Goal: Task Accomplishment & Management: Complete application form

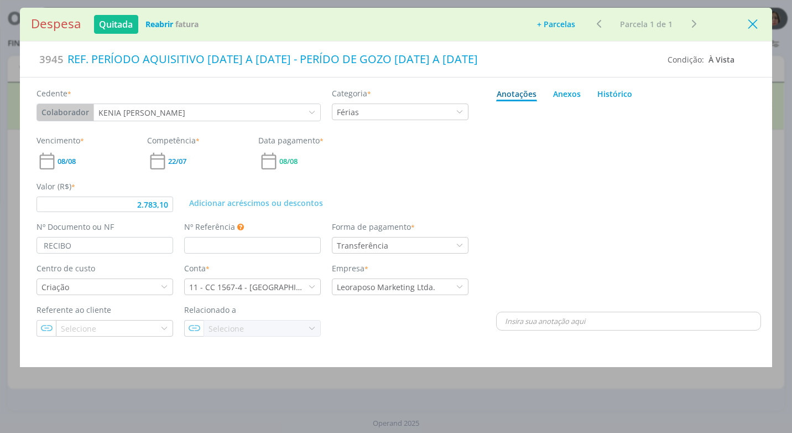
drag, startPoint x: 756, startPoint y: 23, endPoint x: 745, endPoint y: 24, distance: 11.1
click at [754, 23] on icon "Close" at bounding box center [753, 24] width 17 height 17
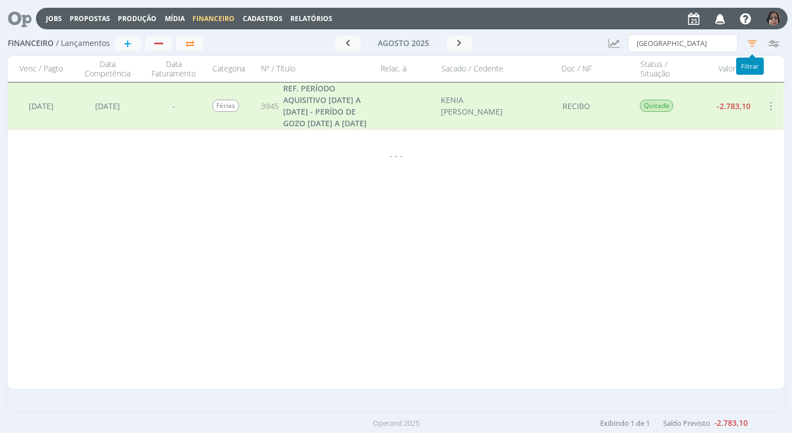
click at [754, 45] on icon "button" at bounding box center [753, 43] width 20 height 20
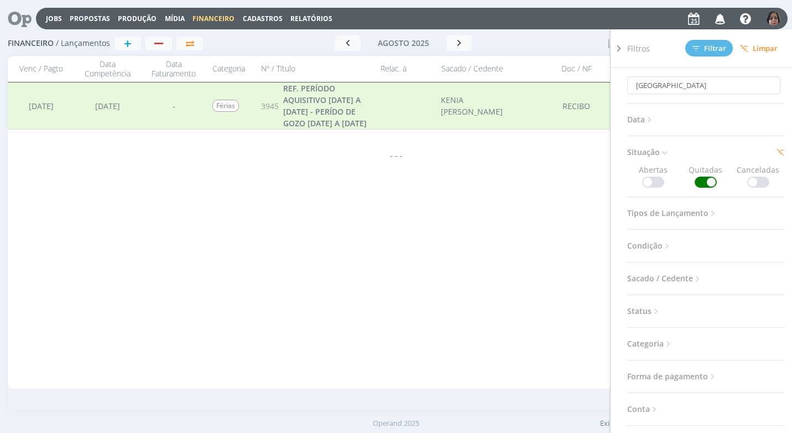
click at [643, 181] on span at bounding box center [653, 182] width 22 height 11
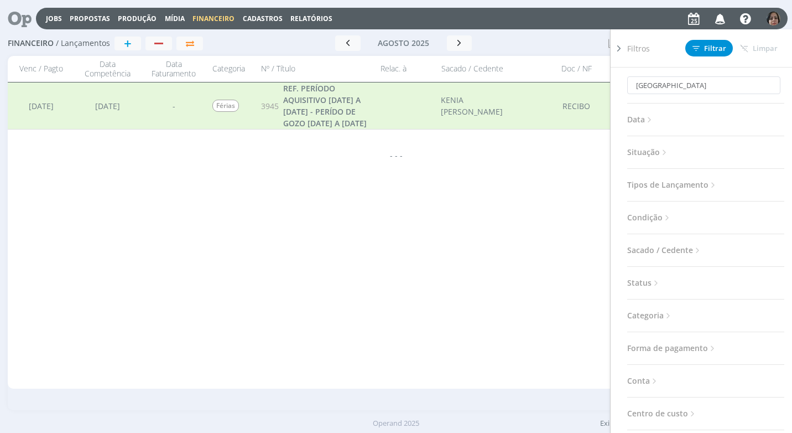
click at [665, 150] on icon at bounding box center [664, 152] width 9 height 9
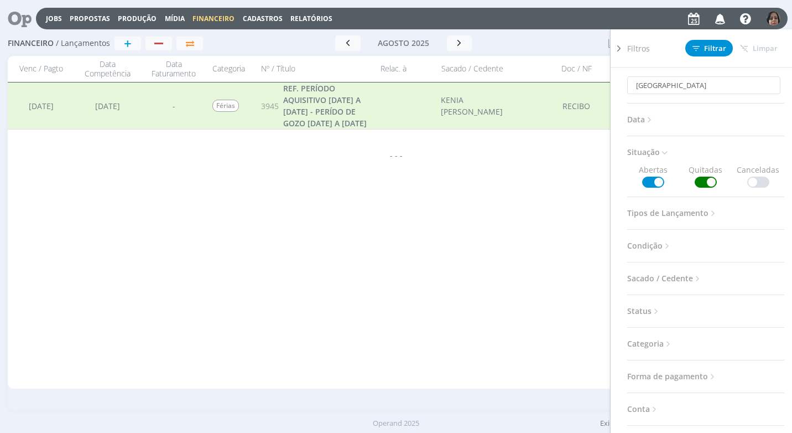
click at [703, 179] on span at bounding box center [706, 182] width 22 height 11
click at [667, 87] on input "KENIA" at bounding box center [704, 85] width 153 height 18
type input "KENI"
type input "K"
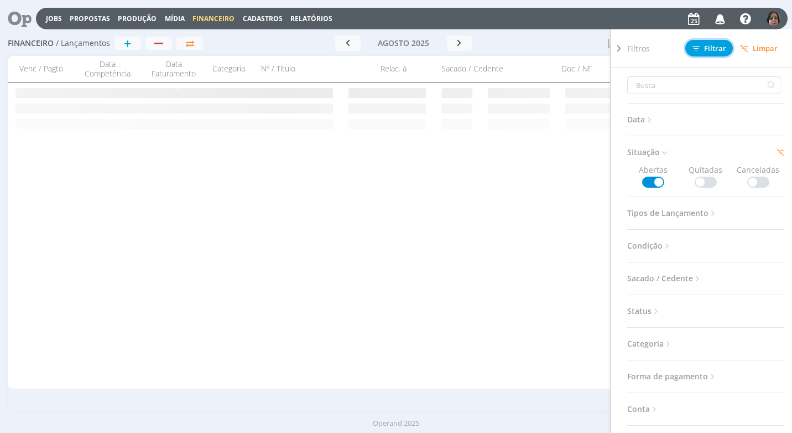
click at [708, 42] on button "Filtrar" at bounding box center [710, 48] width 48 height 17
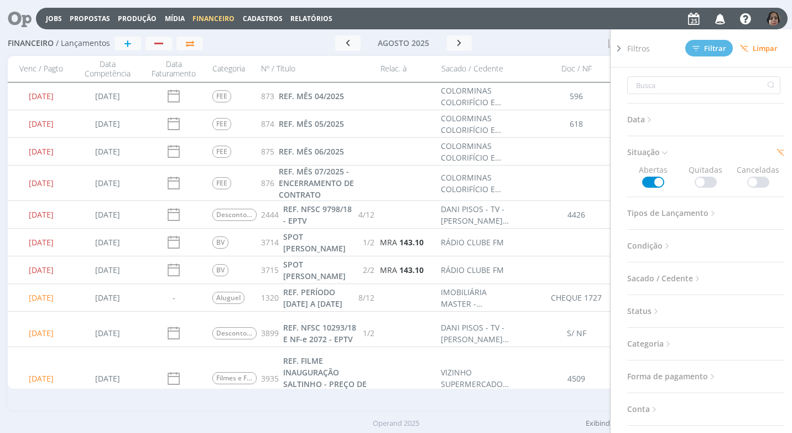
click at [615, 49] on icon at bounding box center [619, 49] width 11 height 12
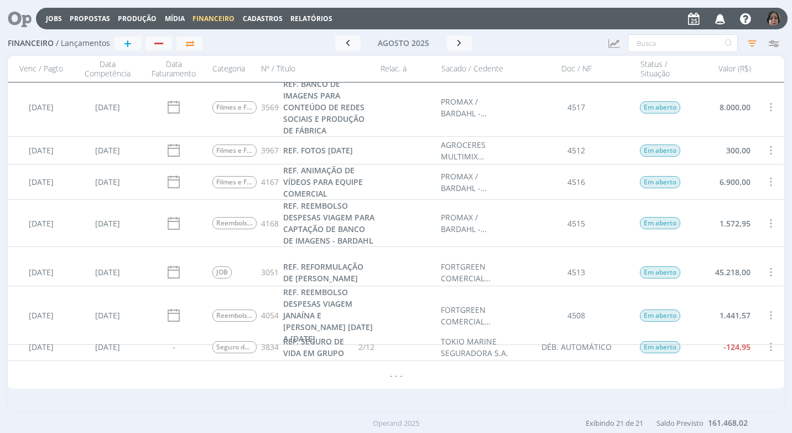
scroll to position [268, 0]
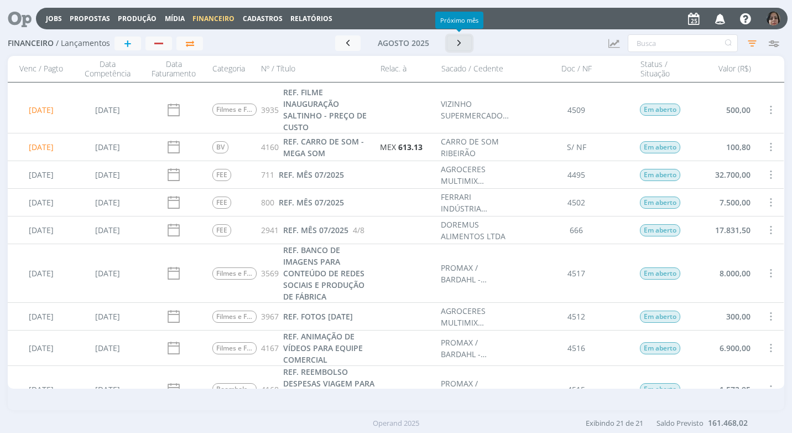
click at [457, 41] on icon "button" at bounding box center [459, 43] width 11 height 11
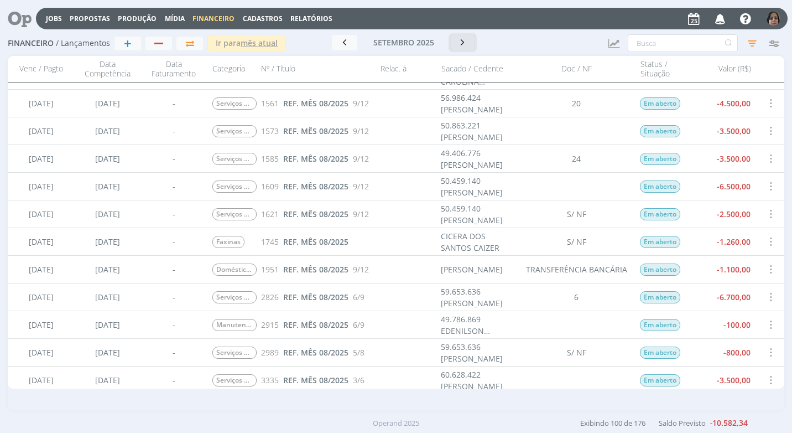
scroll to position [664, 0]
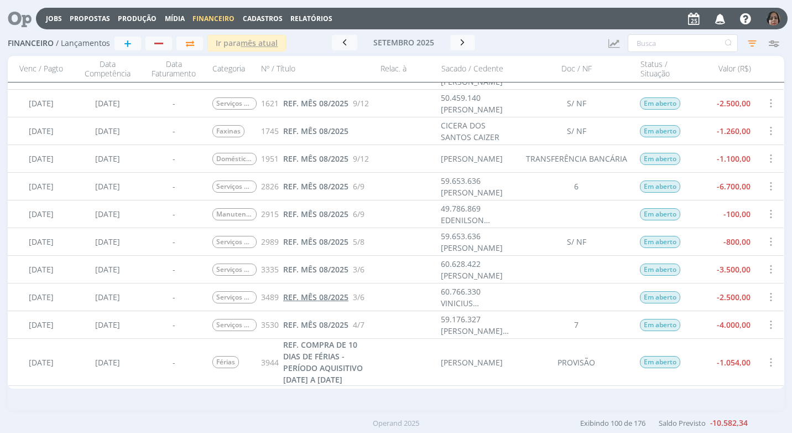
click at [346, 297] on span "REF. MÊS 08/2025" at bounding box center [315, 297] width 65 height 11
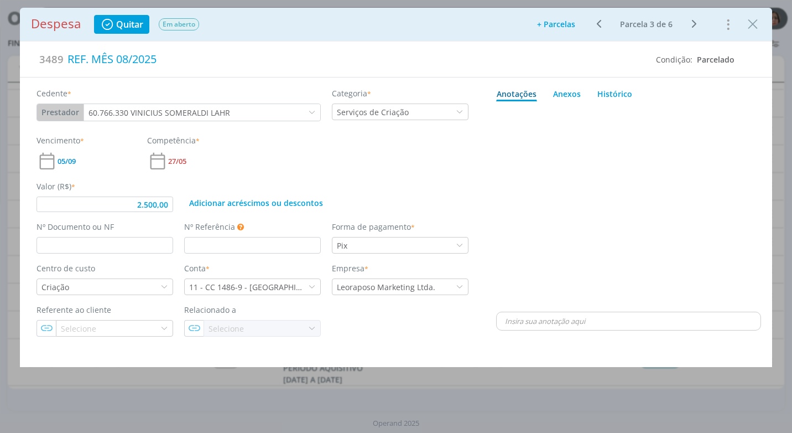
type input "2.500,00"
click at [43, 247] on input "dialog" at bounding box center [105, 245] width 137 height 17
type input "4"
type input "2.500,00"
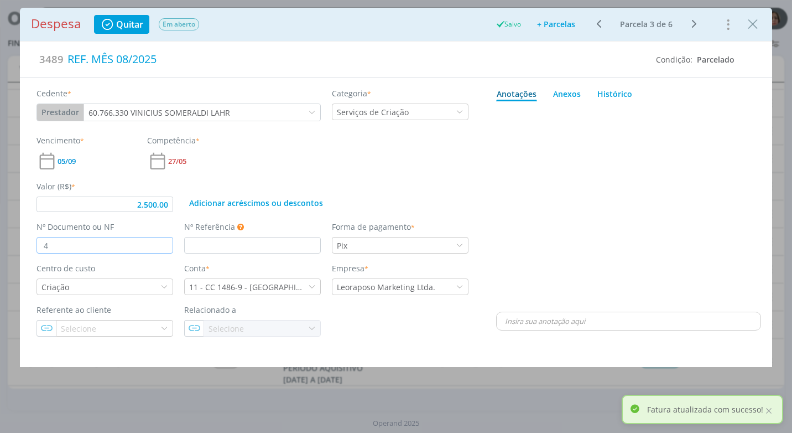
type input "4"
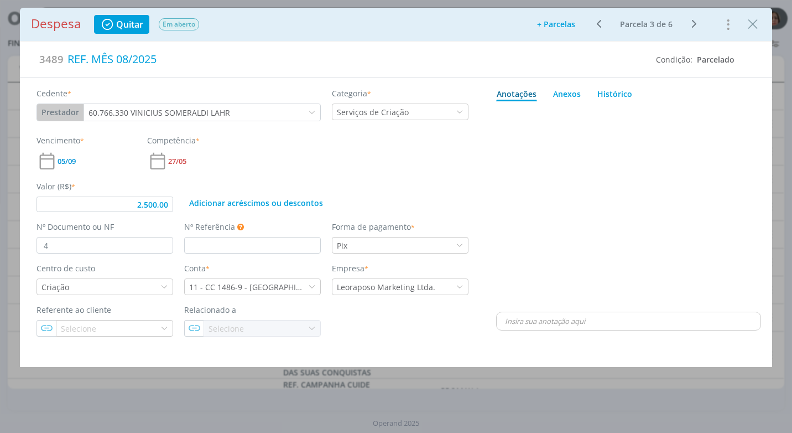
drag, startPoint x: 568, startPoint y: 95, endPoint x: 556, endPoint y: 103, distance: 14.3
click at [566, 95] on div "Anexos 0" at bounding box center [567, 94] width 28 height 12
click at [694, 122] on span "procure em seu computador" at bounding box center [677, 124] width 95 height 10
click at [694, 113] on input "Arraste seus arquivos ou procure em seu computador" at bounding box center [628, 111] width 265 height 3
type input "2.500,00"
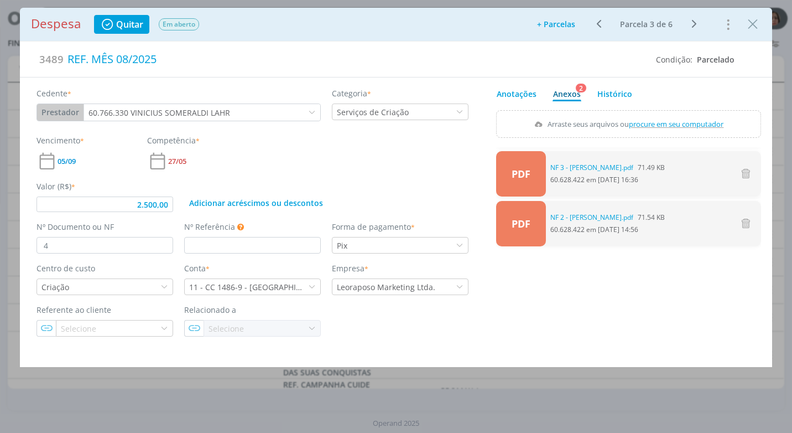
type input "C:\fakepath\NF 4 - VINÍCIUS LAHR.pdf"
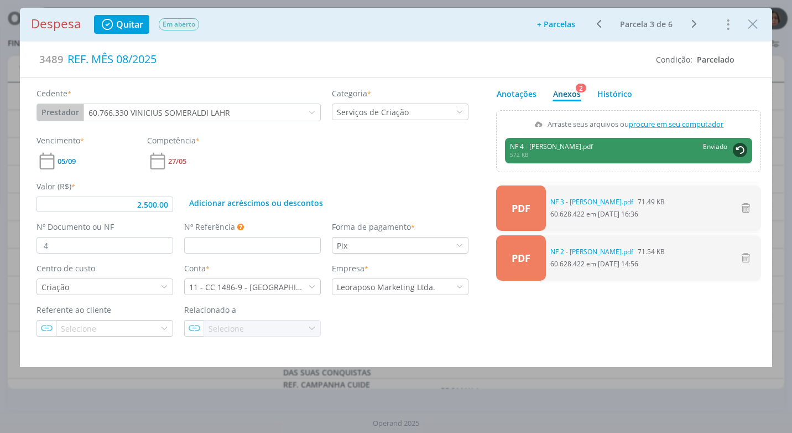
type input "2.500,00"
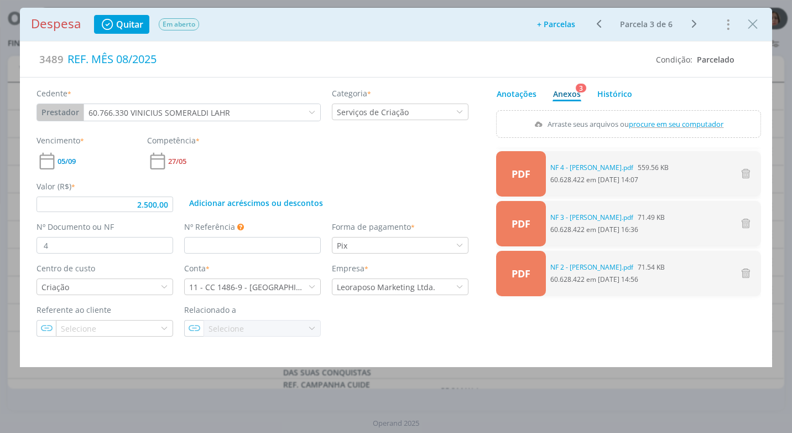
drag, startPoint x: 747, startPoint y: 28, endPoint x: 750, endPoint y: 43, distance: 16.0
click at [747, 28] on icon "Close" at bounding box center [753, 24] width 17 height 17
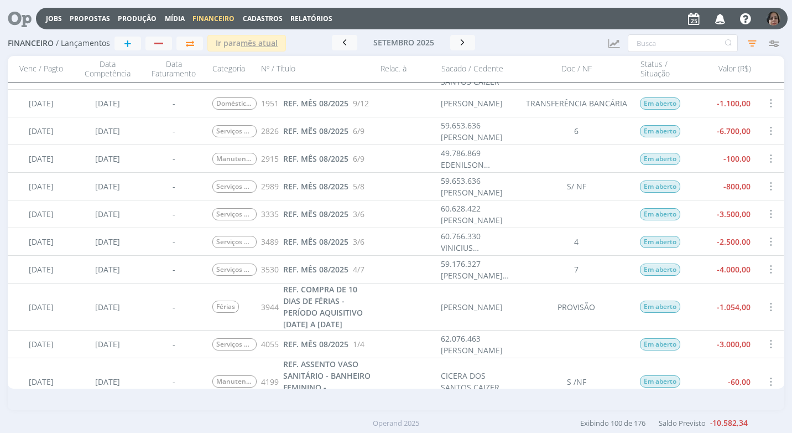
scroll to position [830, 0]
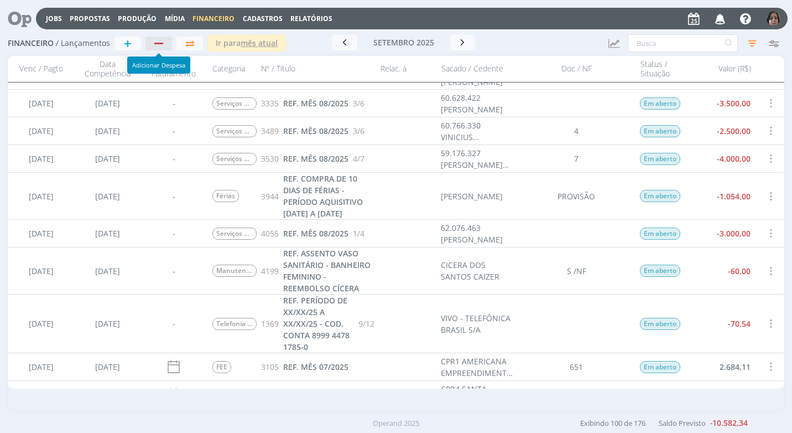
click at [154, 45] on div "button" at bounding box center [159, 43] width 14 height 7
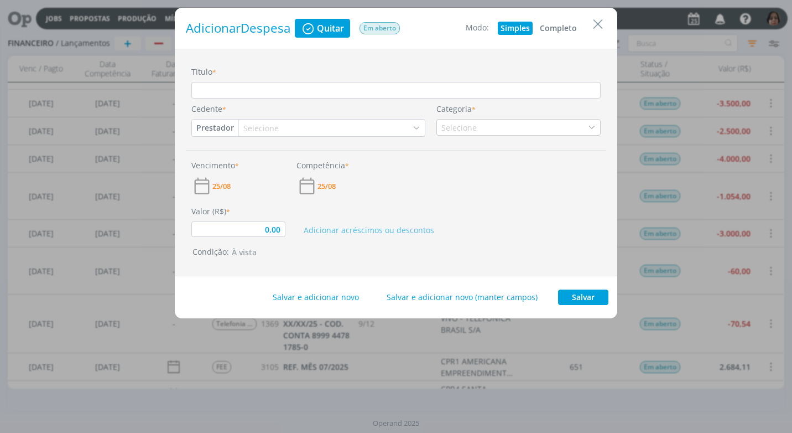
click at [559, 27] on button "Completo" at bounding box center [558, 28] width 43 height 13
type input "0,00"
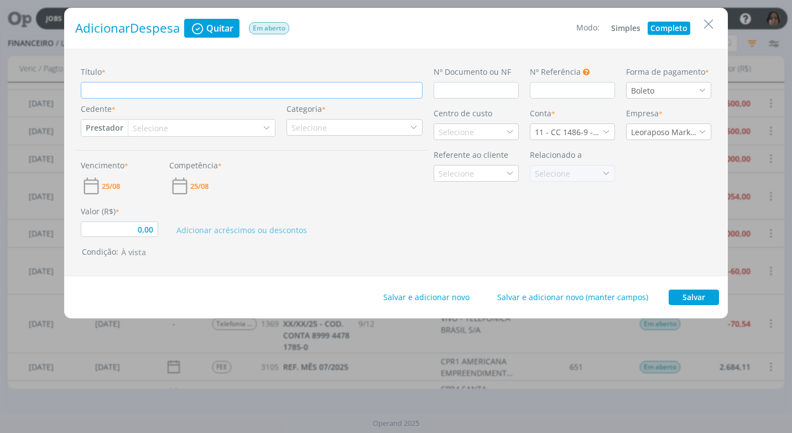
click at [129, 92] on input "Título *" at bounding box center [252, 90] width 342 height 17
type input "r"
type input "0,00"
type input "re"
type input "0,00"
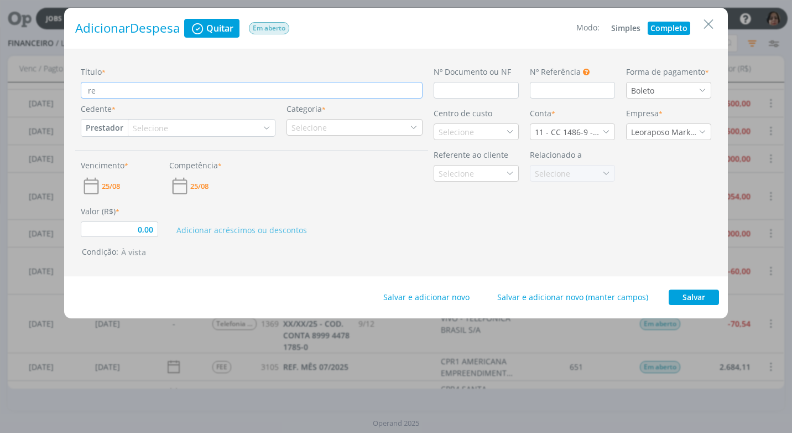
type input "r"
type input "0,00"
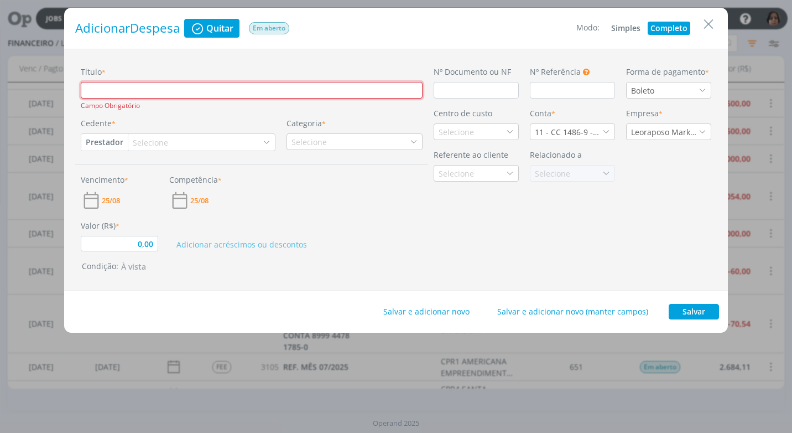
type input "R"
type input "0,00"
type input "RE"
type input "0,00"
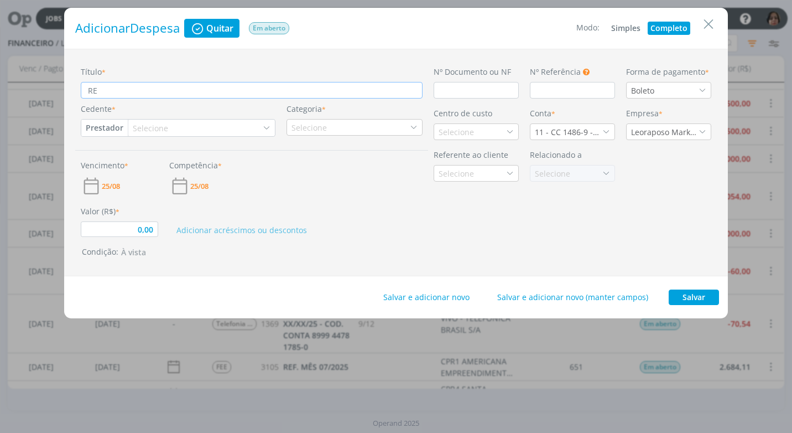
type input "REF"
type input "0,00"
type input "REF"
type input "0,00"
type input "REF"
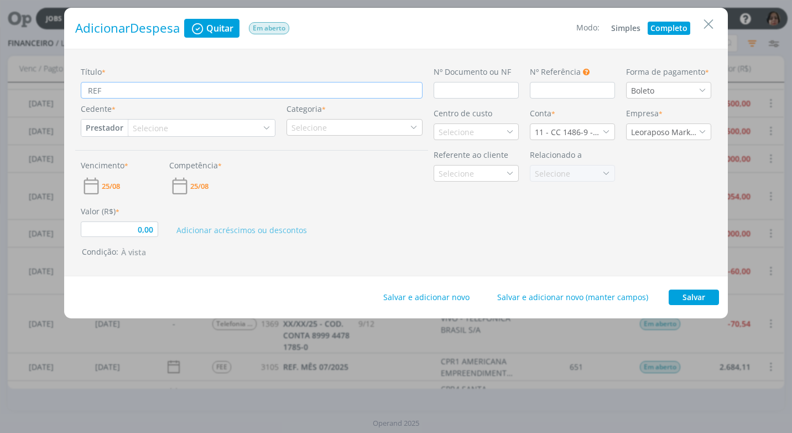
type input "0,00"
type input "REF."
type input "0,00"
type input "REF."
type input "0,00"
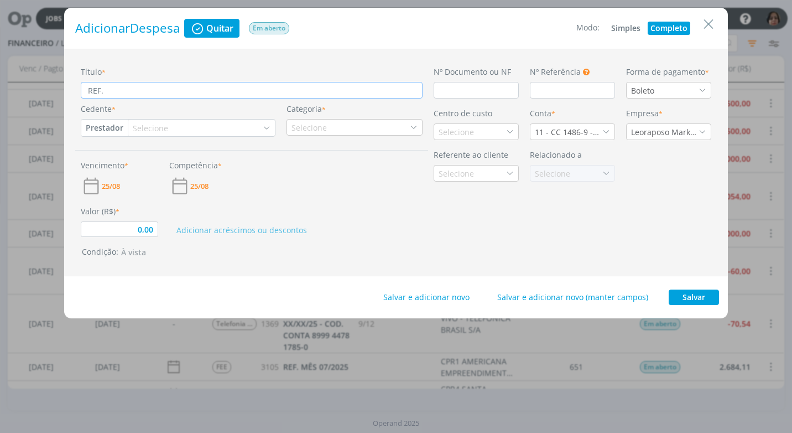
type input "REF. A"
type input "0,00"
type input "REF. AS"
type input "0,00"
type input "REF. ASO"
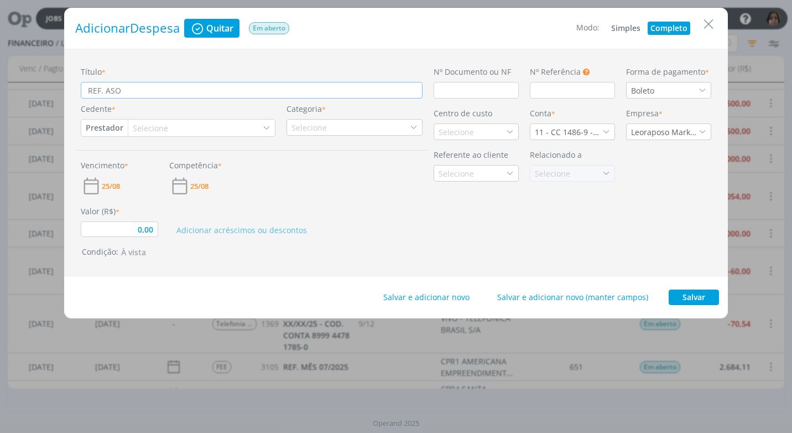
type input "0,00"
type input "REF. ASO"
type input "0,00"
type input "REF. ASO P"
type input "0,00"
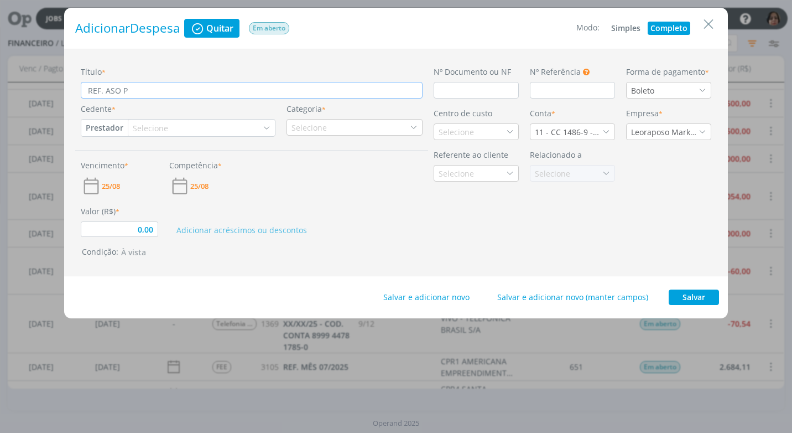
type input "REF. ASO PE"
type input "0,00"
type input "REF. ASO PER"
type input "0,00"
type input "REF. ASO PE"
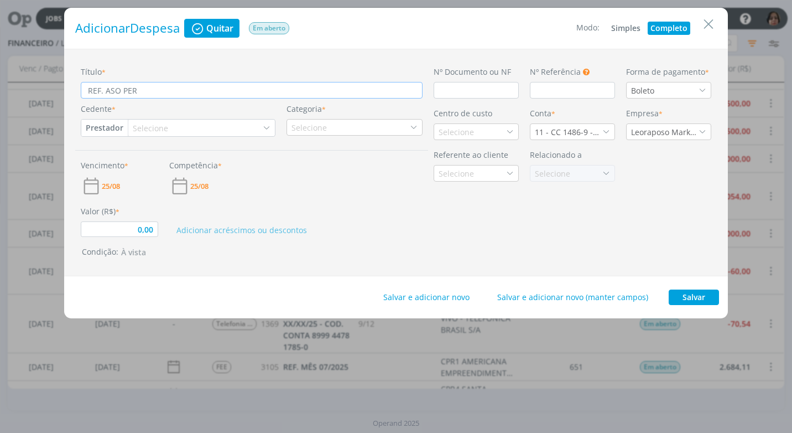
type input "0,00"
type input "REF. ASO PER"
type input "0,00"
type input "REF. ASO PERI"
type input "0,00"
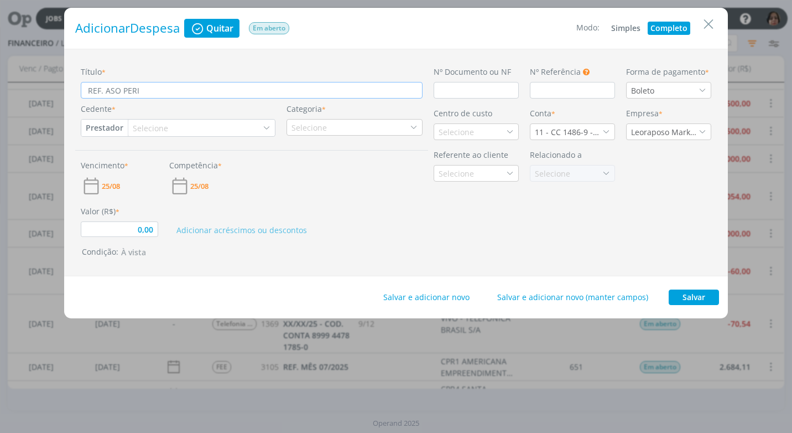
type input "REF. ASO PERIÓ"
type input "0,00"
type input "REF. ASO PERIÓD"
type input "0,00"
type input "REF. ASO PERIÓDI"
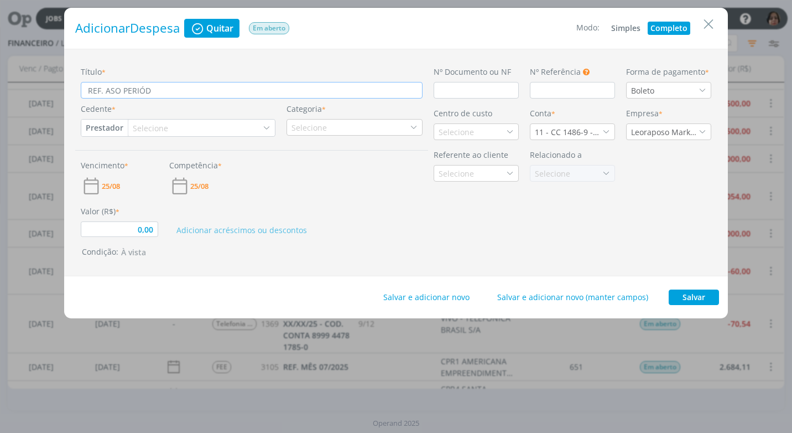
type input "0,00"
type input "REF. ASO PERIÓDIC"
type input "0,00"
type input "REF. ASO PERIÓDICO"
type input "0,00"
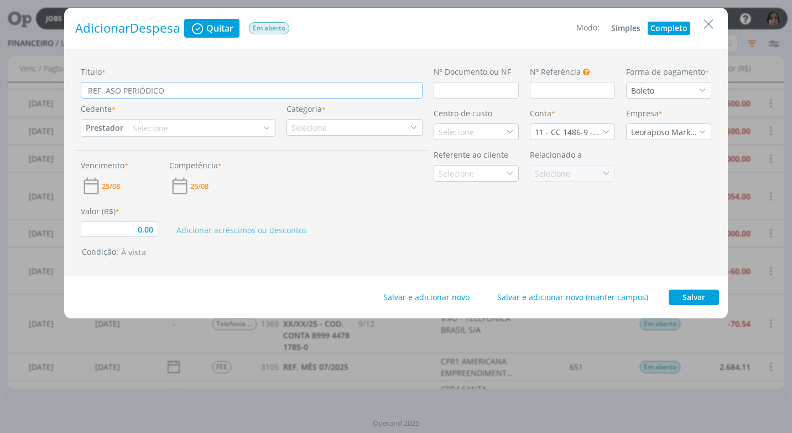
type input "REF. ASO PERIÓDICO"
click at [453, 92] on input "dialog" at bounding box center [476, 90] width 85 height 17
type input "S"
type input "0,00"
type input "S"
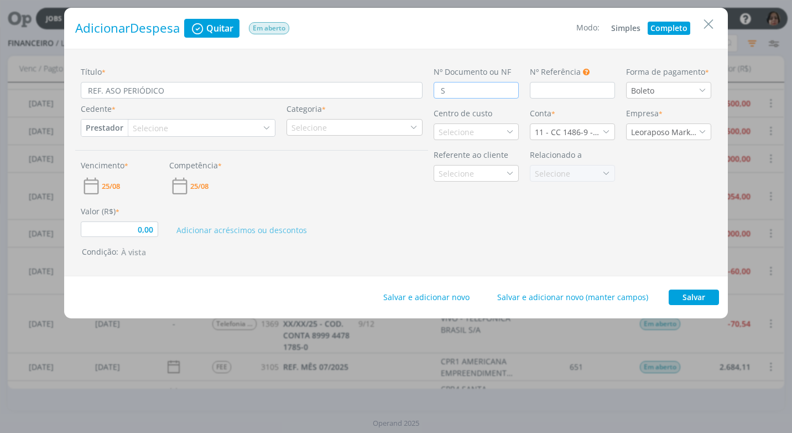
type input "0,00"
type input "S N"
type input "0,00"
type input "S N/"
type input "0,00"
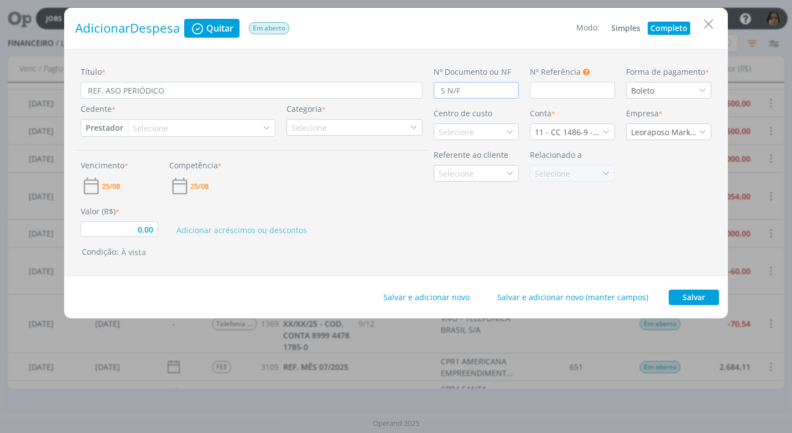
type input "S N/F"
click at [703, 86] on div "Boleto" at bounding box center [668, 90] width 85 height 17
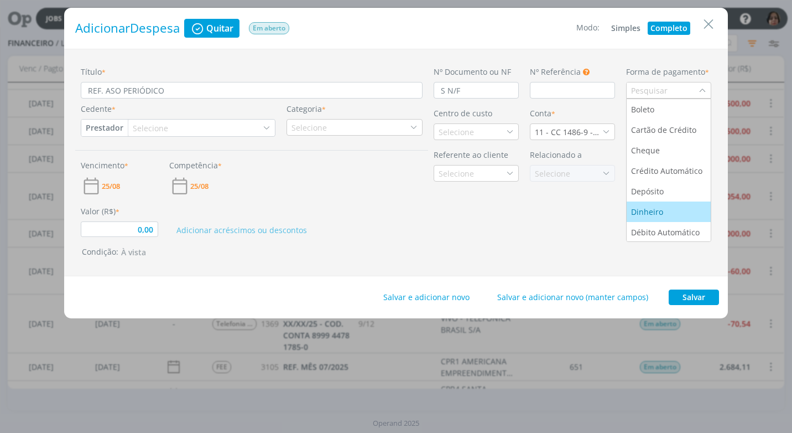
scroll to position [42, 0]
click at [657, 209] on div "Pix" at bounding box center [668, 211] width 75 height 12
type input "0,00"
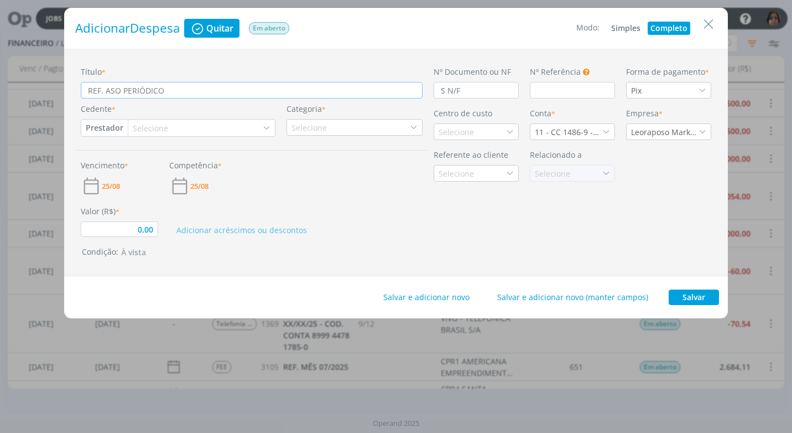
click at [175, 90] on input "REF. ASO PERIÓDICO" at bounding box center [252, 90] width 342 height 17
type input "REF. ASO PERIÓDICO"
type input "0,00"
type input "REF. ASO PERIÓDICO -"
type input "0,00"
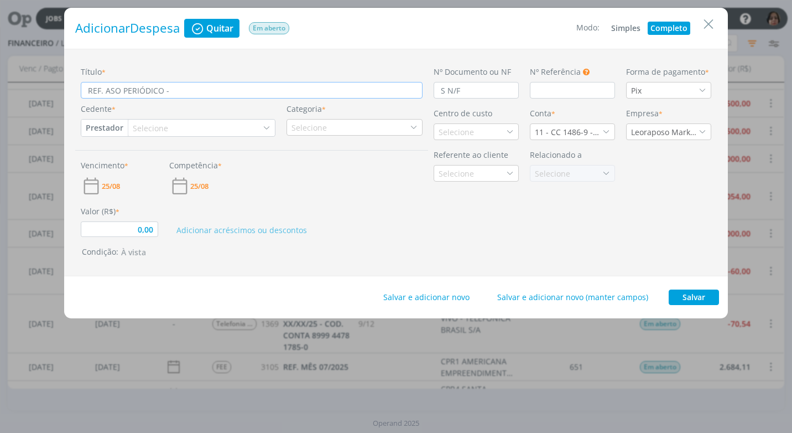
type input "REF. ASO PERIÓDICO -"
type input "0,00"
type input "REF. ASO PERIÓDICO - R"
type input "0,00"
type input "REF. ASO PERIÓDICO - RE"
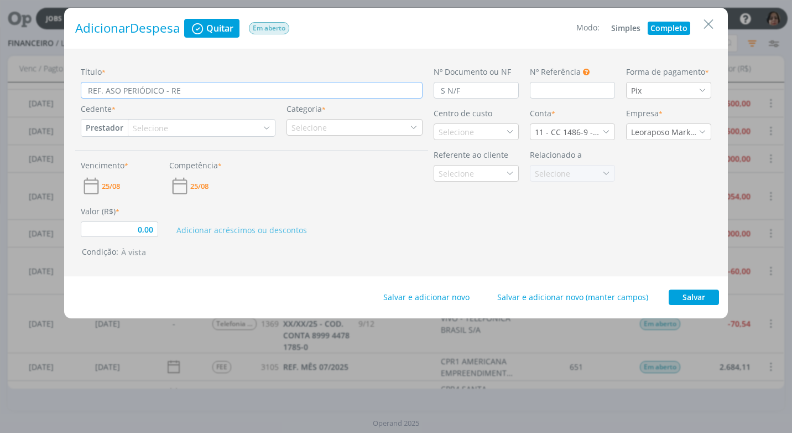
type input "0,00"
type input "REF. ASO PERIÓDICO - REE"
type input "0,00"
type input "REF. ASO PERIÓDICO - REEM"
type input "0,00"
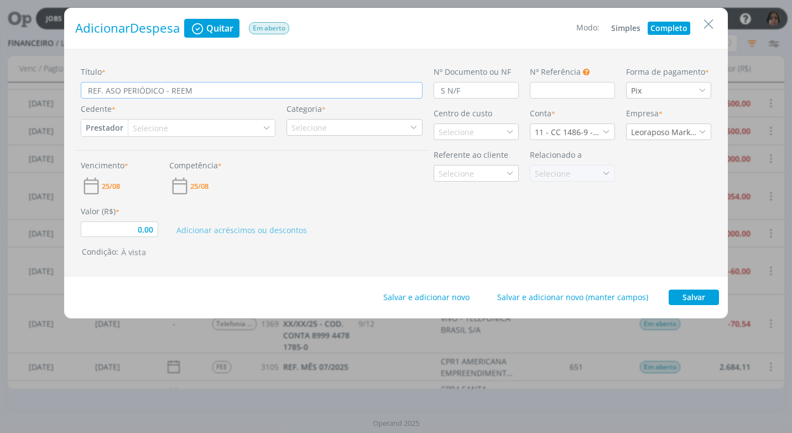
type input "REF. ASO PERIÓDICO - REEMB"
type input "0,00"
type input "REF. ASO PERIÓDICO - REEMBO"
type input "0,00"
type input "REF. ASO PERIÓDICO - REEMBOL"
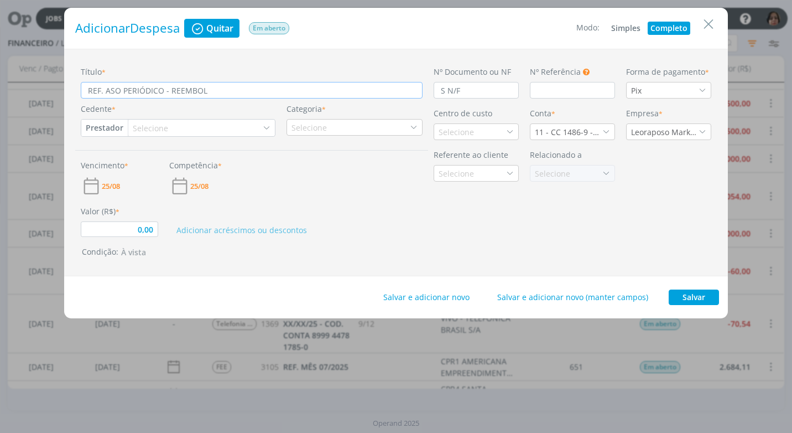
type input "0,00"
type input "REF. ASO PERIÓDICO - REEMBOLS"
type input "0,00"
type input "REF. ASO PERIÓDICO - REEMBOLSO"
type input "0,00"
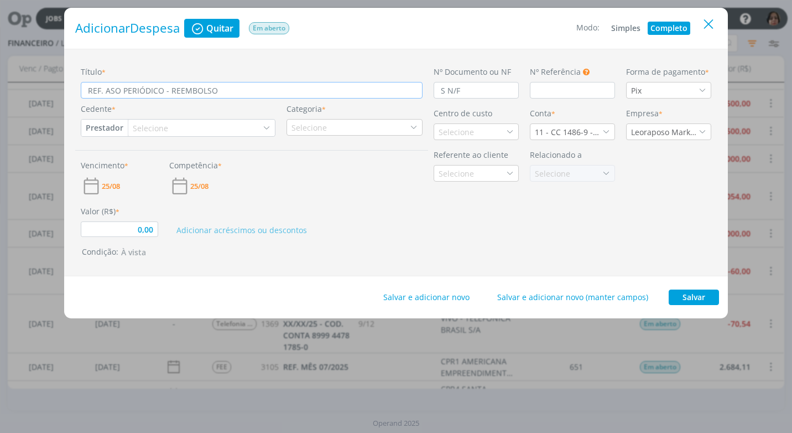
type input "REF. ASO PERIÓDICO - REEMBOLSO"
click at [710, 26] on icon "Close" at bounding box center [709, 24] width 17 height 17
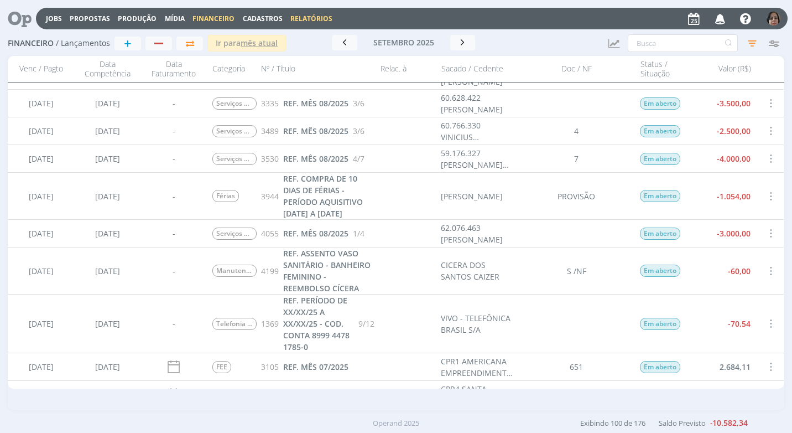
click at [326, 17] on link "Relatórios" at bounding box center [312, 18] width 42 height 9
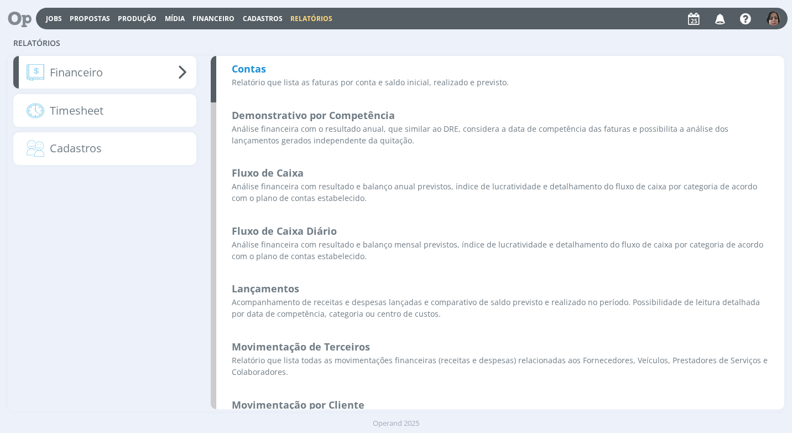
click at [260, 71] on b "Contas" at bounding box center [249, 68] width 34 height 13
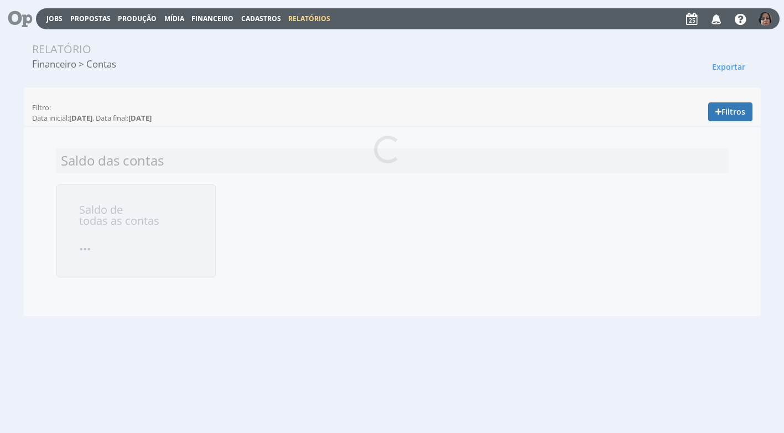
click at [252, 14] on span "Cadastros" at bounding box center [261, 18] width 40 height 9
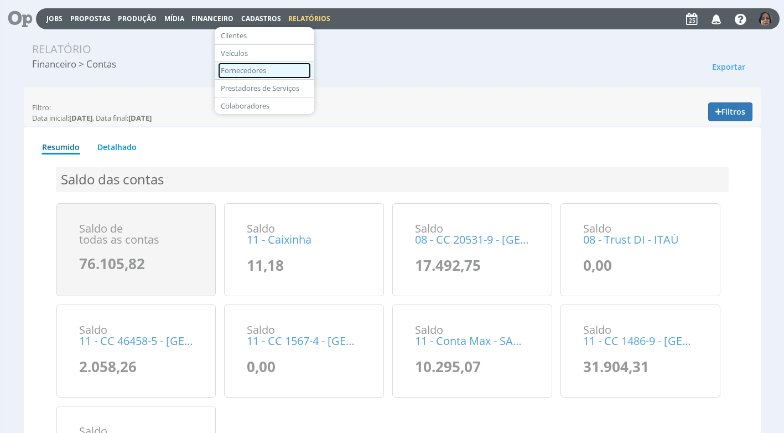
click at [256, 71] on link "Fornecedores" at bounding box center [264, 71] width 93 height 16
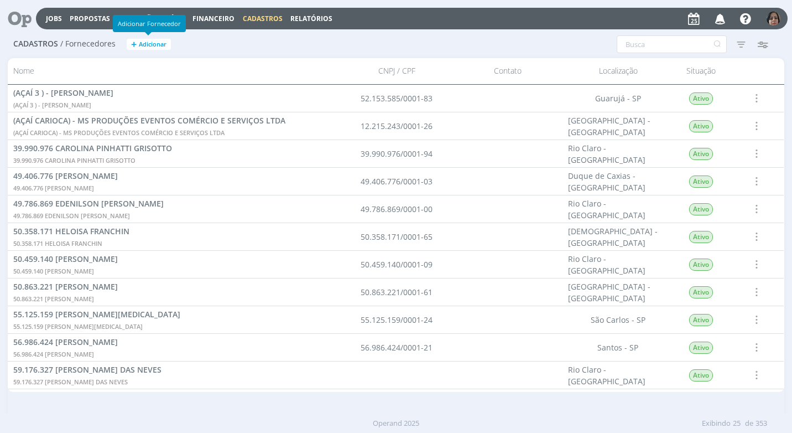
click at [162, 44] on span "Adicionar" at bounding box center [153, 44] width 28 height 7
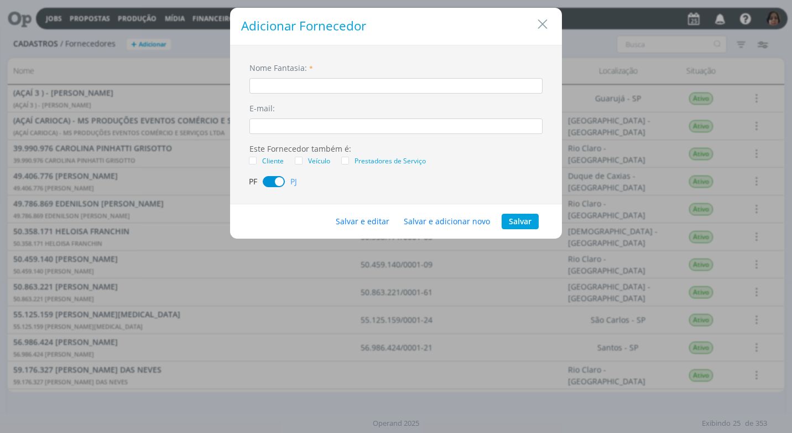
click at [296, 86] on input "dialog" at bounding box center [396, 85] width 293 height 15
type input "ATEM MEDICINA OCUPACIONAL E SEGURANÇA DO TRABALHO LTDA"
click at [369, 221] on button "Salvar e editar" at bounding box center [363, 221] width 68 height 15
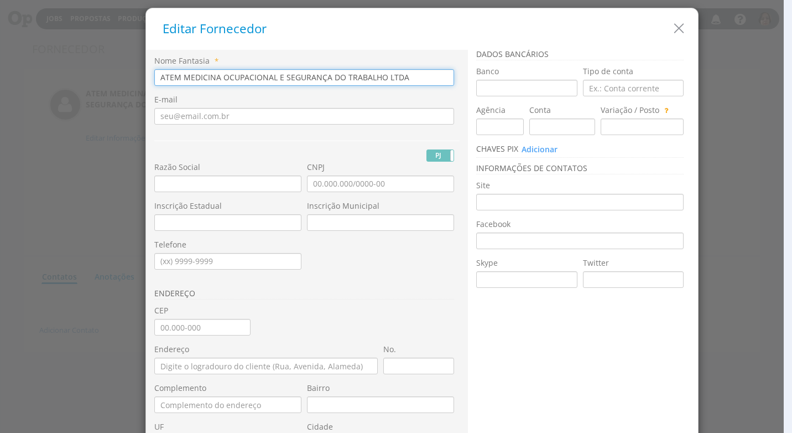
drag, startPoint x: 407, startPoint y: 76, endPoint x: 81, endPoint y: 85, distance: 326.1
click at [82, 84] on div "Editar Fornecedor Nome Fantasia * ATEM MEDICINA OCUPACIONAL E SEGURANÇA DO TRAB…" at bounding box center [396, 216] width 792 height 433
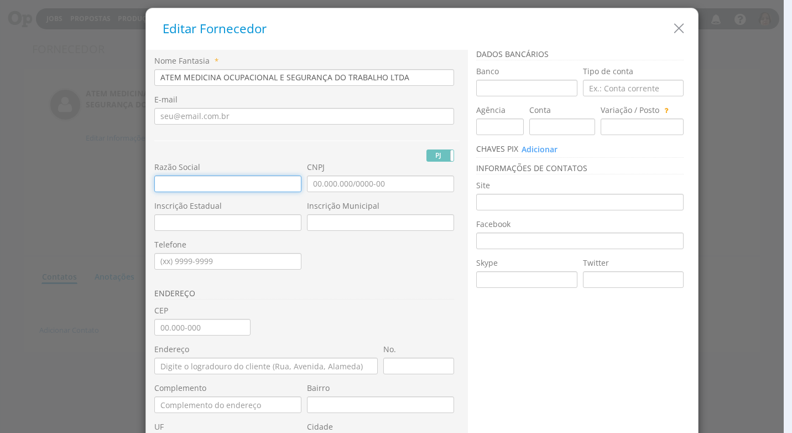
click at [154, 184] on input "text" at bounding box center [227, 183] width 147 height 17
paste input "ATEM MEDICINA OCUPACIONAL E SEGURANÇA DO TRABALHO LTDA"
type input "ATEM MEDICINA OCUPACIONAL E SEGURANÇA DO TRABALHO LTDA"
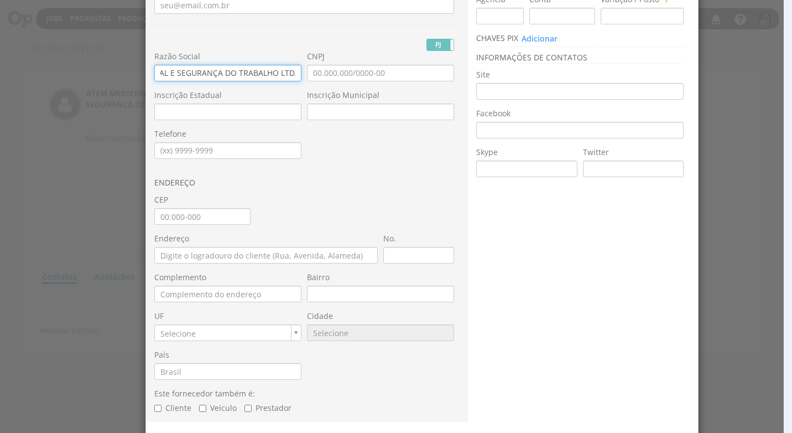
type input "ATEM MEDICINA OCUPACIONAL E SEGURANÇA DO TRABALHO LTDA"
click at [158, 221] on input "CEP" at bounding box center [202, 216] width 96 height 17
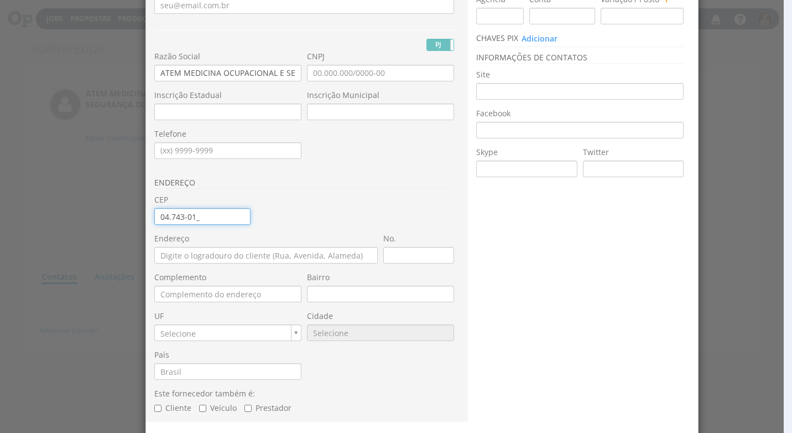
type input "04.743-010"
type input "Rua Manuel Borba"
type input "Santo Amaro"
type input "SP"
type input "9668"
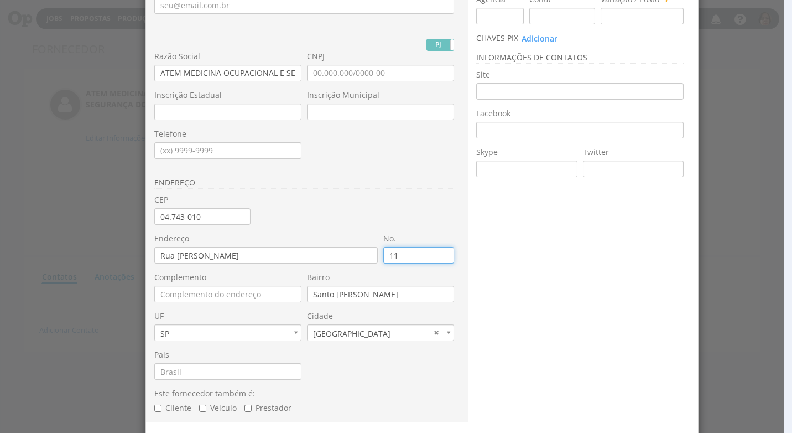
type input "110"
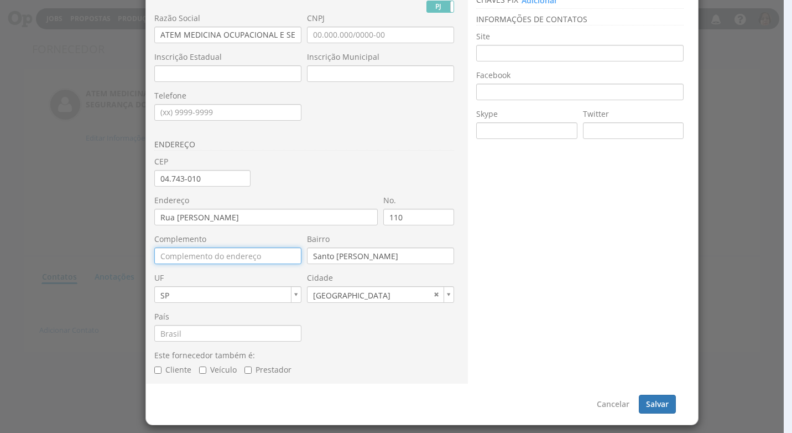
scroll to position [38, 0]
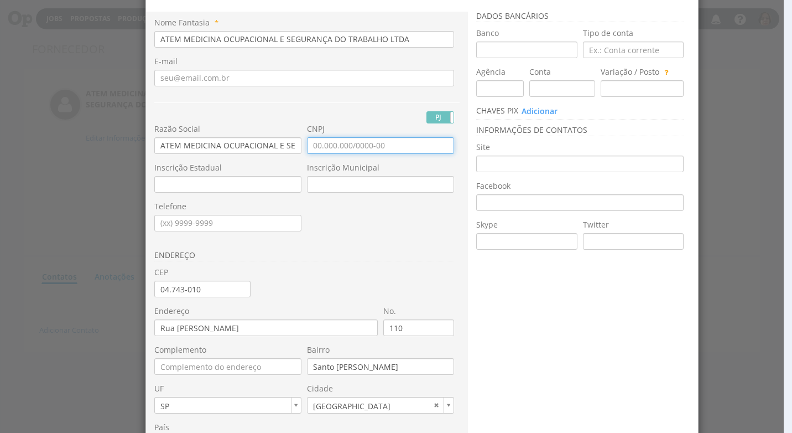
click at [311, 148] on input "CNPJ" at bounding box center [380, 145] width 147 height 17
click at [382, 147] on input "07.929.049/0009-20" at bounding box center [380, 145] width 147 height 17
type input "0_.___.___/____-__"
type input "43.877.544/0001-49"
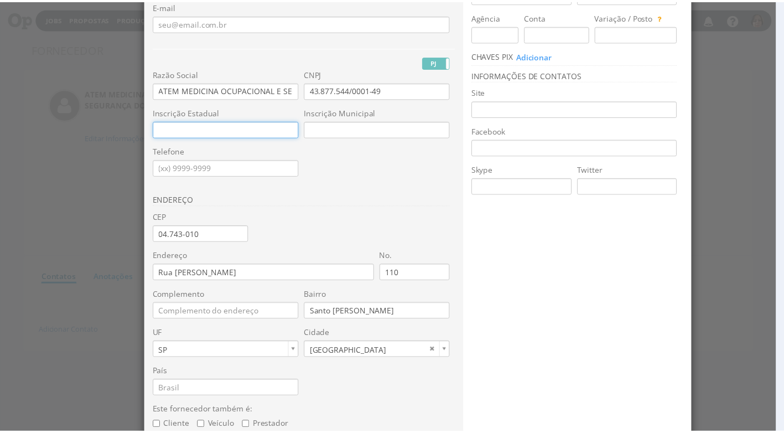
scroll to position [149, 0]
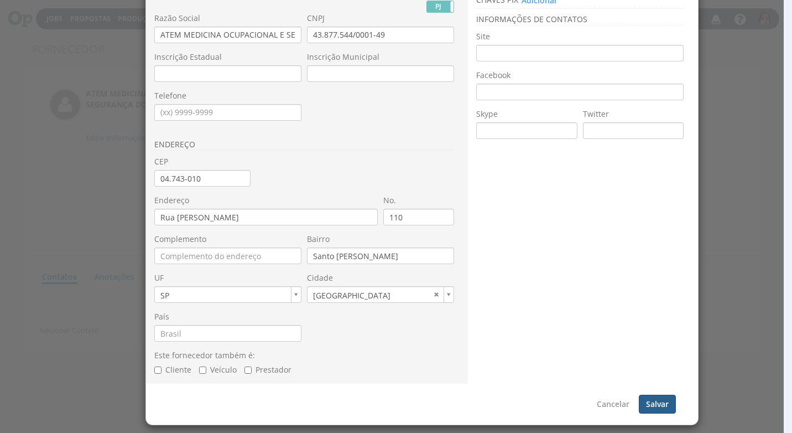
click at [640, 405] on button "Salvar" at bounding box center [657, 404] width 37 height 19
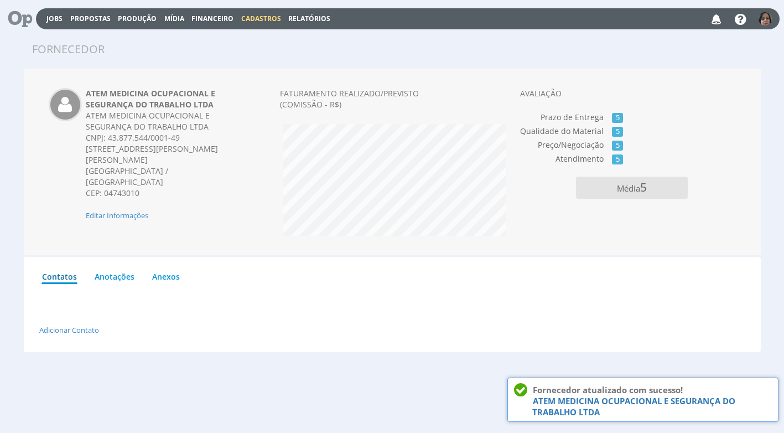
click at [209, 17] on span "Financeiro" at bounding box center [212, 18] width 42 height 9
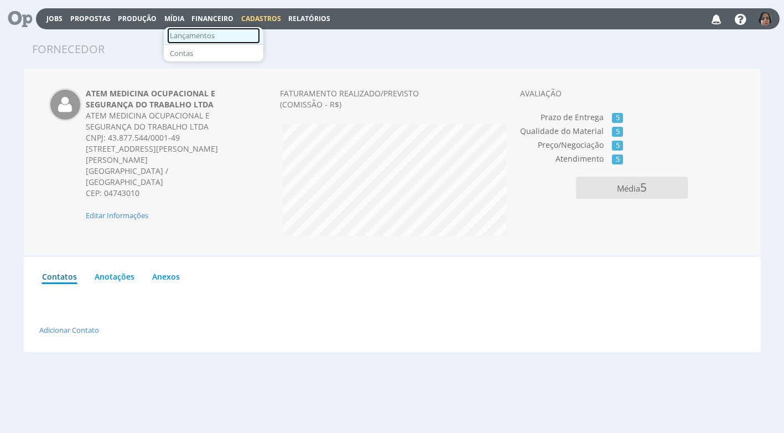
click at [216, 37] on link "Lançamentos" at bounding box center [213, 36] width 93 height 16
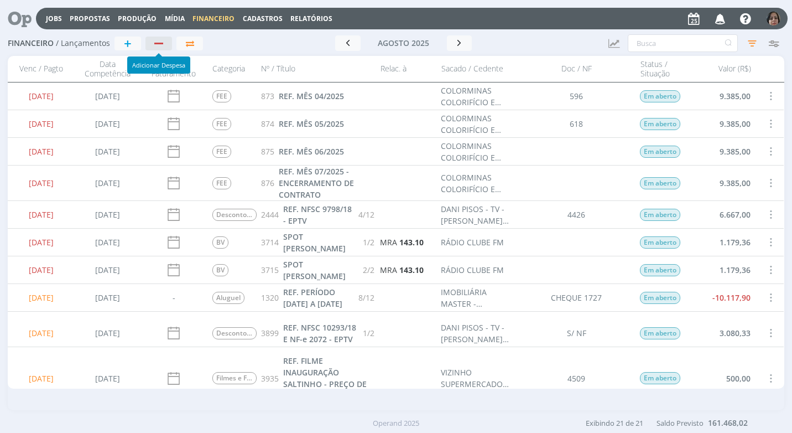
click at [163, 41] on div "button" at bounding box center [159, 43] width 14 height 7
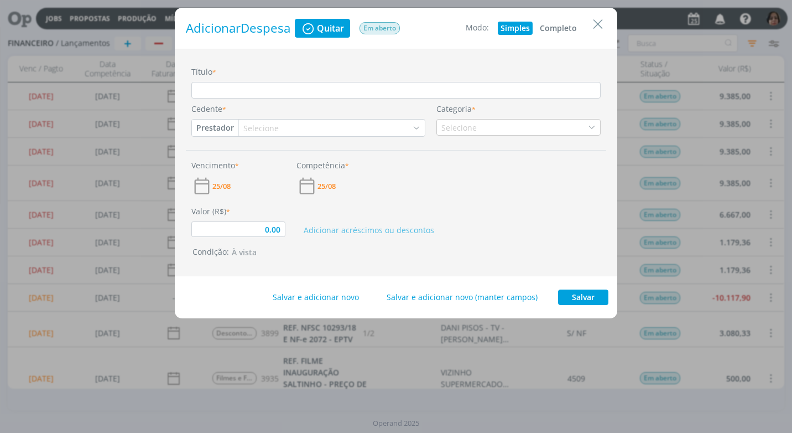
click at [563, 21] on div "Adicionar Despesa Quitar Em aberto Modo: Simples Completo" at bounding box center [396, 28] width 421 height 19
click at [545, 27] on button "Completo" at bounding box center [558, 28] width 43 height 13
type input "0,00"
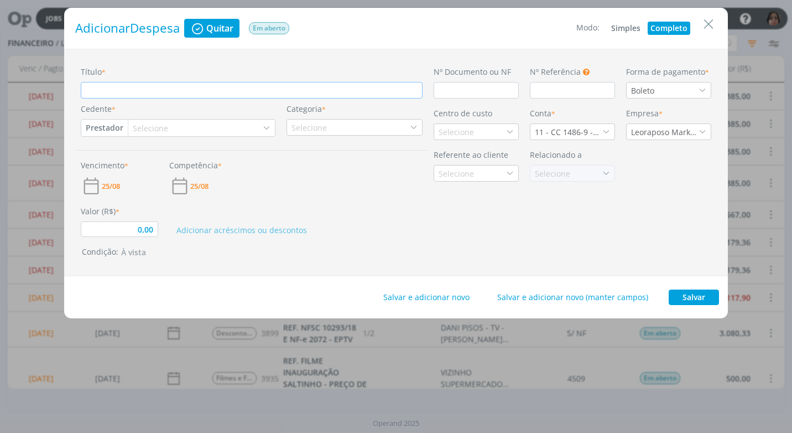
click at [112, 84] on input "Título *" at bounding box center [252, 90] width 342 height 17
type input "R"
type input "0,00"
type input "RE"
type input "0,00"
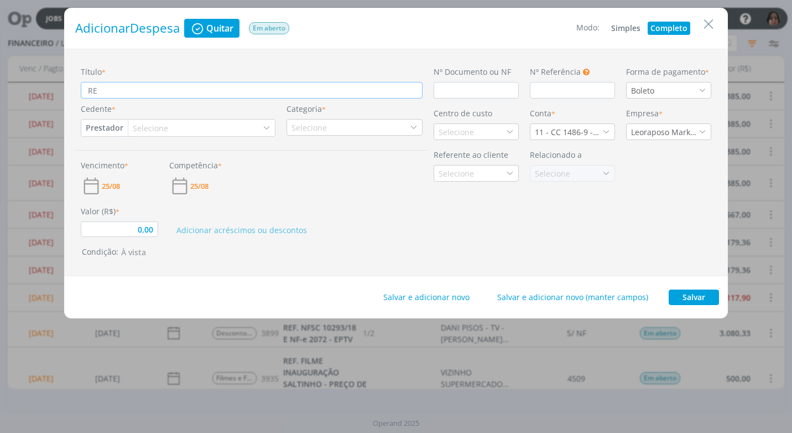
type input "REF"
type input "0,00"
type input "REF."
type input "0,00"
type input "REF."
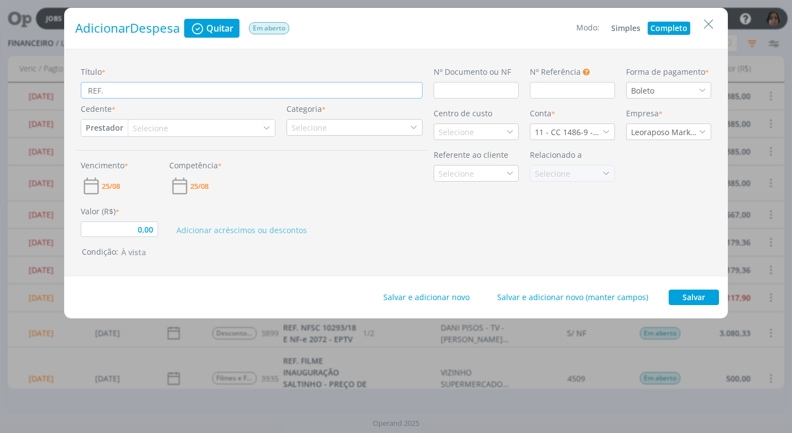
type input "0,00"
type input "REF. A"
type input "0,00"
type input "REF. AS"
type input "0,00"
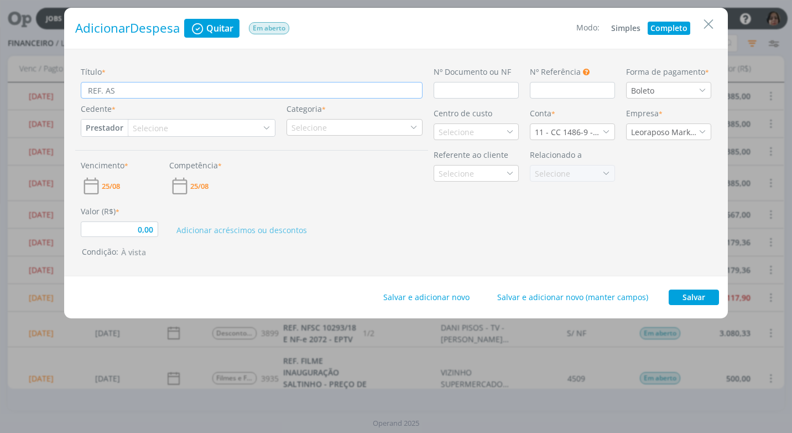
type input "REF. ASP"
type input "0,00"
type input "REF. ASP"
type input "0,00"
type input "REF. ASP P"
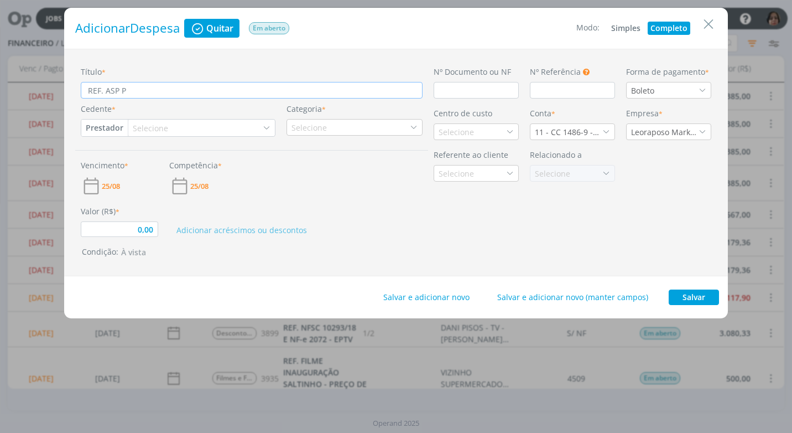
type input "0,00"
type input "REF. ASP PE"
type input "0,00"
type input "REF. ASP PER"
type input "0,00"
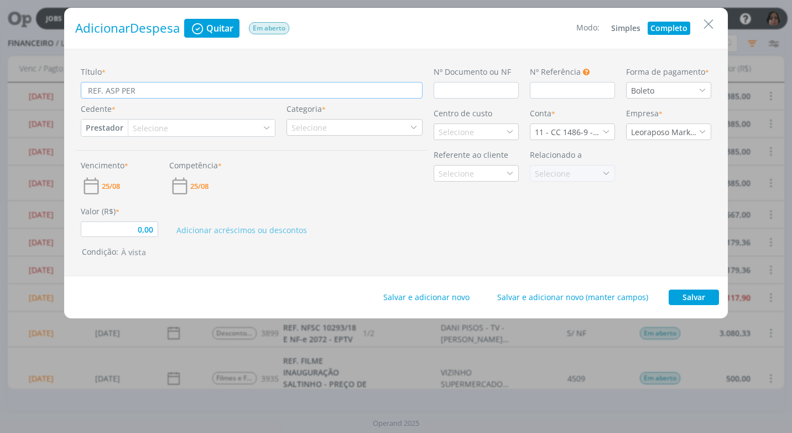
type input "REF. ASP PERI"
type input "0,00"
type input "REF. ASP PERI["
type input "0,00"
type input "REF. ASP PERI[O"
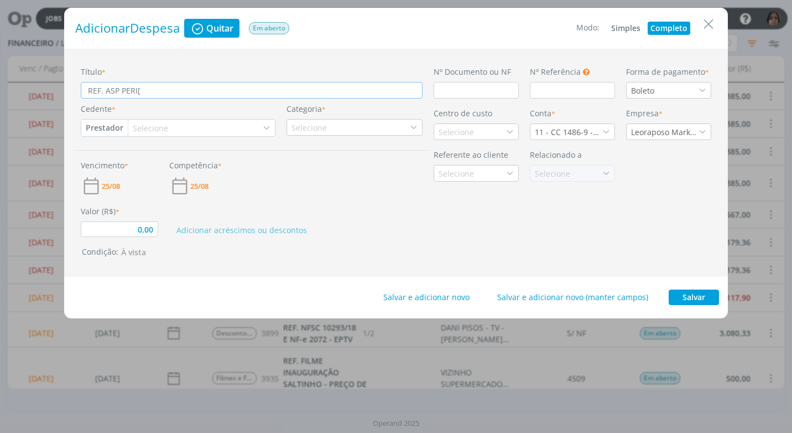
type input "0,00"
type input "REF. ASP PERI["
type input "0,00"
type input "REF. ASP PERI"
type input "0,00"
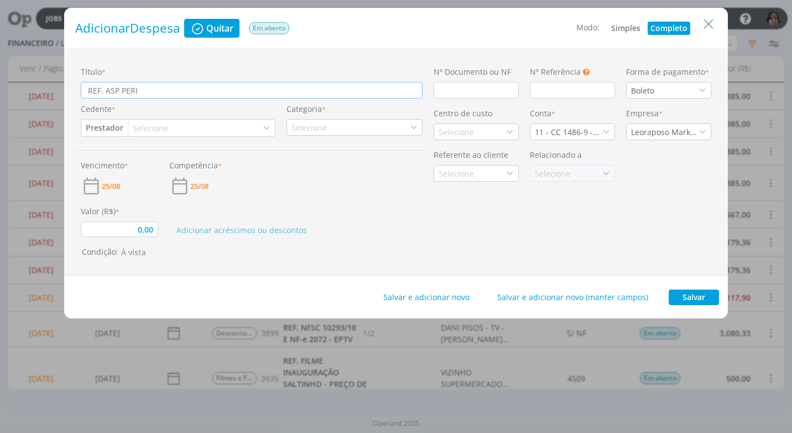
type input "REF. ASP PERIÓ"
type input "0,00"
type input "REF. ASP PERIÓD"
type input "0,00"
type input "REF. ASP PERIÓDI"
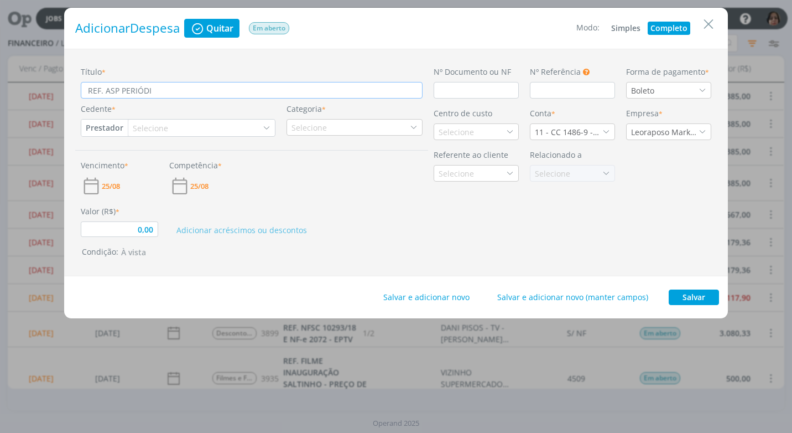
type input "0,00"
type input "REF. ASP PERIÓDIC"
type input "0,00"
type input "REF. ASP PERIÓDICO"
type input "0,00"
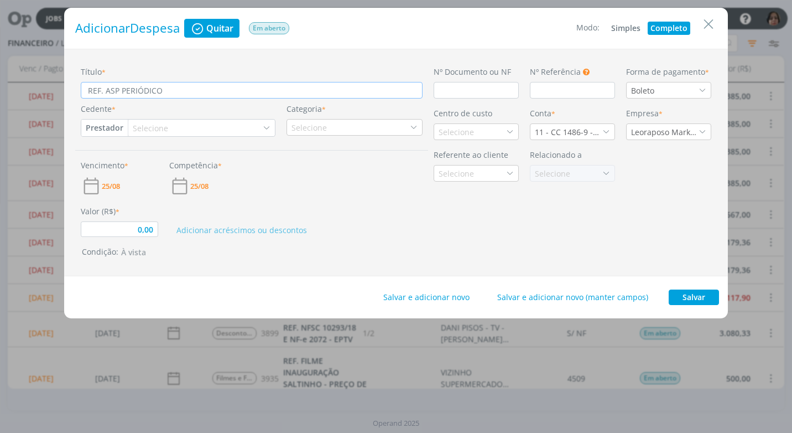
type input "REF. ASP PERIÓDICO"
type input "0,00"
type input "REF. ASP PERIÓDICO -"
type input "0,00"
drag, startPoint x: 118, startPoint y: 91, endPoint x: 117, endPoint y: 112, distance: 21.6
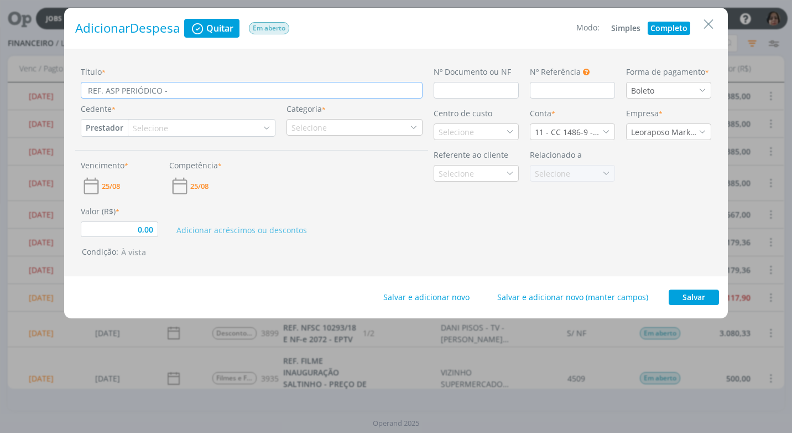
click at [118, 94] on input "REF. ASP PERIÓDICO -" at bounding box center [252, 90] width 342 height 17
type input "REF. AS PERIÓDICO -"
type input "0,00"
type input "REF. ASO PERIÓDICO -"
type input "0,00"
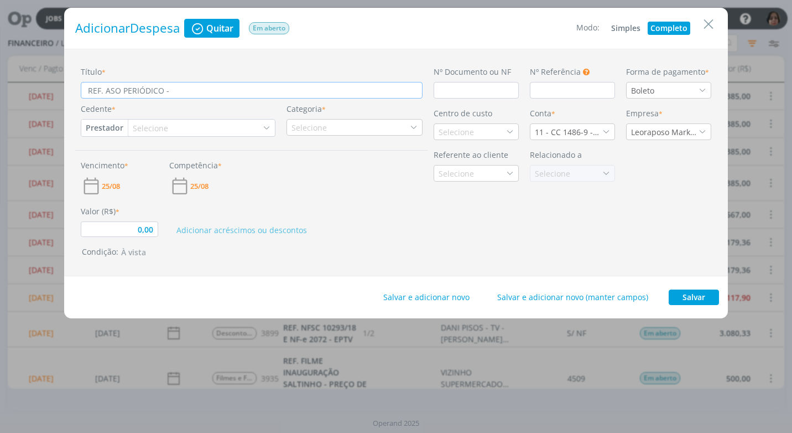
type input "REF. ASO PERIÓDICO -"
type input "0,00"
click at [197, 94] on input "REF. ASO PERIÓDICO -" at bounding box center [252, 90] width 342 height 17
type input "REF. ASO PERIÓDICO -"
type input "0,00"
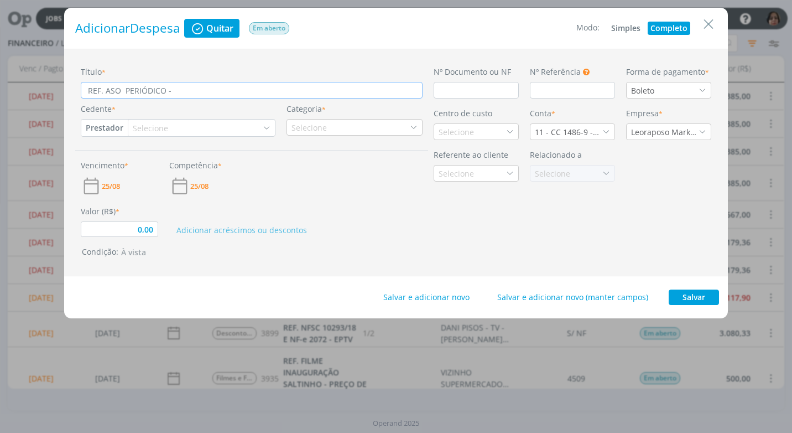
type input "REF. ASO PERIÓDICO - R"
type input "0,00"
type input "REF. ASO PERIÓDICO - RE"
type input "0,00"
type input "REF. ASO PERIÓDICO - REE"
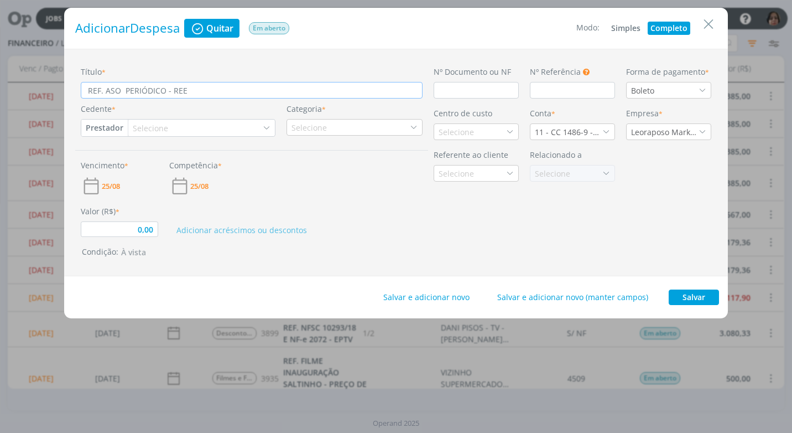
type input "0,00"
type input "REF. ASO PERIÓDICO - REEM"
type input "0,00"
type input "REF. ASO PERIÓDICO - REEMVB"
type input "0,00"
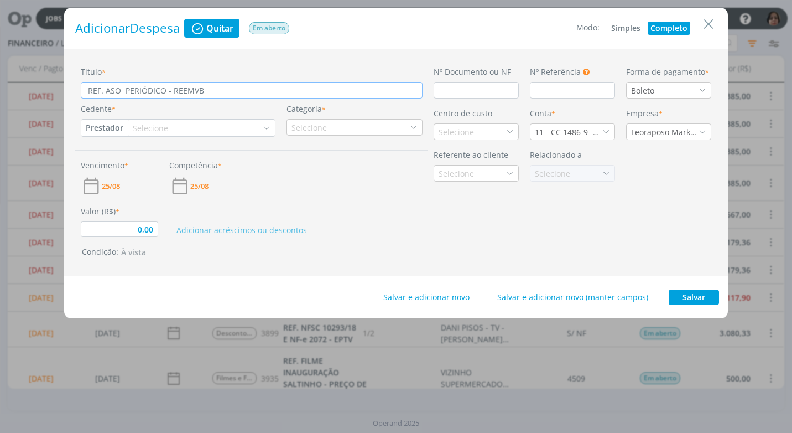
type input "REF. ASO PERIÓDICO - REEMVBO"
type input "0,00"
type input "REF. ASO PERIÓDICO - REEMVB"
type input "0,00"
type input "REF. ASO PERIÓDICO - REEMV"
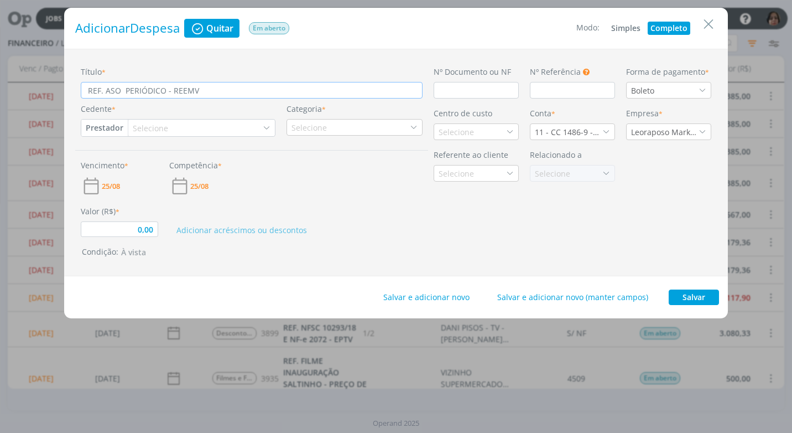
type input "0,00"
type input "REF. ASO PERIÓDICO - REEM"
type input "0,00"
type input "REF. ASO PERIÓDICO - REEMB"
type input "0,00"
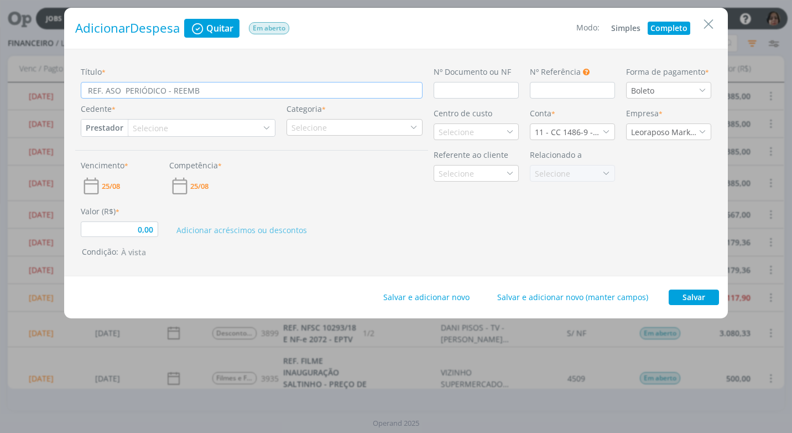
type input "REF. ASO PERIÓDICO - REEMBO"
type input "0,00"
type input "REF. ASO PERIÓDICO - REEMBOL"
type input "0,00"
type input "REF. ASO PERIÓDICO - REEMBOLS"
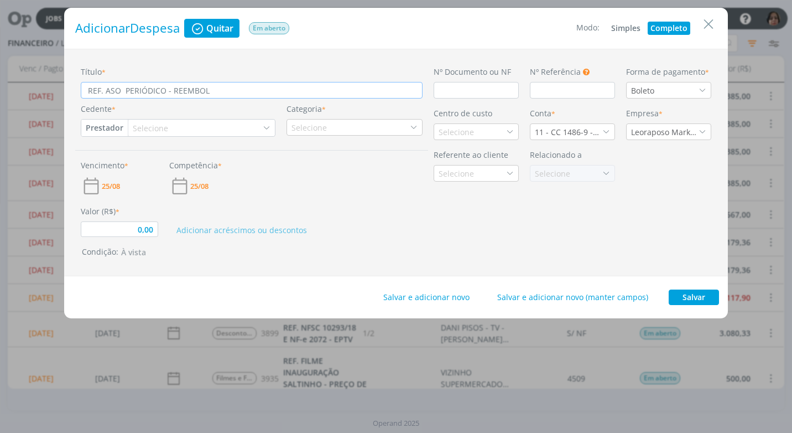
type input "0,00"
type input "REF. ASO PERIÓDICO - REEMBOLSO"
type input "0,00"
type input "REF. ASO PERIÓDICO - REEMBOLSO"
type input "0,00"
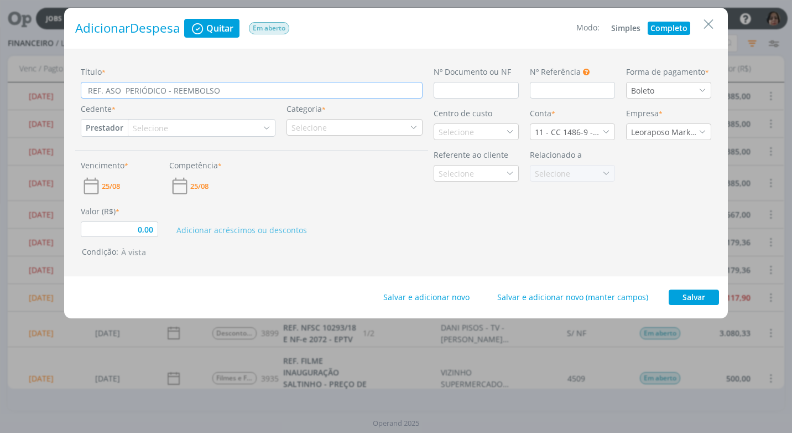
type input "REF. ASO PERIÓDICO - REEMBOLSO C"
type input "0,00"
type input "REF. ASO PERIÓDICO - REEMBOLSO CA"
type input "0,00"
type input "REF. ASO PERIÓDICO - REEMBOLSO CAR"
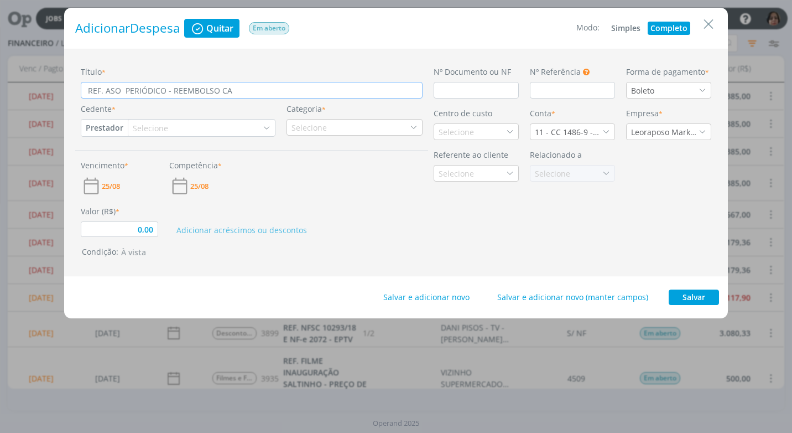
type input "0,00"
type input "REF. ASO PERIÓDICO - REEMBOLSO CARO"
type input "0,00"
type input "REF. ASO PERIÓDICO - REEMBOLSO CAROL"
type input "0,00"
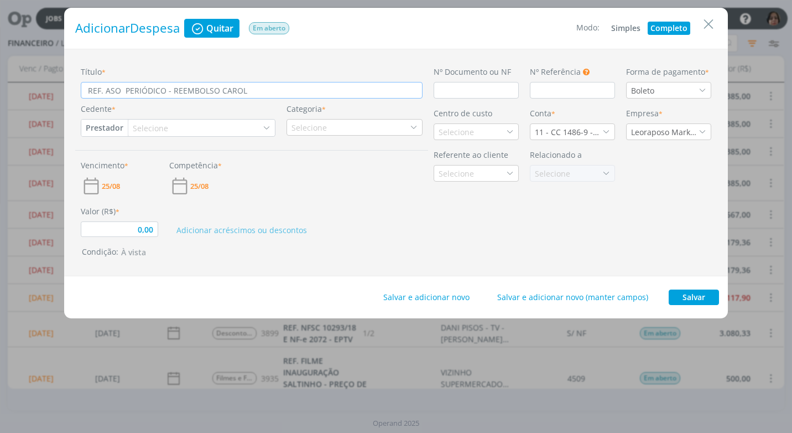
type input "REF. ASO PERIÓDICO - REEMBOLSO CAROLI"
type input "0,00"
type input "REF. ASO PERIÓDICO - REEMBOLSO CAROLIN"
type input "0,00"
type input "REF. ASO PERIÓDICO - REEMBOLSO CAROLINA"
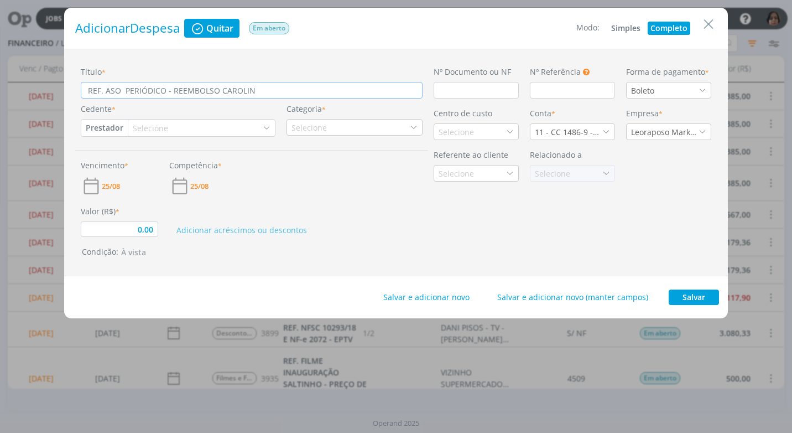
type input "0,00"
type input "REF. ASO PERIÓDICO - REEMBOLSO CAROLINA"
type input "0,00"
type input "REF. ASO PERIÓDICO - REEMBOLSO CAROLINA S"
type input "0,00"
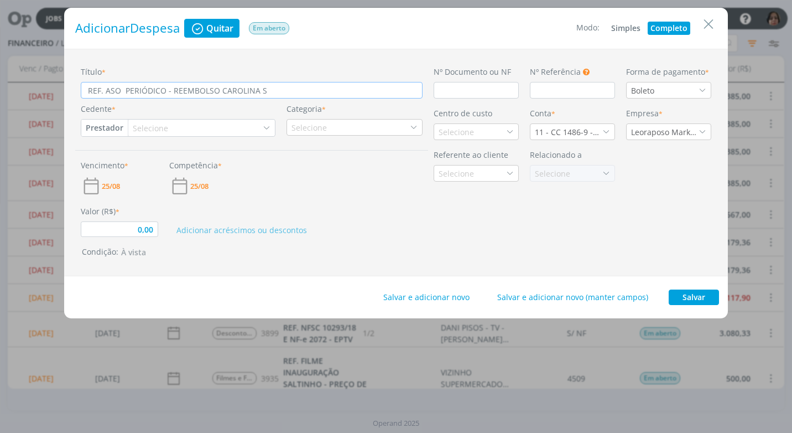
type input "REF. ASO PERIÓDICO - REEMBOLSO CAROLINA SW"
type input "0,00"
type input "REF. ASO PERIÓDICO - REEMBOLSO CAROLINA S"
type input "0,00"
type input "REF. ASO PERIÓDICO - REEMBOLSO CAROLINA"
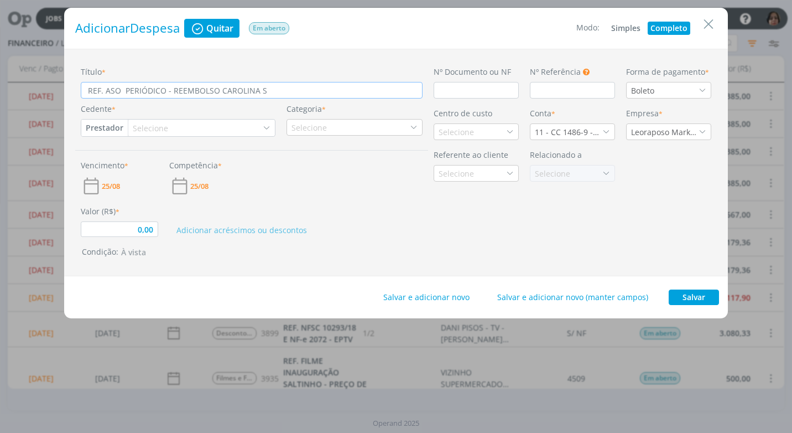
type input "0,00"
type input "REF. ASO PERIÓDICO - REEMBOLSO CAROLINA D"
type input "0,00"
type input "REF. ASO PERIÓDICO - REEMBOLSO CAROLINA DE"
type input "0,00"
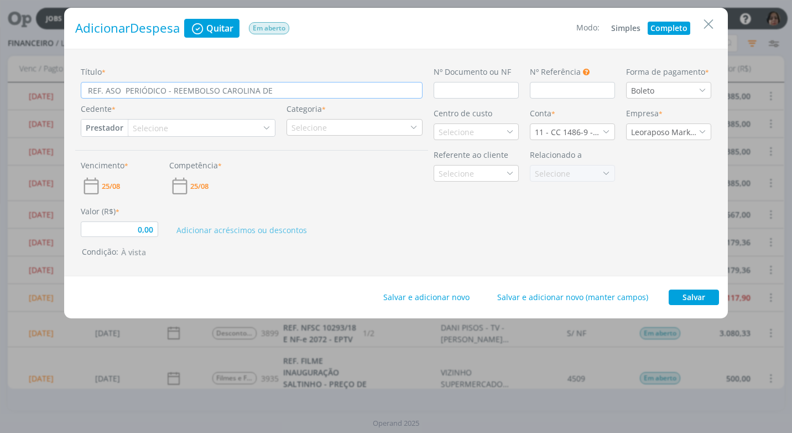
type input "REF. ASO PERIÓDICO - REEMBOLSO CAROLINA DE"
type input "0,00"
type input "REF. ASO PERIÓDICO - REEMBOLSO CAROLINA DE F"
type input "0,00"
type input "REF. ASO PERIÓDICO - REEMBOLSO CAROLINA DE FA"
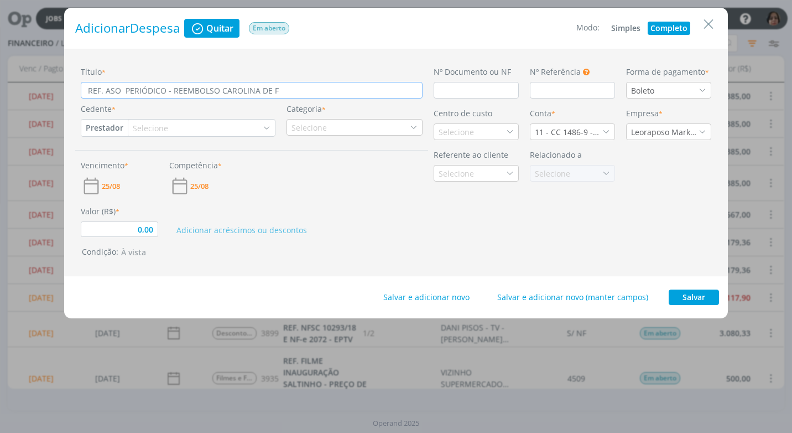
type input "0,00"
type input "REF. ASO PERIÓDICO - REEMBOLSO CAROLINA DE FAR"
type input "0,00"
type input "REF. ASO PERIÓDICO - REEMBOLSO CAROLINA DE FARI"
type input "0,00"
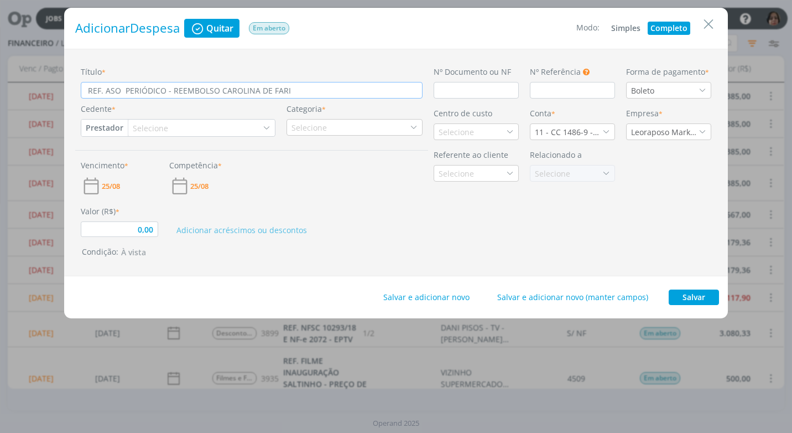
type input "REF. ASO PERIÓDICO - REEMBOLSO [PERSON_NAME]"
type input "0,00"
type input "REF. ASO PERIÓDICO - REEMBOLSO [PERSON_NAME]"
click at [438, 83] on input "dialog" at bounding box center [476, 90] width 85 height 17
type input "S"
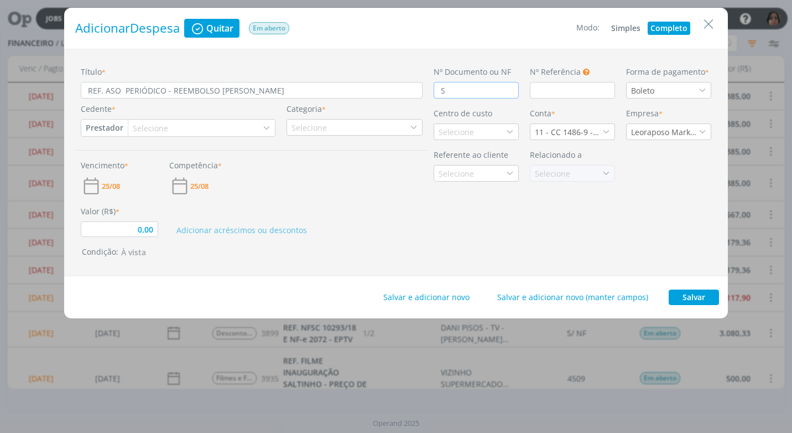
type input "0,00"
type input "S"
type input "0,00"
type input "S N"
type input "0,00"
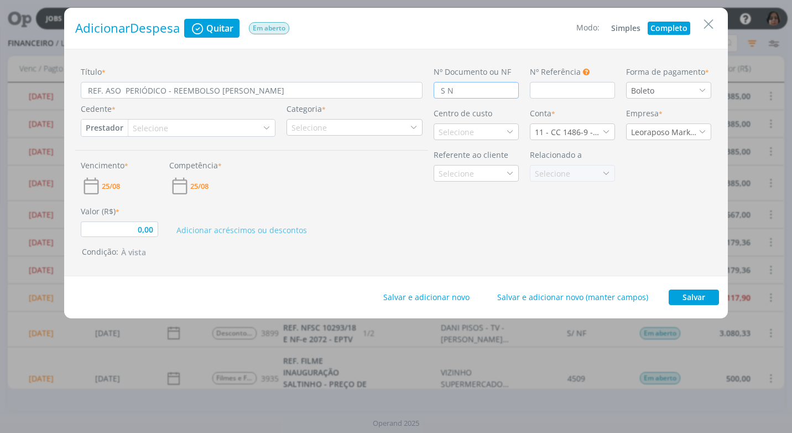
type input "S N/"
type input "0,00"
type input "S N/F"
click at [702, 92] on icon "dialog" at bounding box center [703, 90] width 8 height 8
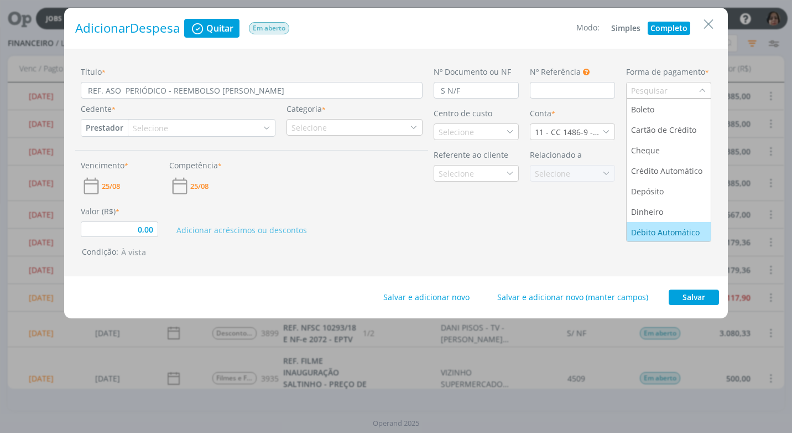
scroll to position [42, 0]
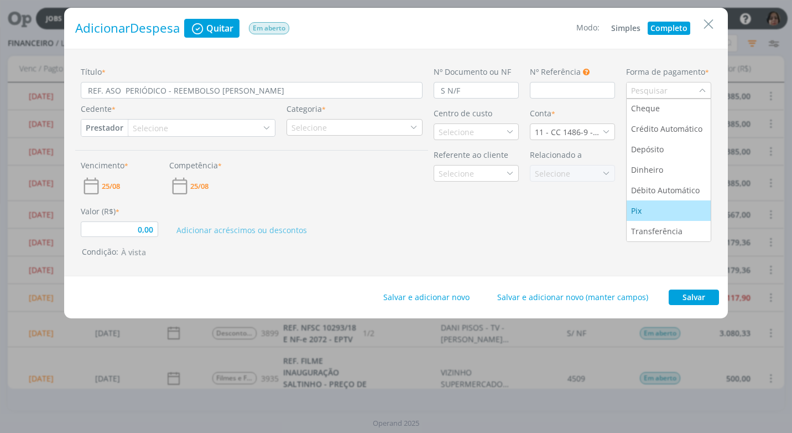
click at [673, 214] on div "Pix" at bounding box center [668, 211] width 75 height 12
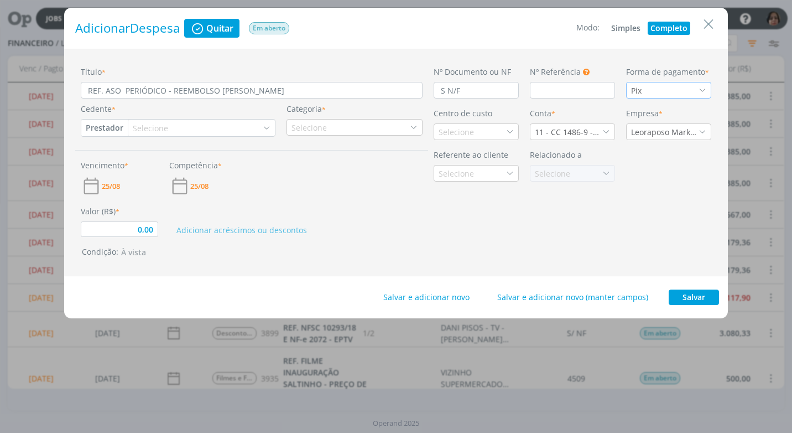
click at [107, 129] on button "Prestador" at bounding box center [104, 128] width 46 height 17
click at [128, 166] on link "Fornecedor" at bounding box center [125, 165] width 87 height 18
type input "0,00"
click at [154, 129] on div "Selecione" at bounding box center [157, 128] width 38 height 12
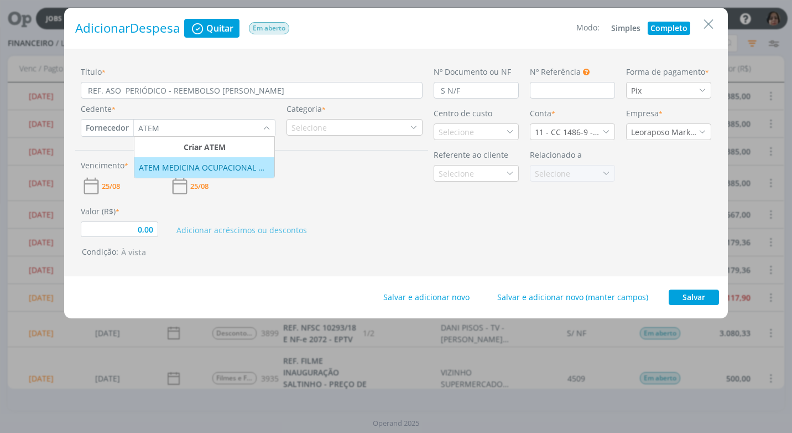
type input "ATEM"
click at [170, 160] on li "ATEM MEDICINA OCUPACIONAL E SEGURANÇA DO TRABALHO LTDA" at bounding box center [204, 167] width 140 height 20
type input "0,00"
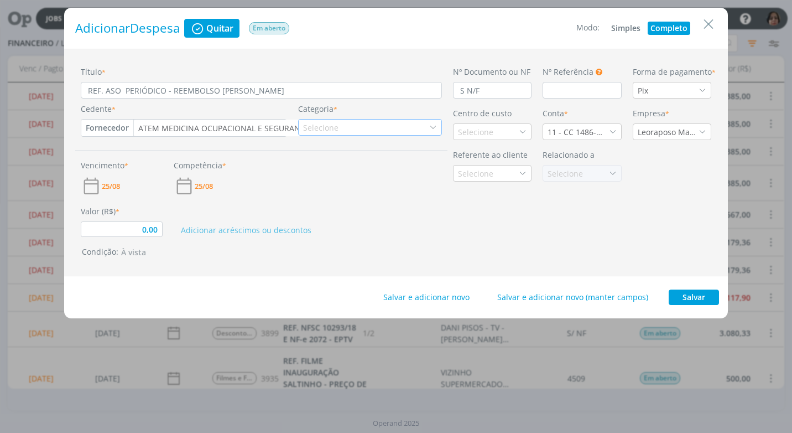
click at [317, 130] on div "Selecione" at bounding box center [322, 128] width 38 height 12
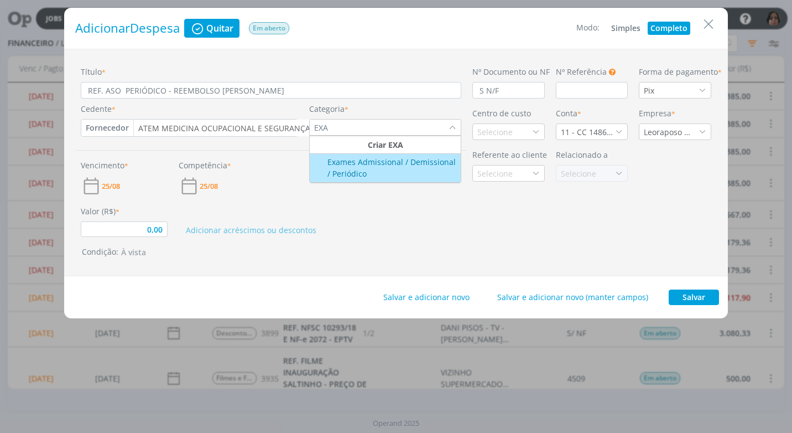
type input "EXA"
click at [355, 165] on div "Exames Admissional / Demissional / Periódico" at bounding box center [385, 167] width 148 height 23
type input "0,00"
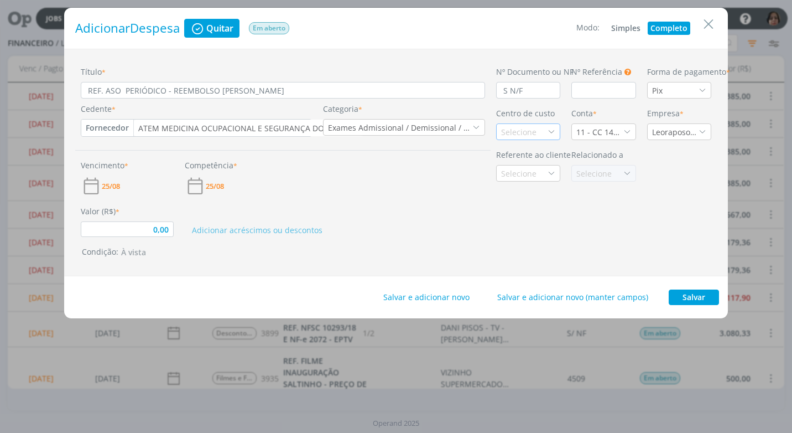
click at [554, 134] on icon "dialog" at bounding box center [552, 132] width 8 height 8
type input "DIGI"
click at [513, 171] on div "Marketing Digital" at bounding box center [528, 171] width 54 height 12
click at [627, 132] on icon "dialog" at bounding box center [628, 132] width 8 height 8
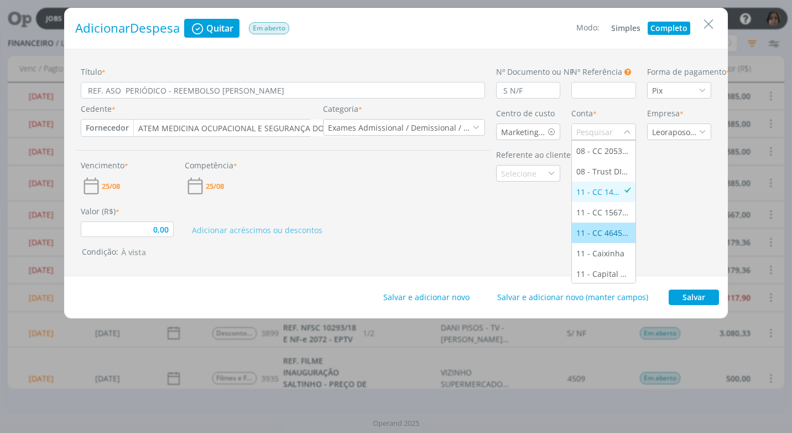
click at [605, 232] on div "11 - CC 46458-5 - [GEOGRAPHIC_DATA]" at bounding box center [604, 233] width 54 height 12
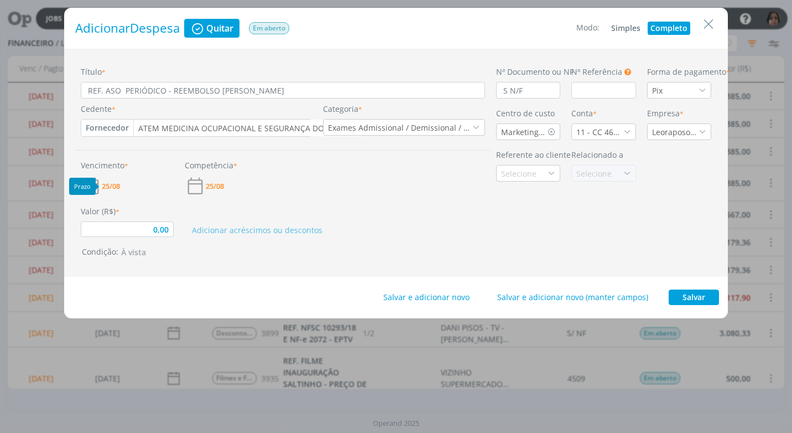
click at [111, 189] on span "25/08" at bounding box center [111, 186] width 18 height 7
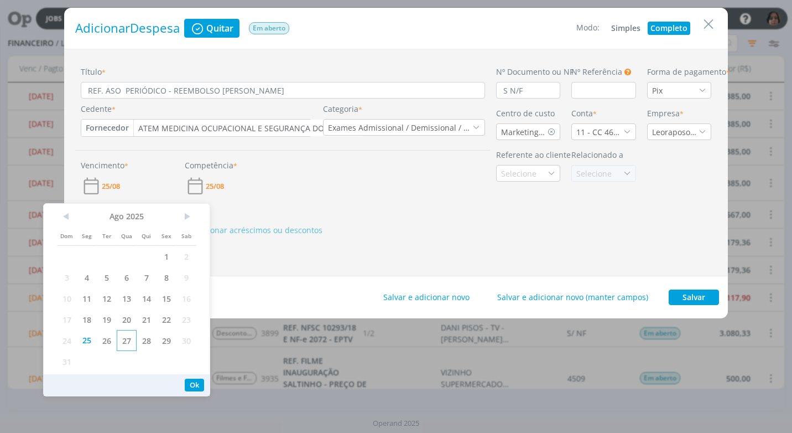
drag, startPoint x: 123, startPoint y: 340, endPoint x: 135, endPoint y: 334, distance: 13.1
click at [124, 340] on span "27" at bounding box center [127, 340] width 20 height 21
click at [194, 386] on button "Ok" at bounding box center [194, 385] width 19 height 13
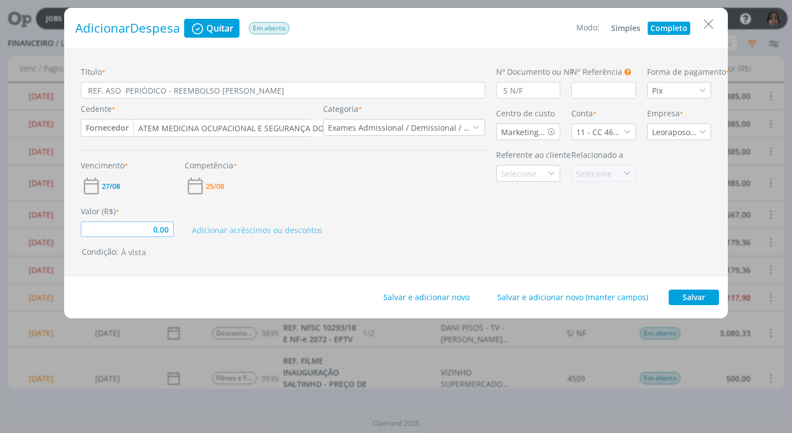
click at [164, 236] on input "0,00" at bounding box center [127, 228] width 93 height 15
click at [333, 263] on div "Título * REF. ASO PERIÓDICO - REEMBOLSO [PERSON_NAME] * Fornecedor Cliente Forn…" at bounding box center [396, 162] width 664 height 227
drag, startPoint x: 686, startPoint y: 298, endPoint x: 681, endPoint y: 299, distance: 5.6
click at [685, 298] on button "Salvar" at bounding box center [694, 296] width 50 height 15
type input "100,00"
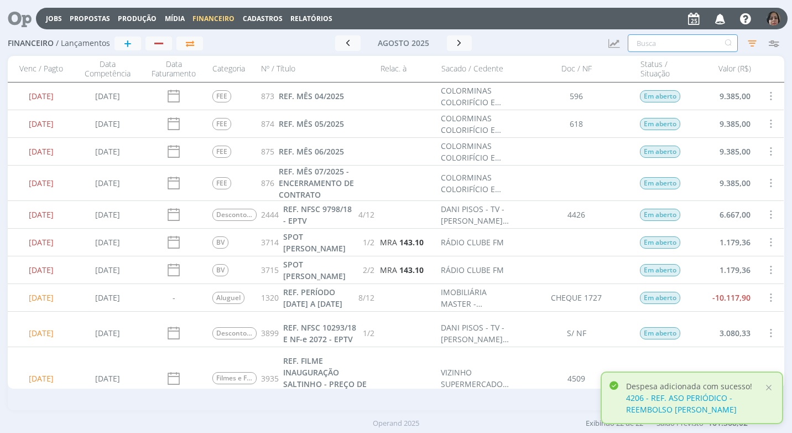
click at [641, 46] on input "text" at bounding box center [683, 43] width 110 height 18
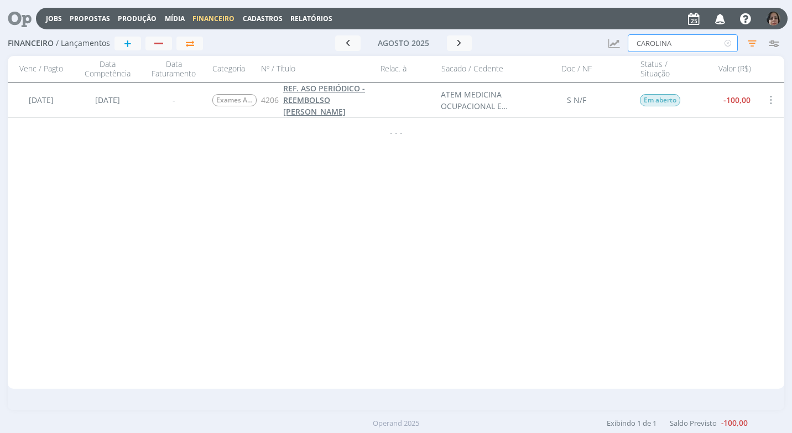
type input "CAROLINA"
click at [344, 97] on span "REF. ASO PERIÓDICO - REEMBOLSO [PERSON_NAME]" at bounding box center [324, 100] width 82 height 34
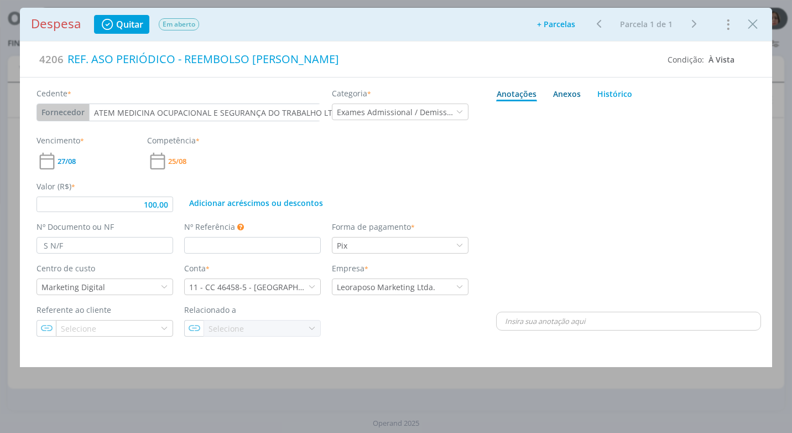
click at [569, 92] on div "Anexos 0" at bounding box center [567, 94] width 28 height 12
type input "100,00"
click at [662, 123] on span "procure em seu computador" at bounding box center [677, 124] width 95 height 10
click at [662, 113] on input "Arraste seus arquivos ou procure em seu computador" at bounding box center [628, 111] width 265 height 3
type input "C:\fakepath\REEMBOLSO ASO - [PERSON_NAME].jpg"
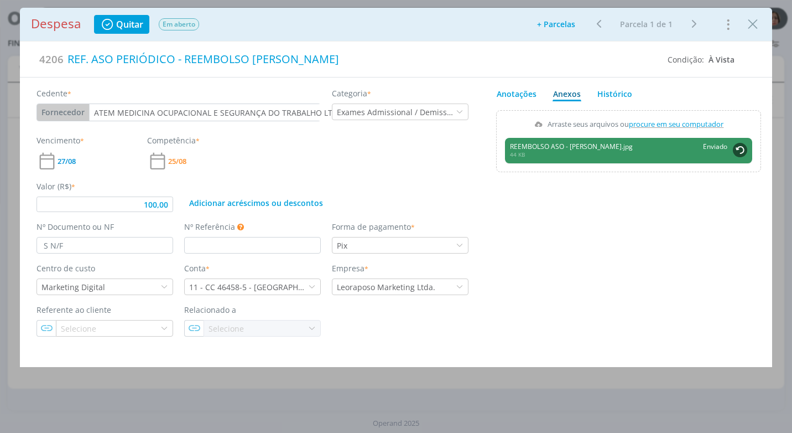
type input "100,00"
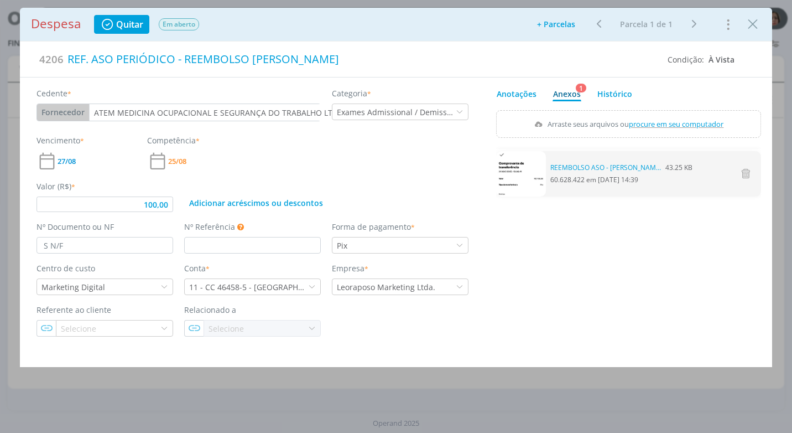
click at [603, 183] on span "REEMBOLSO ASO - [PERSON_NAME].jpg 43.25 KB 60.628.422 em [DATE] 14:39" at bounding box center [622, 174] width 142 height 22
click at [593, 170] on link "REEMBOLSO ASO - [PERSON_NAME].jpg" at bounding box center [606, 168] width 111 height 10
click at [759, 24] on icon "Close" at bounding box center [753, 24] width 17 height 17
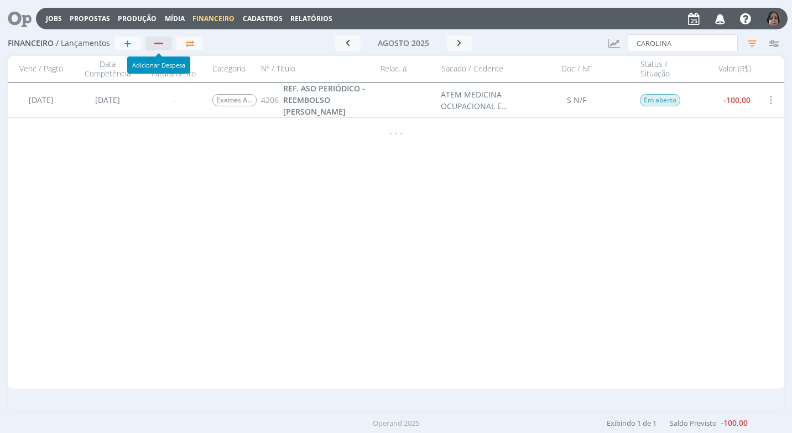
click at [162, 43] on div "button" at bounding box center [158, 44] width 9 height 2
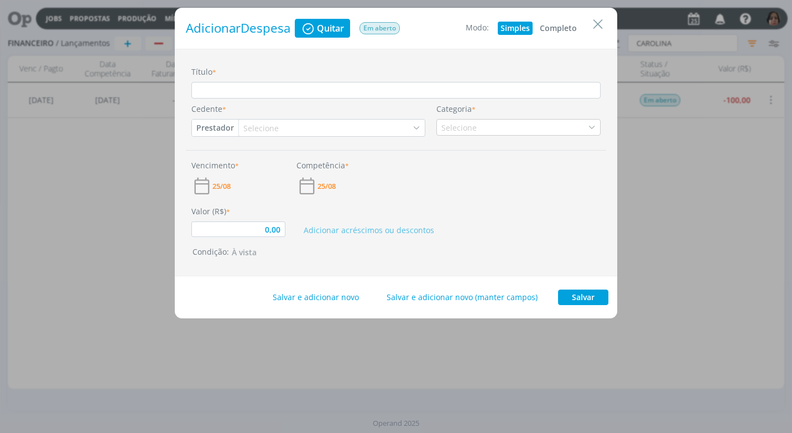
click at [554, 29] on button "Completo" at bounding box center [558, 28] width 43 height 13
type input "0,00"
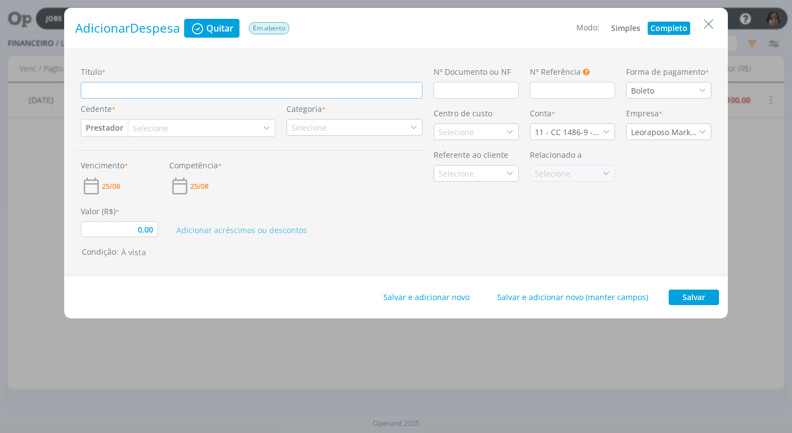
click at [103, 95] on input "Título *" at bounding box center [252, 90] width 342 height 17
type input "R"
type input "0,00"
type input "RE"
type input "0,00"
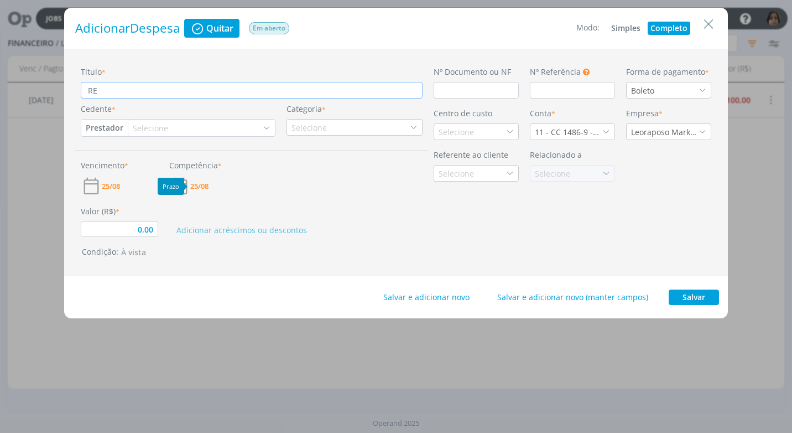
type input "REF"
type input "0,00"
type input "REF."
type input "0,00"
type input "REF."
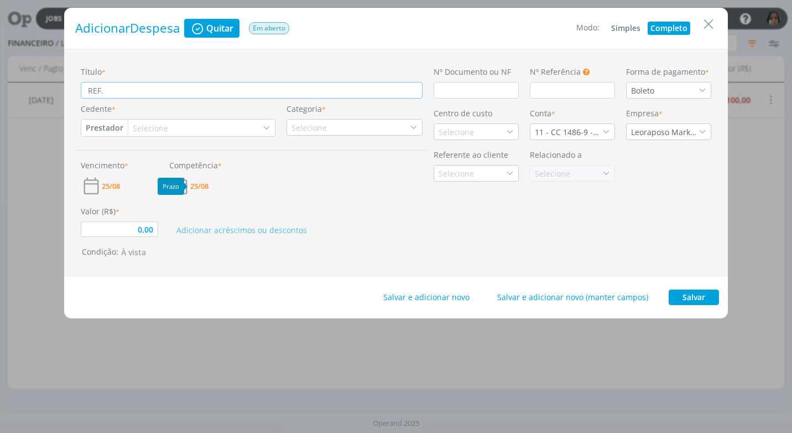
type input "0,00"
type input "REF. L"
type input "0,00"
type input "REF. LO"
type input "0,00"
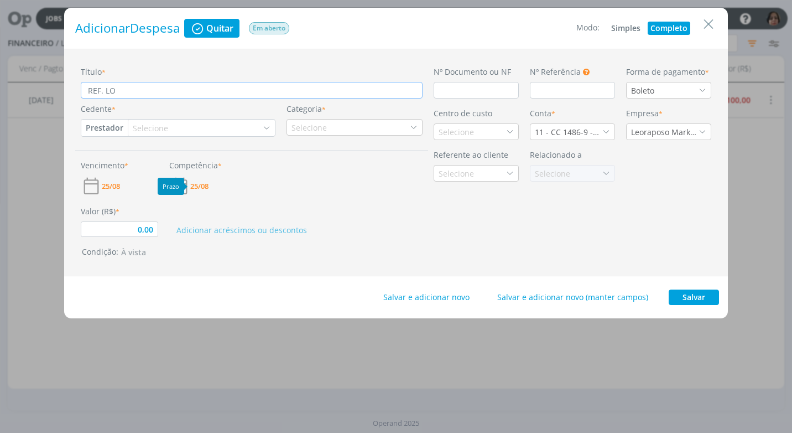
type input "REF. LOC"
type input "0,00"
type input "REF. [GEOGRAPHIC_DATA]"
type input "0,00"
type input "REF. [GEOGRAPHIC_DATA]"
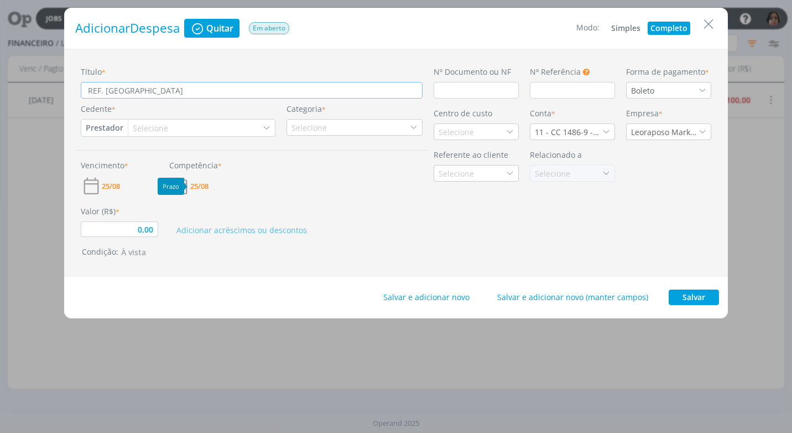
type input "0,00"
type input "REF. [GEOGRAPHIC_DATA]"
type input "0,00"
type input "REF. LOCUÇÃO"
type input "0,00"
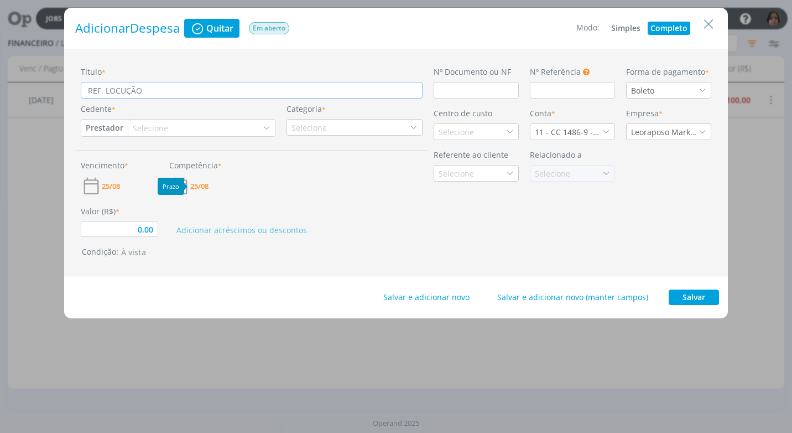
type input "REF. LOCUÇÃO"
type input "0,00"
type input "REF. LOCUÇÃO O"
type input "0,00"
type input "REF. LOCUÇÃO OF"
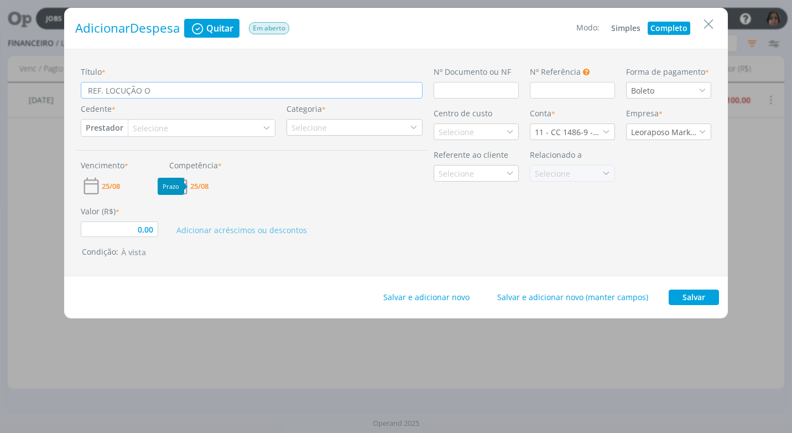
type input "0,00"
type input "REF. LOCUÇÃO OFF"
type input "0,00"
type input "REF. LOCUÇÃO OFFS"
type input "0,00"
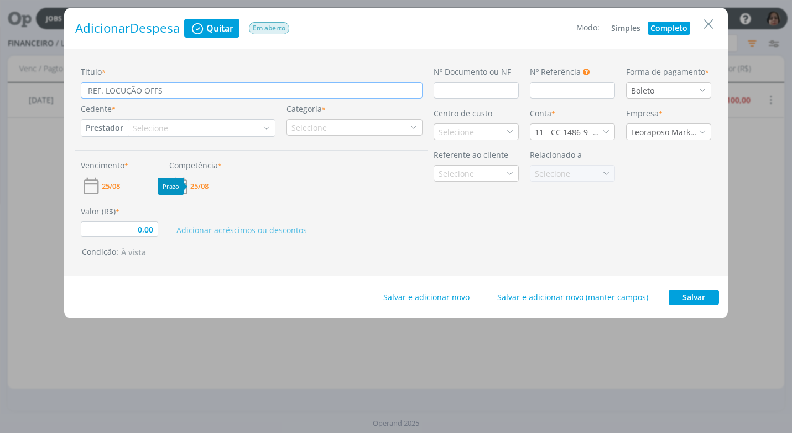
type input "REF. LOCUÇÃO OFFSB"
type input "0,00"
type input "REF. LOCUÇÃO OFFSBR"
type input "0,00"
type input "REF. LOCUÇÃO OFFSBRA"
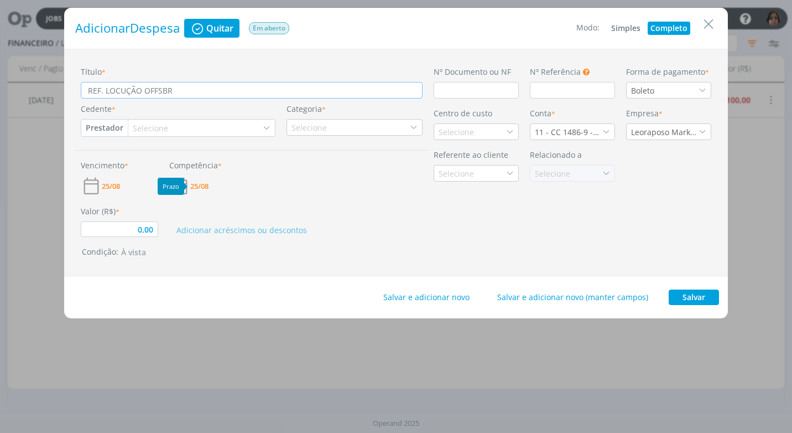
type input "0,00"
type input "REF. LOCUÇÃO OFFSBRAS"
type input "0,00"
type input "REF. LOCUÇÃO OFFSBRASI"
type input "0,00"
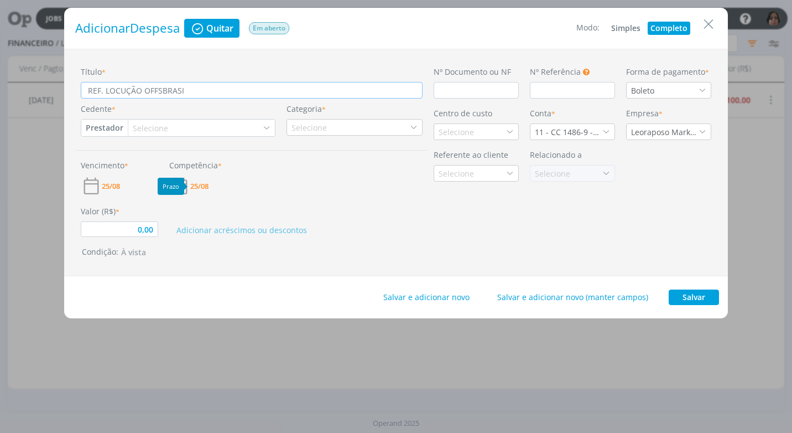
type input "REF. LOCUÇÃO OFFSBRASIL"
type input "0,00"
type input "REF. LOCUÇÃO OFFSBRASIL"
type input "0,00"
click at [267, 88] on input "REF. LOCUÇÃO OFFSBRASIL - BARDAHL [PERSON_NAME]" at bounding box center [252, 90] width 342 height 17
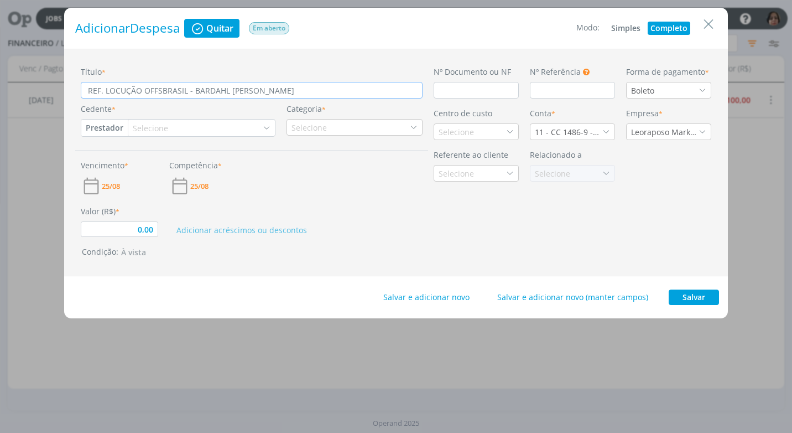
click at [267, 83] on input "REF. LOCUÇÃO OFFSBRASIL - BARDAHL [PERSON_NAME]" at bounding box center [252, 90] width 342 height 17
click at [449, 94] on input "dialog" at bounding box center [476, 90] width 85 height 17
click at [706, 89] on icon "dialog" at bounding box center [703, 90] width 8 height 8
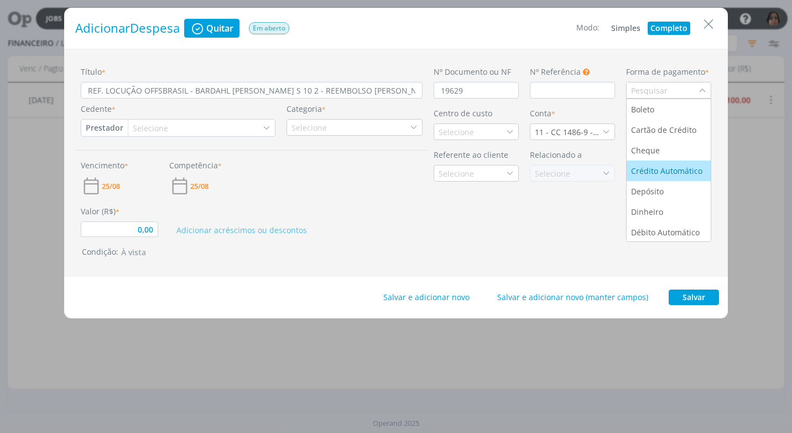
scroll to position [42, 0]
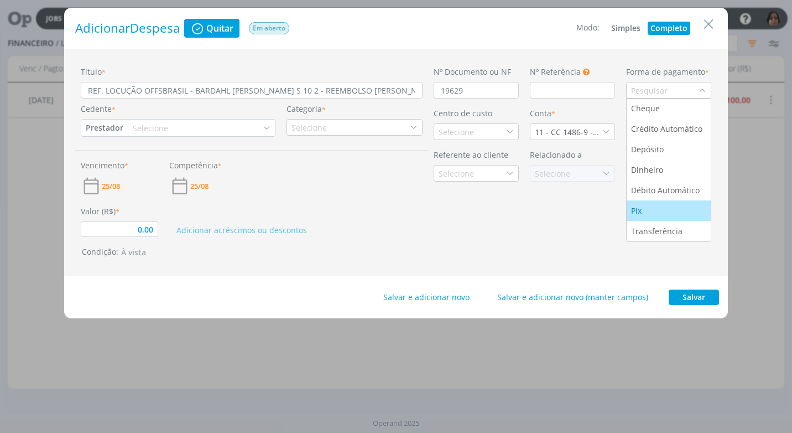
click at [656, 203] on li "Pix" at bounding box center [669, 210] width 84 height 20
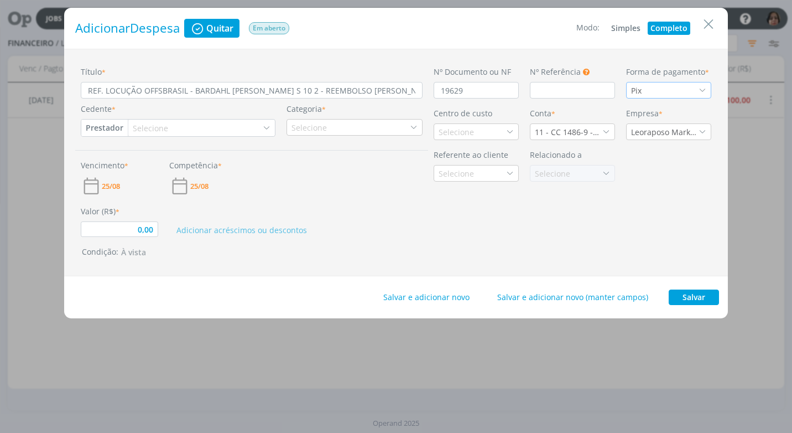
click at [116, 122] on button "Prestador" at bounding box center [104, 128] width 46 height 17
click at [143, 156] on link "Fornecedor" at bounding box center [125, 165] width 87 height 18
click at [148, 128] on div "Selecione" at bounding box center [157, 128] width 38 height 12
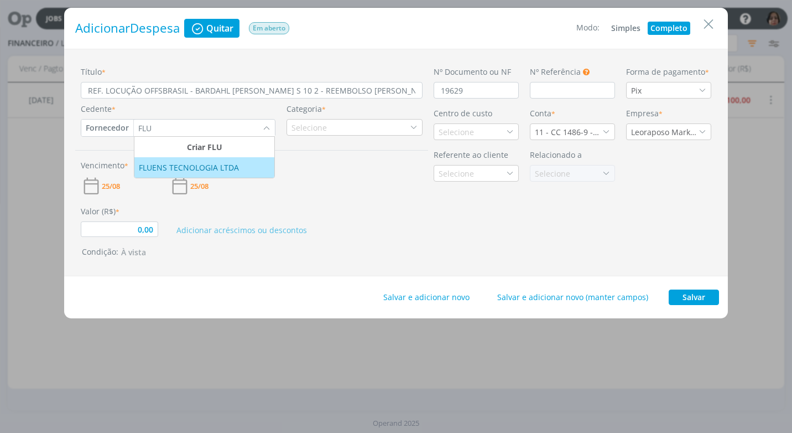
click at [149, 169] on div "FLUENS TECNOLOGIA LTDA" at bounding box center [190, 168] width 102 height 12
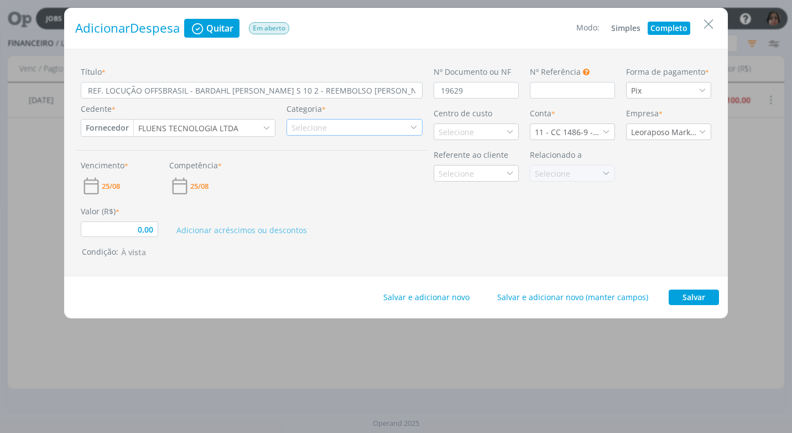
click at [418, 127] on div "Selecione" at bounding box center [355, 127] width 136 height 17
click at [396, 163] on div "Serviços de Locução" at bounding box center [355, 162] width 132 height 12
click at [508, 128] on icon "dialog" at bounding box center [510, 132] width 8 height 8
click at [473, 173] on div "Promax / Bardahl" at bounding box center [472, 171] width 66 height 12
click at [608, 131] on icon "dialog" at bounding box center [607, 132] width 8 height 8
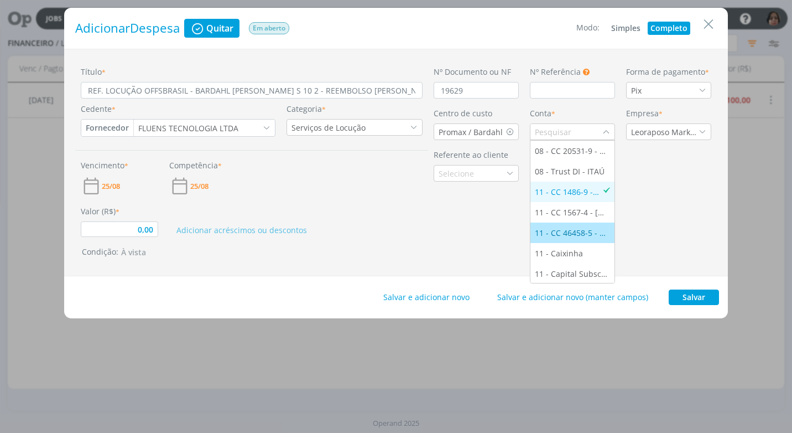
click at [573, 234] on div "11 - CC 46458-5 - [GEOGRAPHIC_DATA]" at bounding box center [572, 233] width 75 height 12
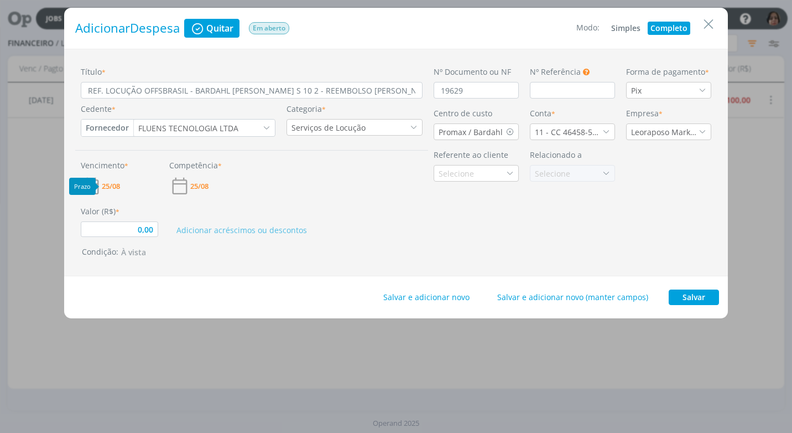
click at [111, 188] on span "25/08" at bounding box center [111, 186] width 18 height 7
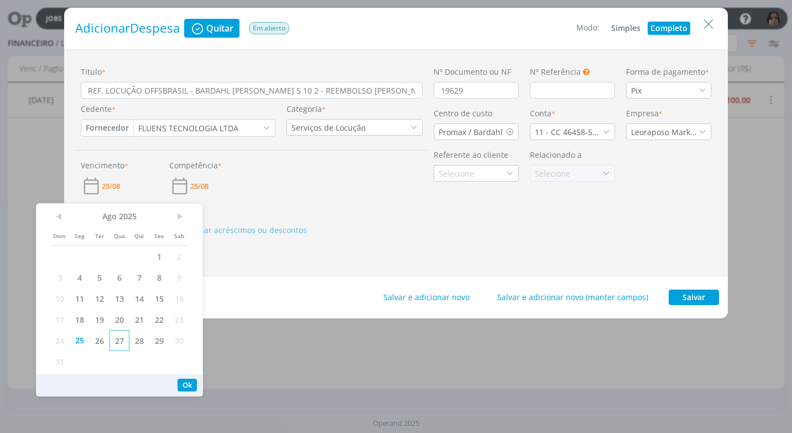
click at [122, 343] on span "27" at bounding box center [120, 340] width 20 height 21
click at [189, 386] on button "Ok" at bounding box center [187, 385] width 19 height 13
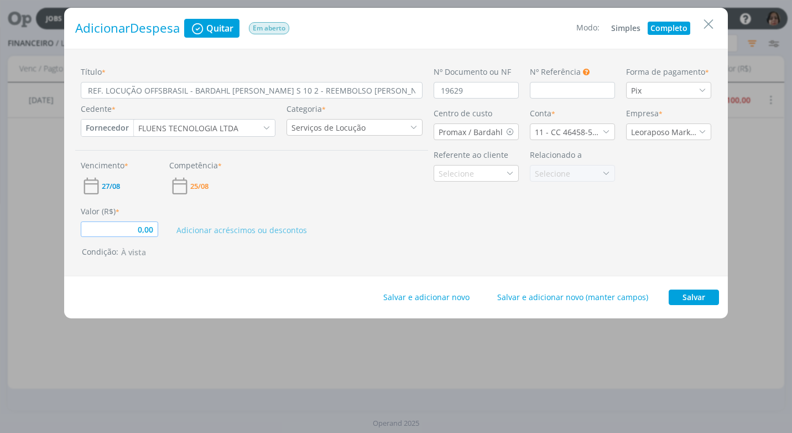
click at [154, 230] on input "0,00" at bounding box center [119, 228] width 77 height 15
click at [366, 251] on div "Condição: À vista" at bounding box center [254, 252] width 344 height 13
click at [686, 296] on button "Salvar" at bounding box center [694, 296] width 50 height 15
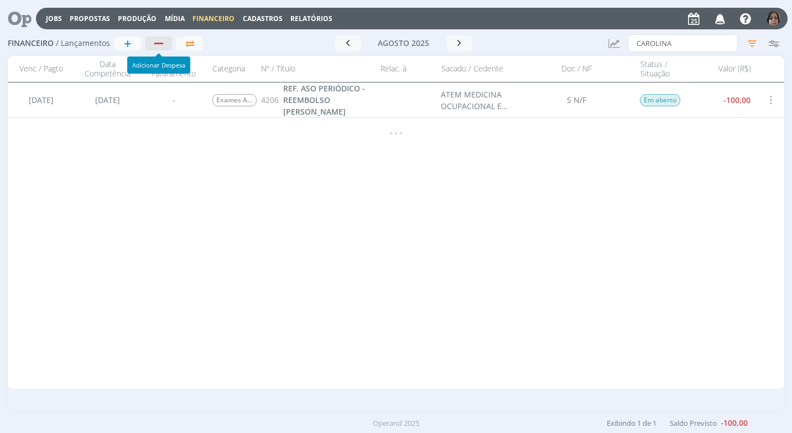
click at [154, 41] on div "button" at bounding box center [159, 43] width 14 height 7
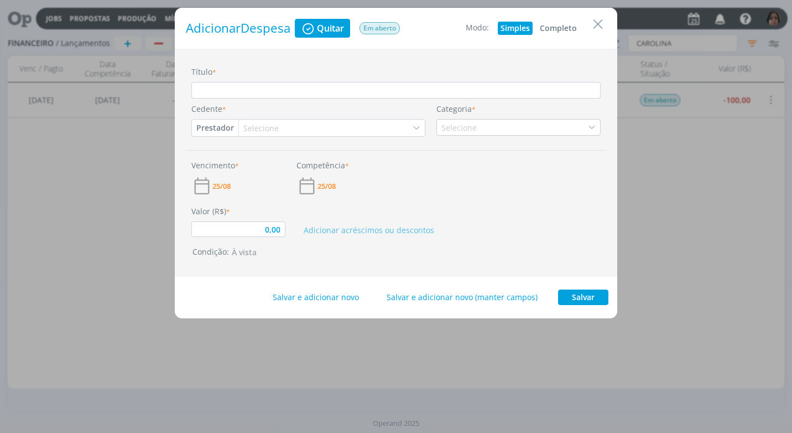
click at [556, 24] on button "Completo" at bounding box center [558, 28] width 43 height 13
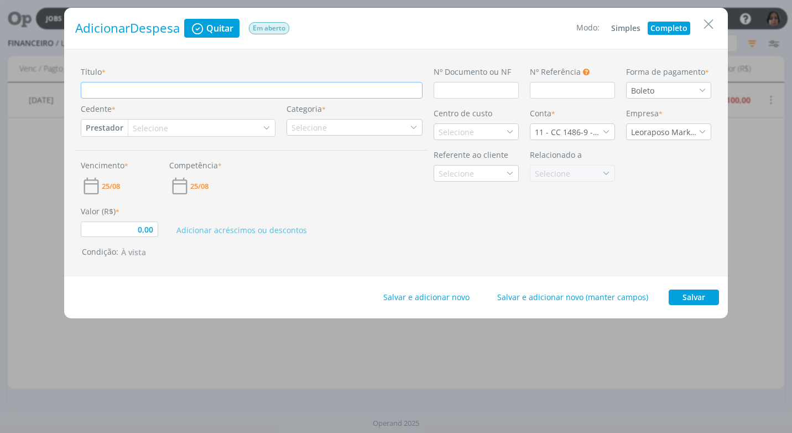
click at [107, 94] on input "Título *" at bounding box center [252, 90] width 342 height 17
click at [444, 88] on input "dialog" at bounding box center [476, 90] width 85 height 17
click at [701, 89] on icon "dialog" at bounding box center [703, 90] width 8 height 8
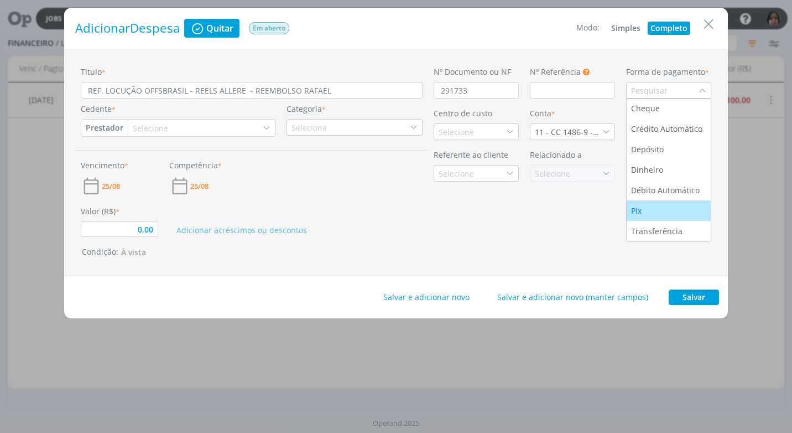
click at [639, 213] on div "Pix" at bounding box center [637, 211] width 13 height 12
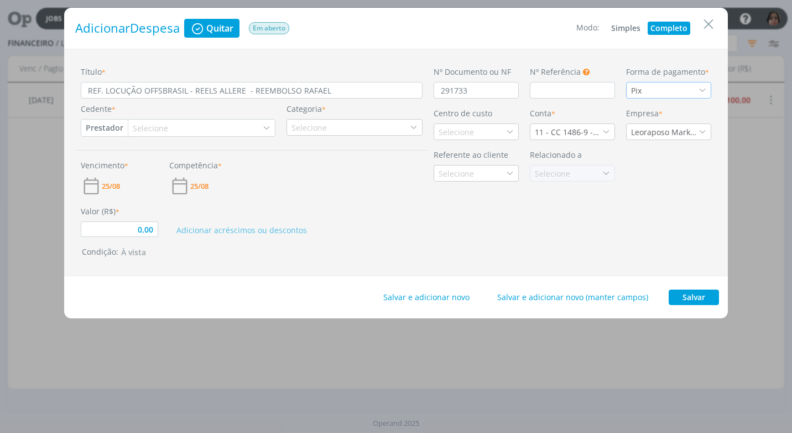
drag, startPoint x: 89, startPoint y: 129, endPoint x: 101, endPoint y: 132, distance: 11.9
click at [89, 128] on button "Prestador" at bounding box center [104, 128] width 46 height 17
click at [137, 158] on link "Fornecedor" at bounding box center [125, 165] width 87 height 18
click at [147, 126] on div "Selecione" at bounding box center [157, 128] width 38 height 12
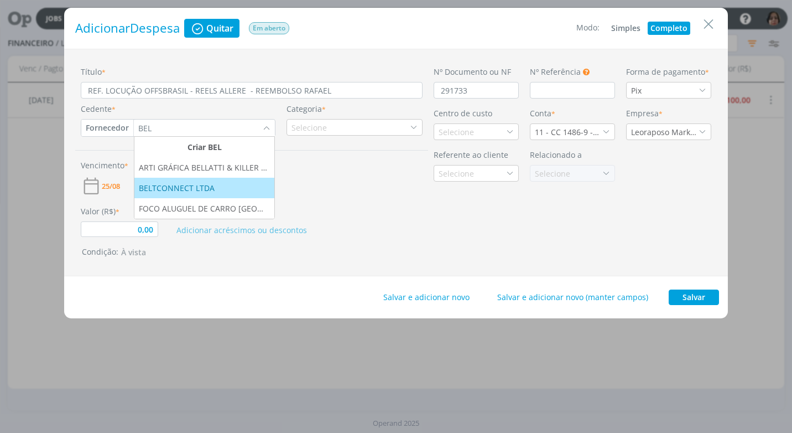
click at [160, 188] on div "BELTCONNECT LTDA" at bounding box center [178, 188] width 78 height 12
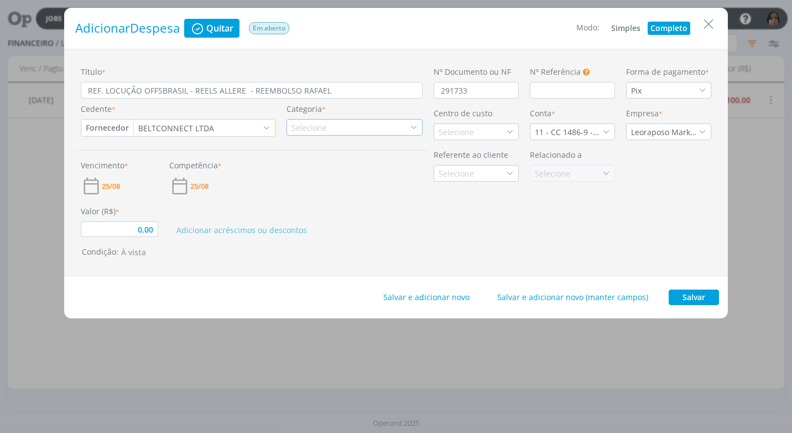
click at [408, 127] on div "Selecione" at bounding box center [355, 127] width 136 height 17
click at [379, 163] on div "Serviços de Locução" at bounding box center [355, 162] width 132 height 12
click at [460, 136] on div "Selecione" at bounding box center [458, 132] width 38 height 12
click at [465, 175] on div "Allere" at bounding box center [476, 171] width 75 height 12
click at [607, 132] on icon "dialog" at bounding box center [607, 132] width 8 height 8
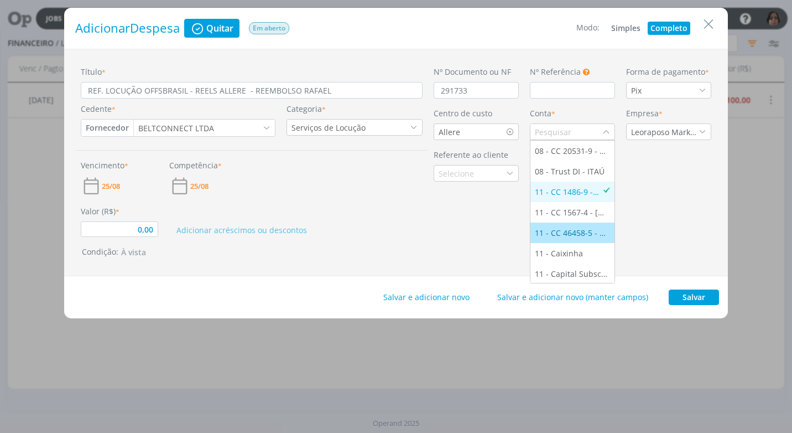
click at [578, 230] on div "11 - CC 46458-5 - [GEOGRAPHIC_DATA]" at bounding box center [572, 233] width 75 height 12
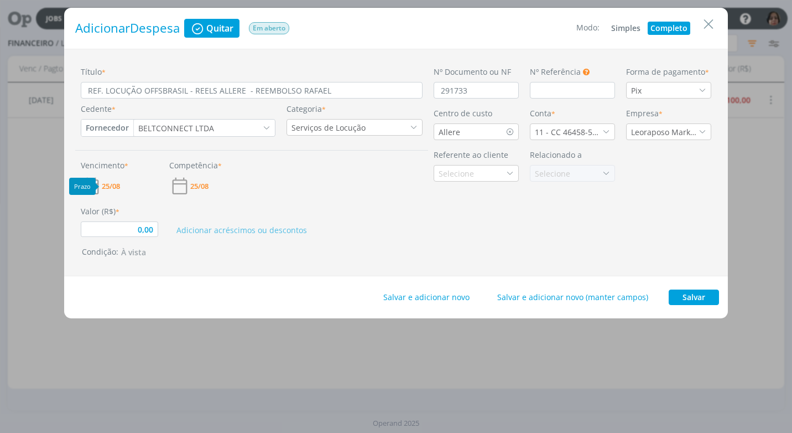
click at [110, 186] on span "25/08" at bounding box center [111, 186] width 18 height 7
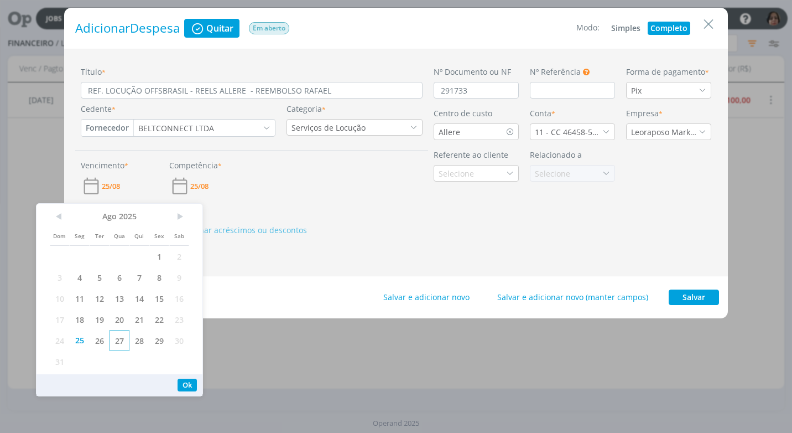
click at [120, 342] on span "27" at bounding box center [120, 340] width 20 height 21
click at [191, 385] on button "Ok" at bounding box center [187, 385] width 19 height 13
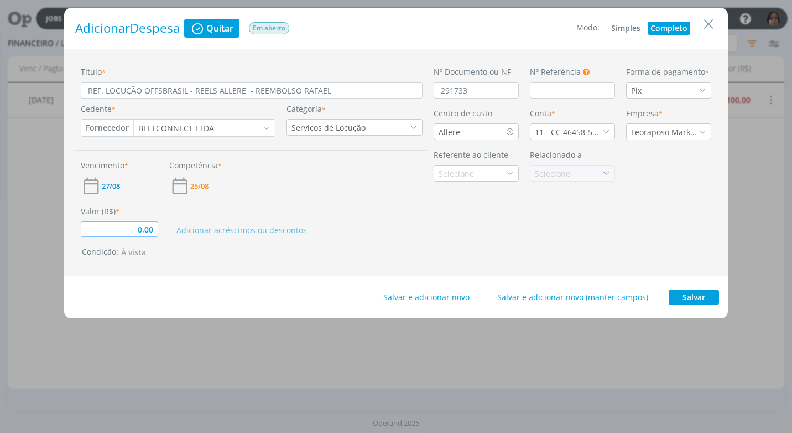
click at [118, 231] on input "0,00" at bounding box center [119, 228] width 77 height 15
click at [685, 299] on button "Salvar" at bounding box center [694, 296] width 50 height 15
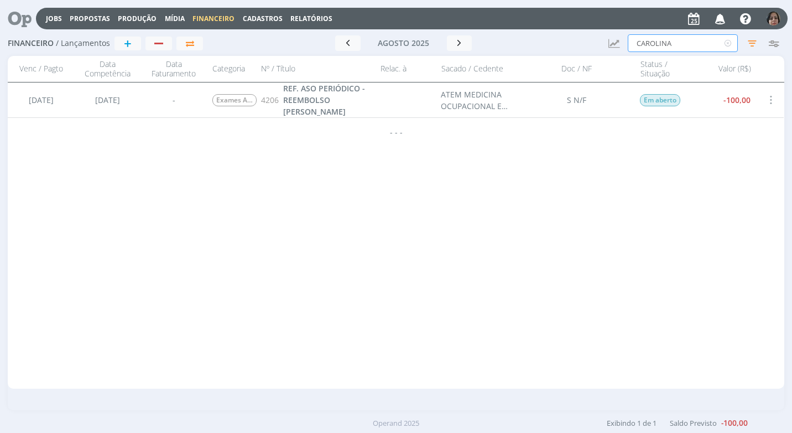
click at [686, 40] on input "CAROLINA" at bounding box center [683, 43] width 110 height 18
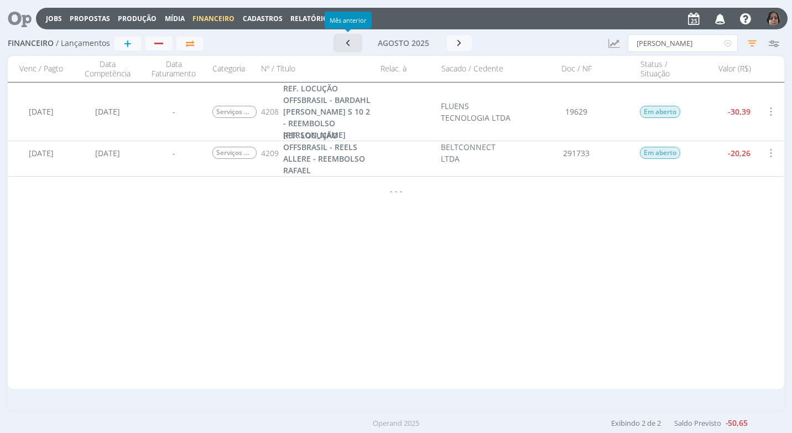
click at [345, 45] on icon "button" at bounding box center [348, 43] width 11 height 11
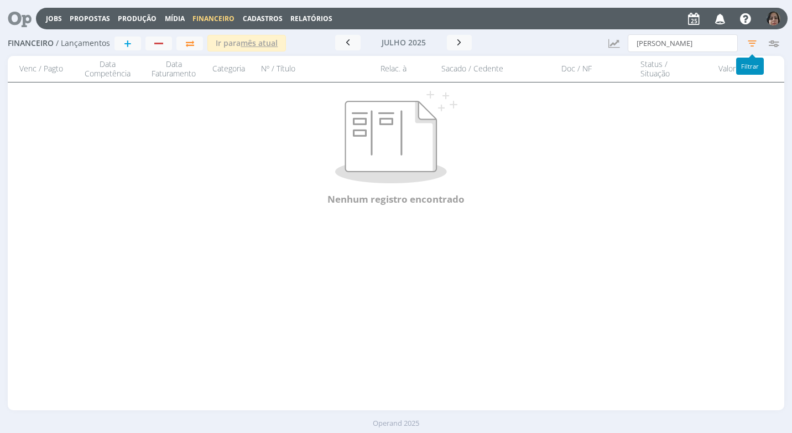
click at [750, 43] on icon "button" at bounding box center [753, 43] width 20 height 20
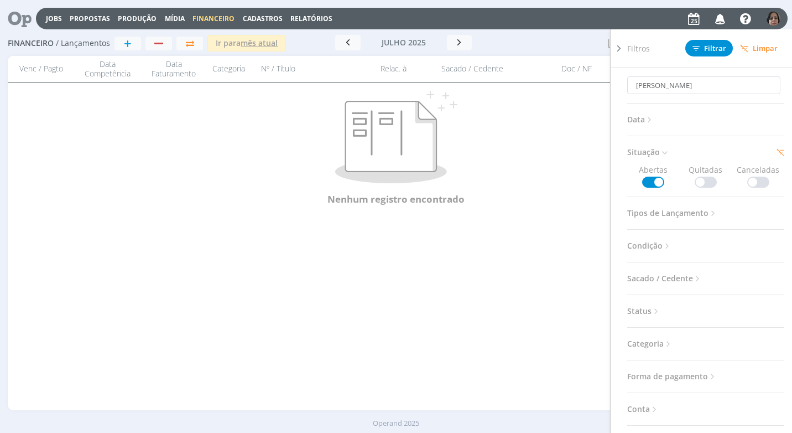
drag, startPoint x: 701, startPoint y: 178, endPoint x: 695, endPoint y: 179, distance: 6.7
click at [699, 178] on span at bounding box center [706, 182] width 22 height 11
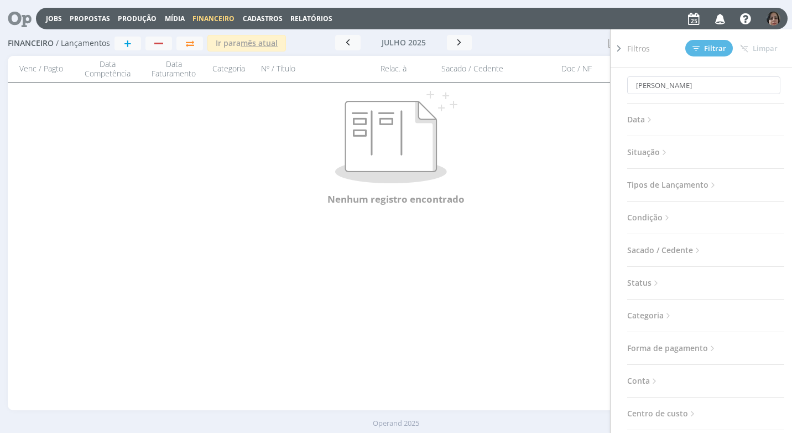
click at [672, 151] on h3 "Situação" at bounding box center [706, 152] width 157 height 14
click at [660, 149] on span "Situação" at bounding box center [649, 152] width 42 height 14
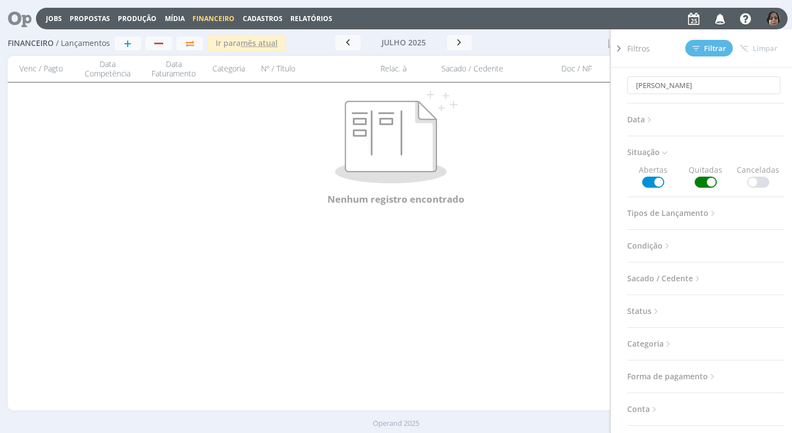
click at [656, 182] on span at bounding box center [653, 182] width 22 height 11
click at [718, 50] on span "Filtrar" at bounding box center [710, 48] width 34 height 7
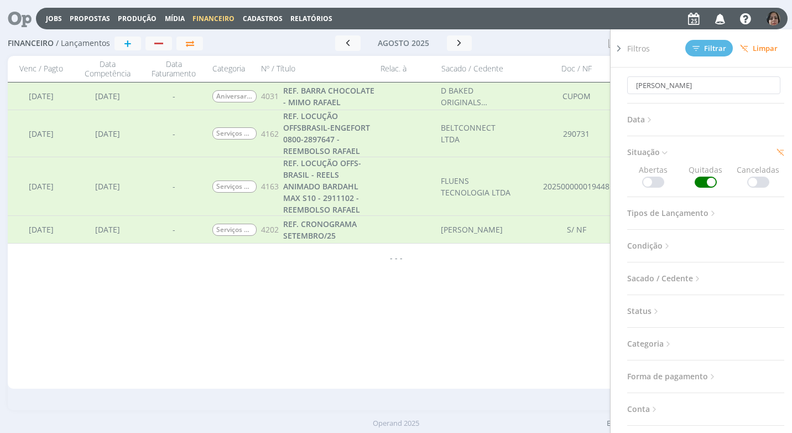
click at [618, 51] on icon at bounding box center [619, 49] width 11 height 12
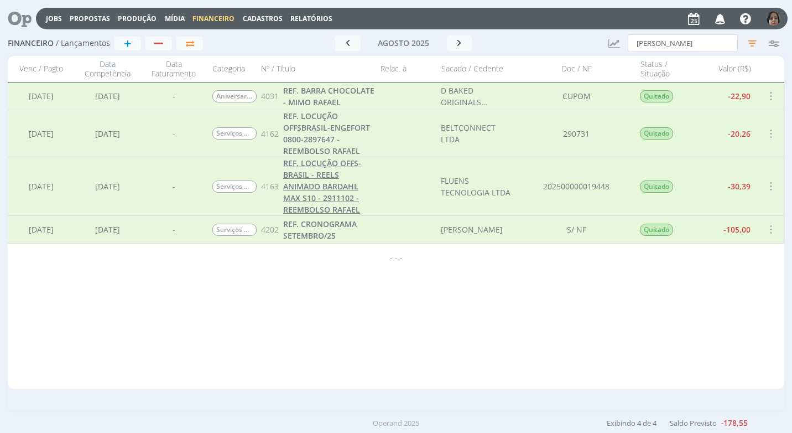
click at [334, 199] on span "REF. LOCUÇÃO OFFS-BRASIL - REELS ANIMADO BARDAHL MAX S10 - 2911102 - REEMBOLSO …" at bounding box center [322, 186] width 78 height 57
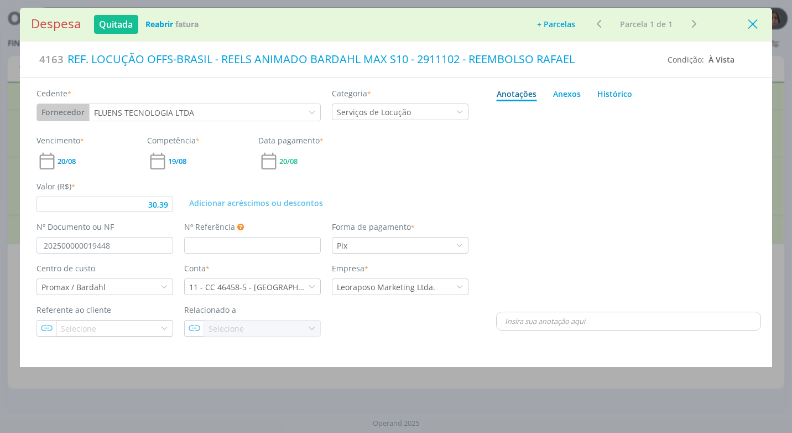
click at [755, 25] on icon "Close" at bounding box center [753, 24] width 17 height 17
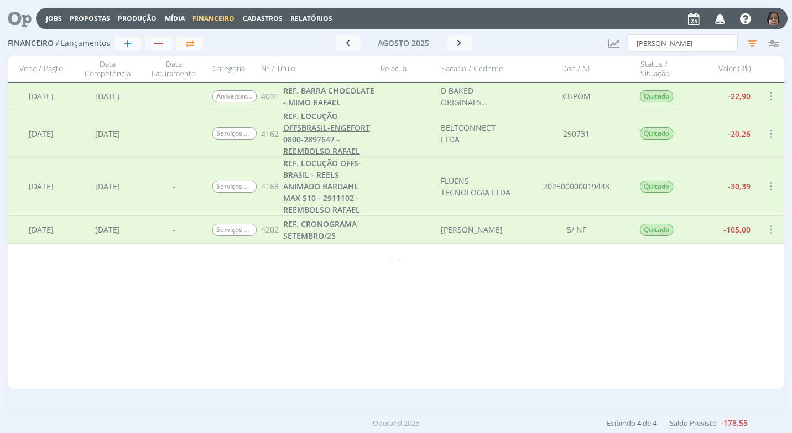
click at [335, 136] on span "REF. LOCUÇÃO OFFSBRASIL-ENGEFORT 0800-2897647 - REEMBOLSO RAFAEL" at bounding box center [326, 133] width 87 height 45
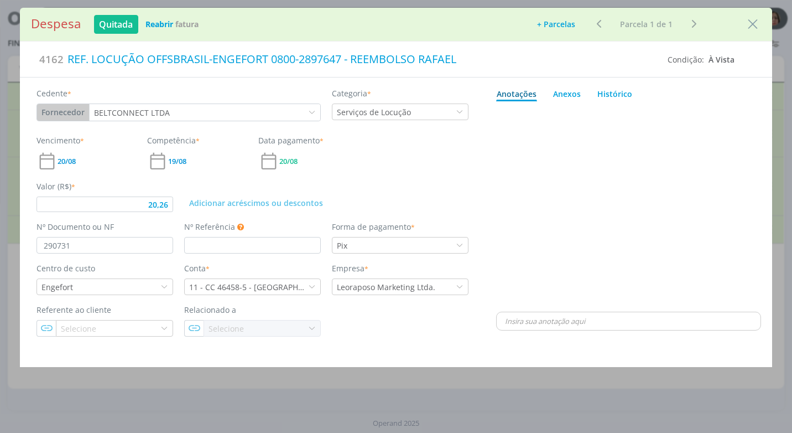
click at [752, 23] on icon "Close" at bounding box center [753, 24] width 17 height 17
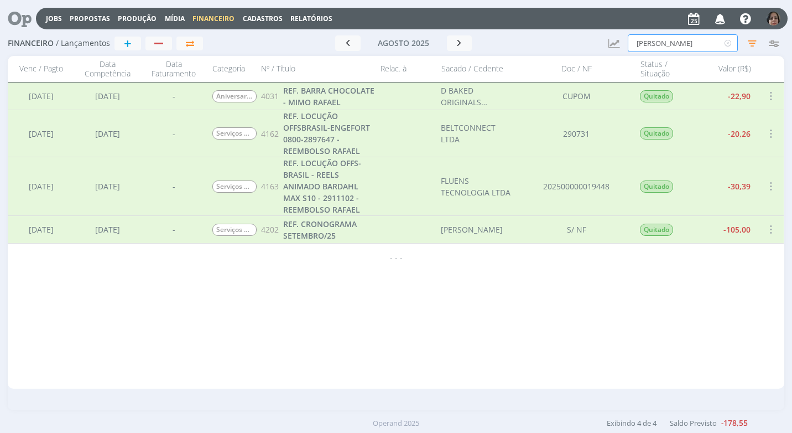
click at [676, 48] on input "[PERSON_NAME]" at bounding box center [683, 43] width 110 height 18
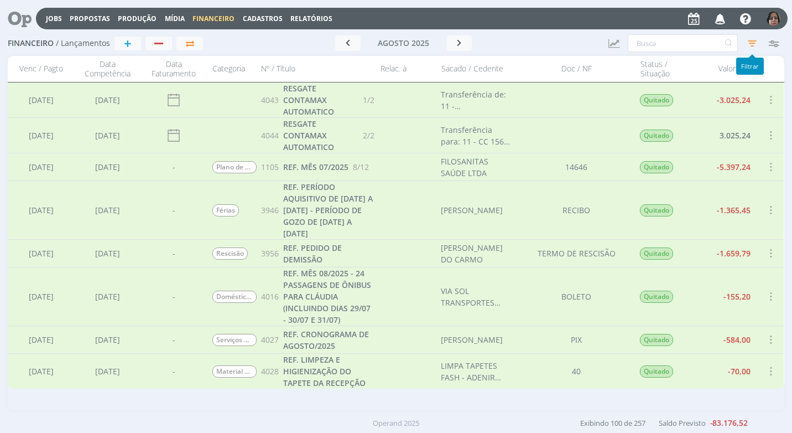
click at [756, 40] on icon "button" at bounding box center [753, 43] width 20 height 20
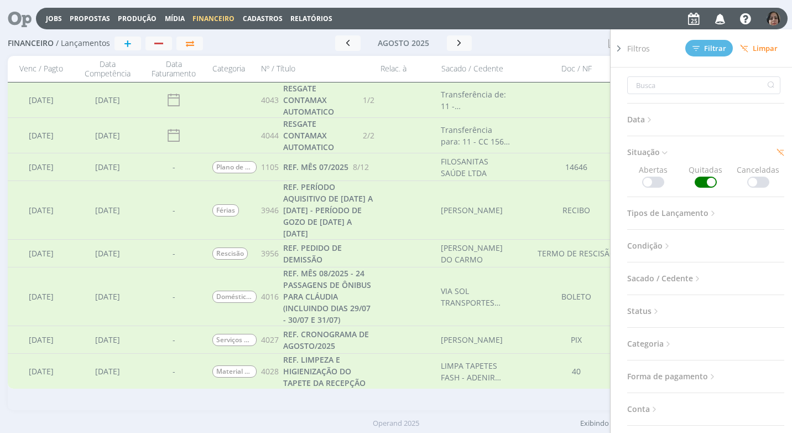
click at [646, 184] on span at bounding box center [653, 182] width 22 height 11
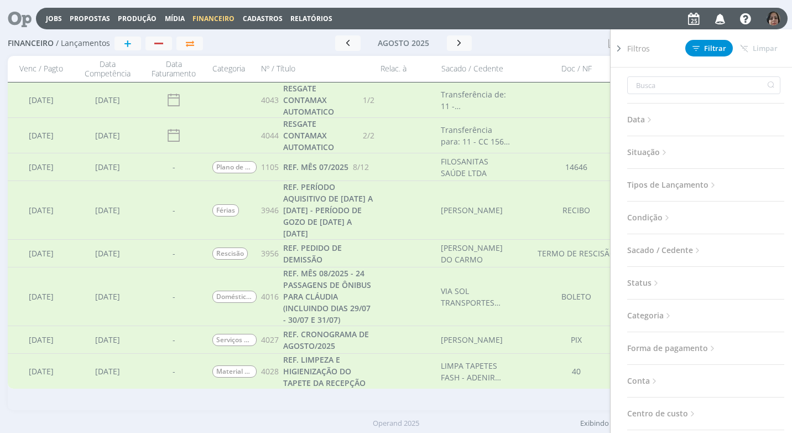
click at [661, 149] on span "Situação" at bounding box center [649, 152] width 42 height 14
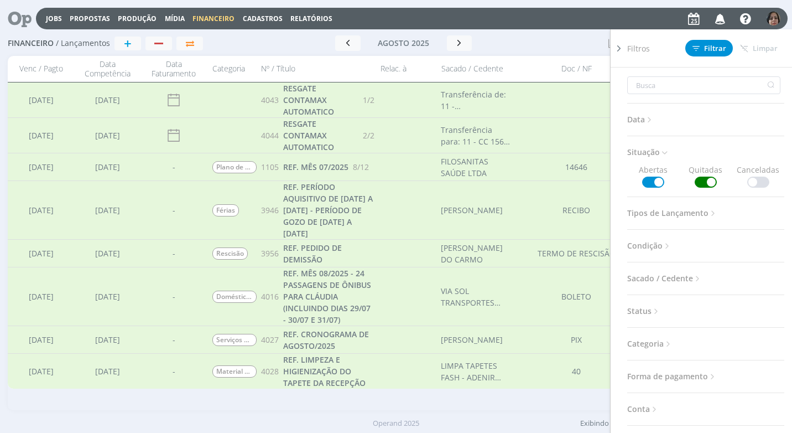
click at [703, 180] on span at bounding box center [706, 182] width 22 height 11
click at [704, 39] on div "Filtros Filtrar [GEOGRAPHIC_DATA]" at bounding box center [711, 48] width 166 height 38
click at [718, 49] on span "Filtrar" at bounding box center [710, 48] width 34 height 7
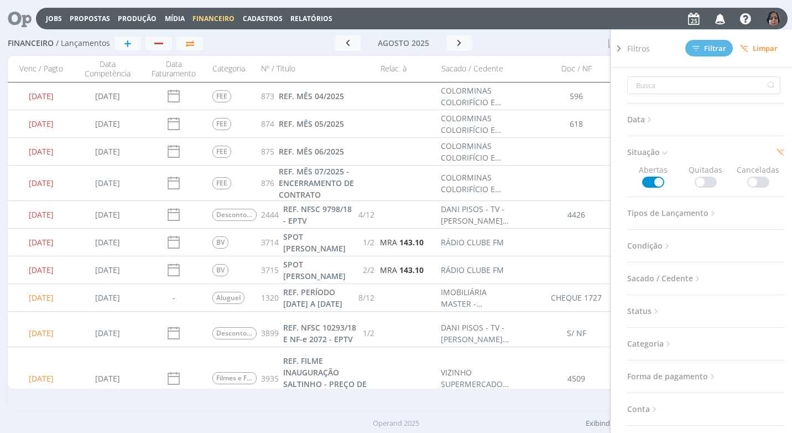
drag, startPoint x: 529, startPoint y: 157, endPoint x: 515, endPoint y: 179, distance: 26.9
click at [529, 157] on div at bounding box center [577, 151] width 116 height 27
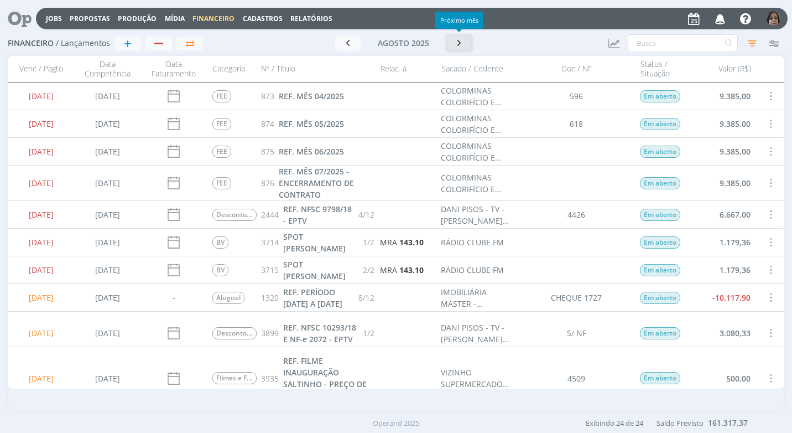
drag, startPoint x: 452, startPoint y: 46, endPoint x: 437, endPoint y: 61, distance: 20.3
click at [450, 48] on button "button" at bounding box center [459, 42] width 25 height 15
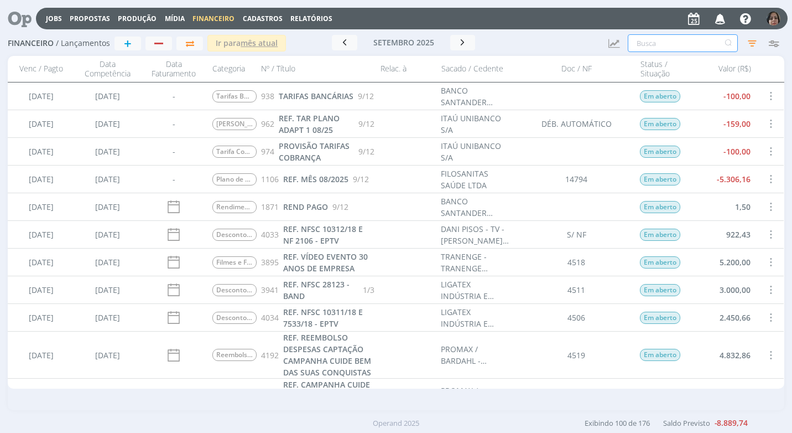
click at [644, 50] on input "text" at bounding box center [683, 43] width 110 height 18
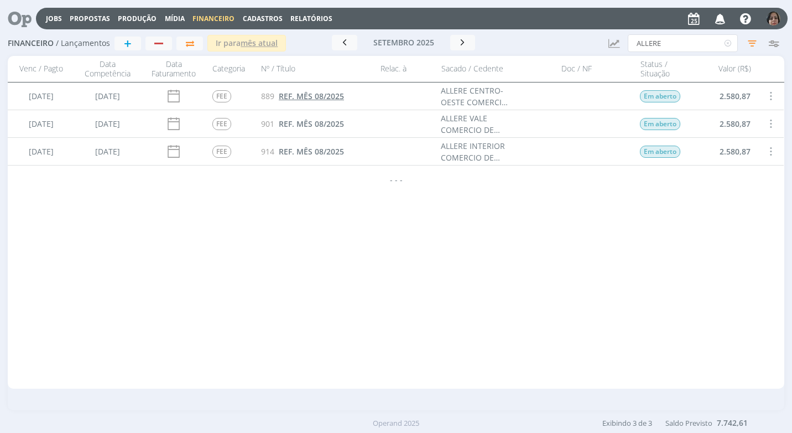
click at [314, 96] on span "REF. MÊS 08/2025" at bounding box center [311, 96] width 65 height 11
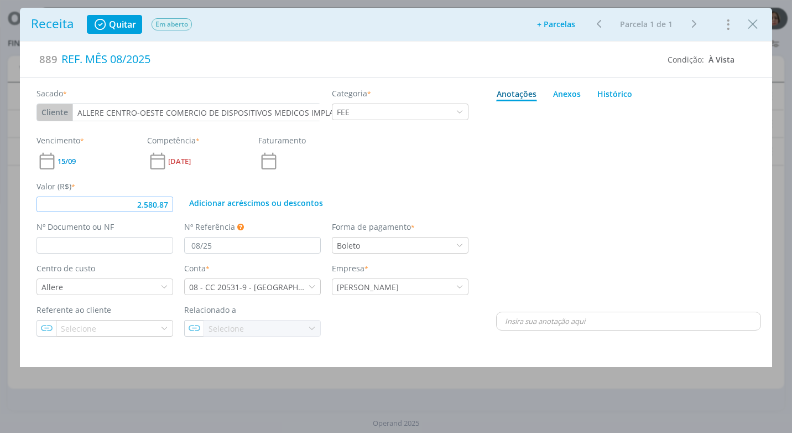
click at [171, 205] on input "2.580,87" at bounding box center [105, 203] width 137 height 15
click at [759, 27] on icon "Close" at bounding box center [753, 24] width 17 height 17
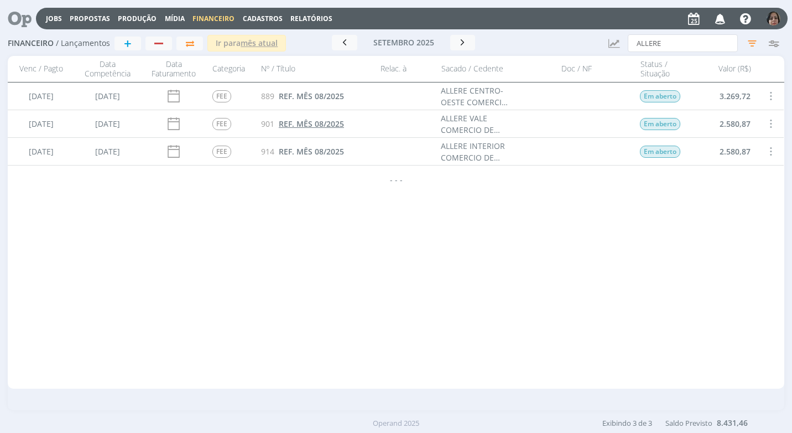
click at [316, 125] on span "REF. MÊS 08/2025" at bounding box center [311, 123] width 65 height 11
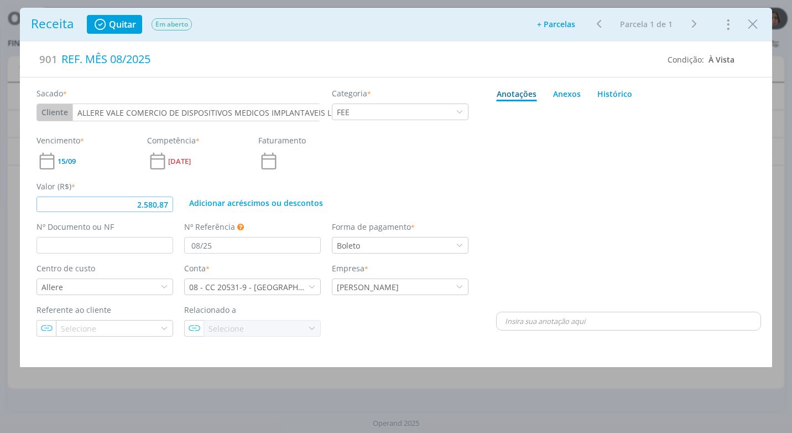
click at [170, 204] on input "2.580,87" at bounding box center [105, 203] width 137 height 15
click at [751, 27] on icon "Close" at bounding box center [753, 24] width 17 height 17
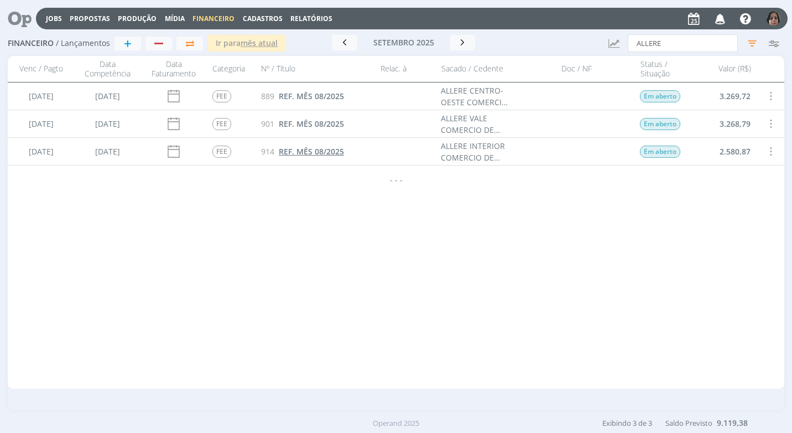
click at [324, 146] on span "REF. MÊS 08/2025" at bounding box center [311, 151] width 65 height 11
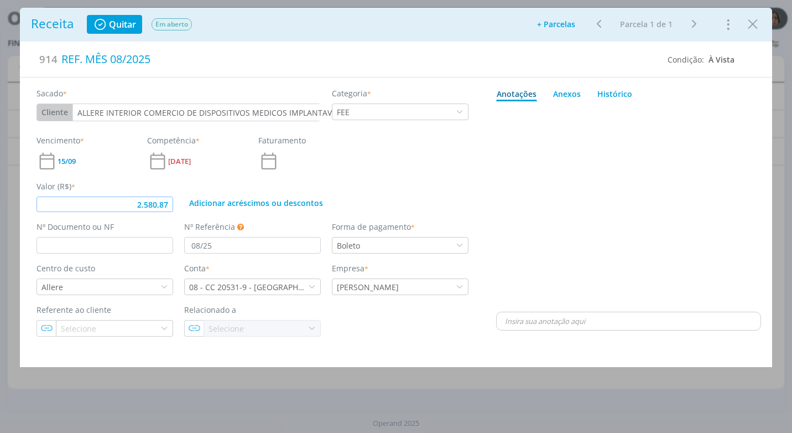
click at [172, 207] on input "2.580,87" at bounding box center [105, 203] width 137 height 15
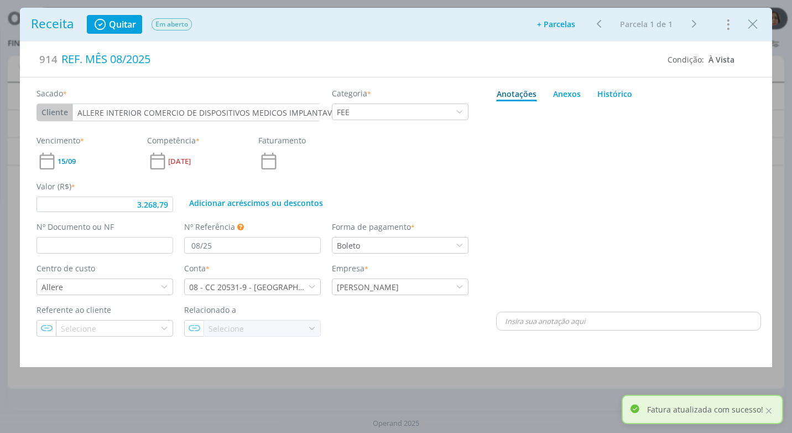
drag, startPoint x: 760, startPoint y: 23, endPoint x: 708, endPoint y: 64, distance: 66.5
click at [758, 22] on icon "Close" at bounding box center [753, 24] width 17 height 17
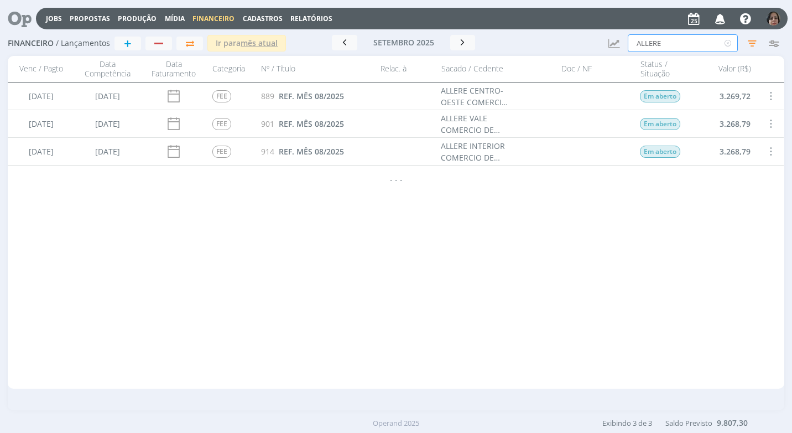
click at [663, 40] on input "ALLERE" at bounding box center [683, 43] width 110 height 18
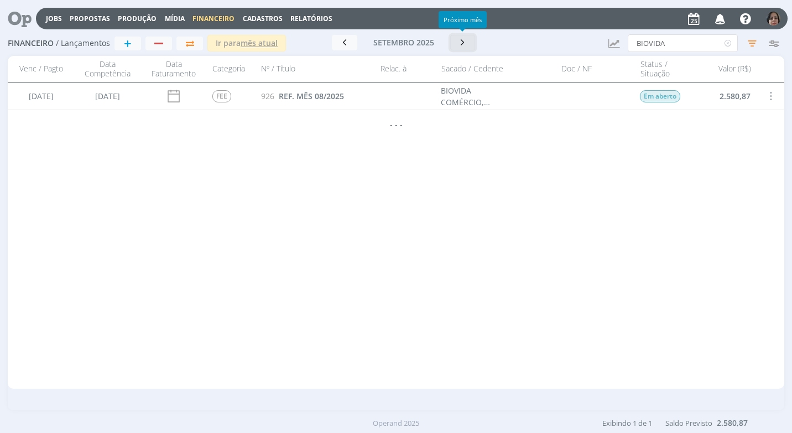
click at [460, 41] on icon "button" at bounding box center [463, 42] width 11 height 11
click at [770, 92] on span at bounding box center [771, 96] width 12 height 15
click at [697, 122] on div "Cancelar" at bounding box center [735, 121] width 110 height 16
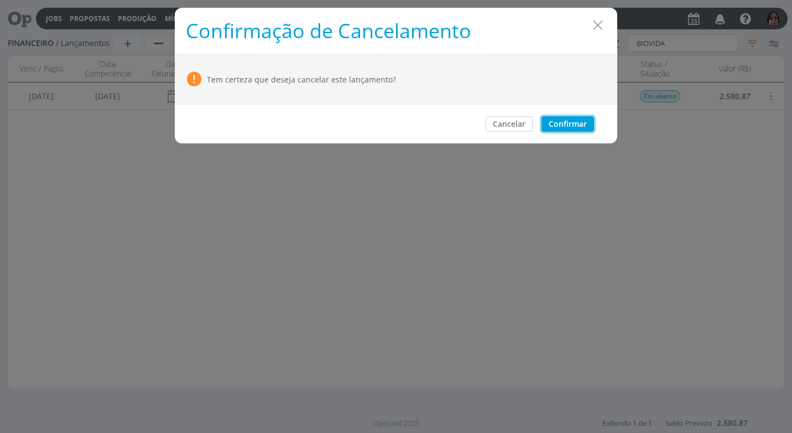
click at [577, 124] on button "Confirmar" at bounding box center [568, 123] width 53 height 15
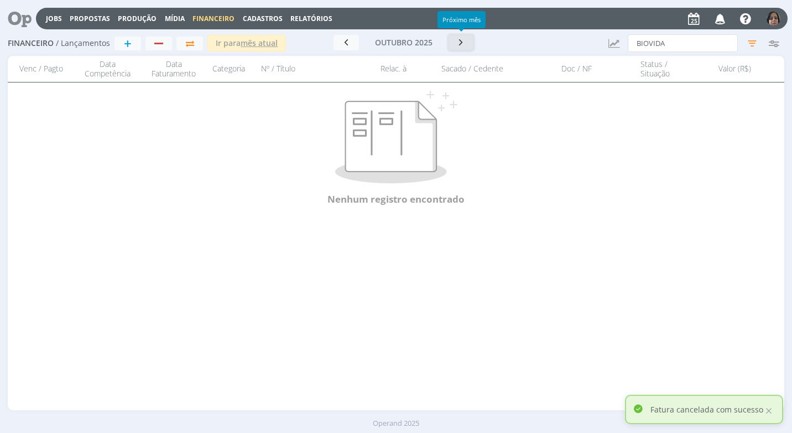
click at [456, 42] on icon "button" at bounding box center [461, 42] width 11 height 11
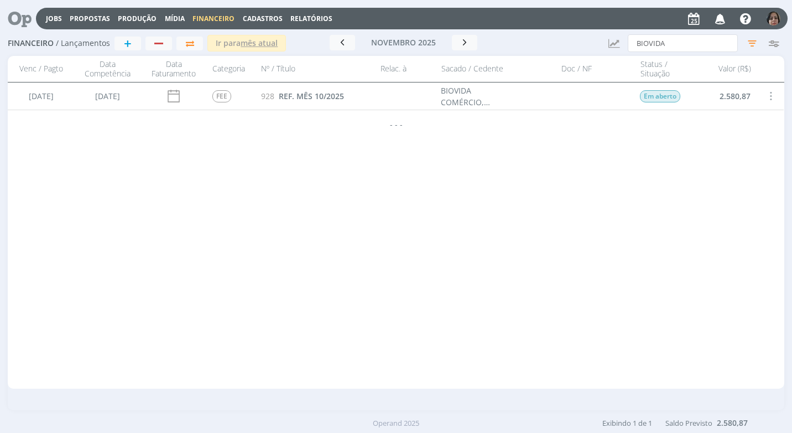
click at [770, 92] on span at bounding box center [771, 96] width 12 height 15
click at [723, 121] on div "Cancelar" at bounding box center [735, 121] width 110 height 16
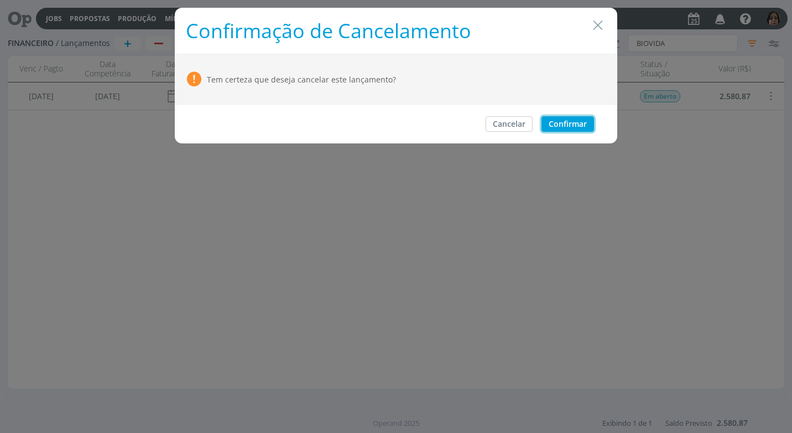
click at [581, 117] on button "Confirmar" at bounding box center [568, 123] width 53 height 15
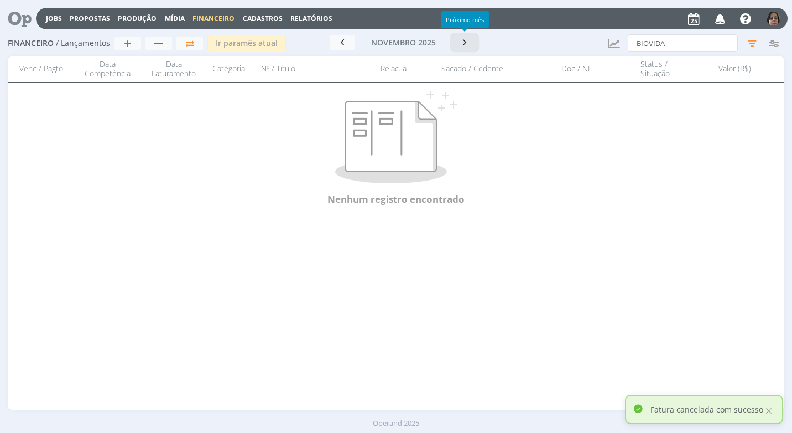
click at [467, 44] on icon "button" at bounding box center [464, 42] width 11 height 11
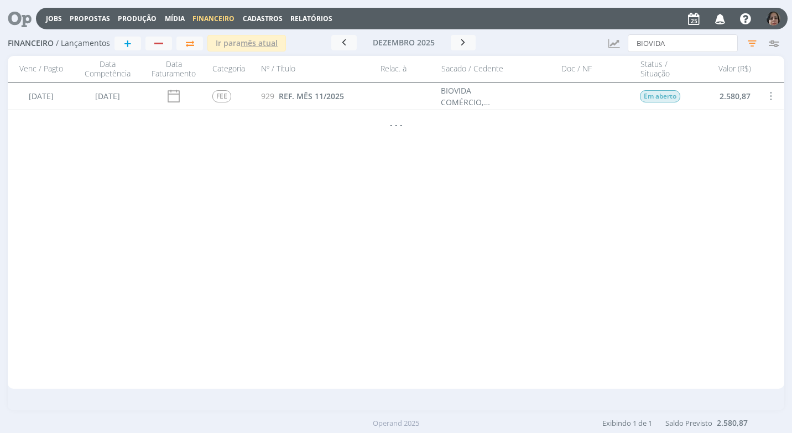
click at [773, 89] on span at bounding box center [771, 96] width 12 height 15
click at [730, 121] on div "Cancelar" at bounding box center [735, 121] width 110 height 16
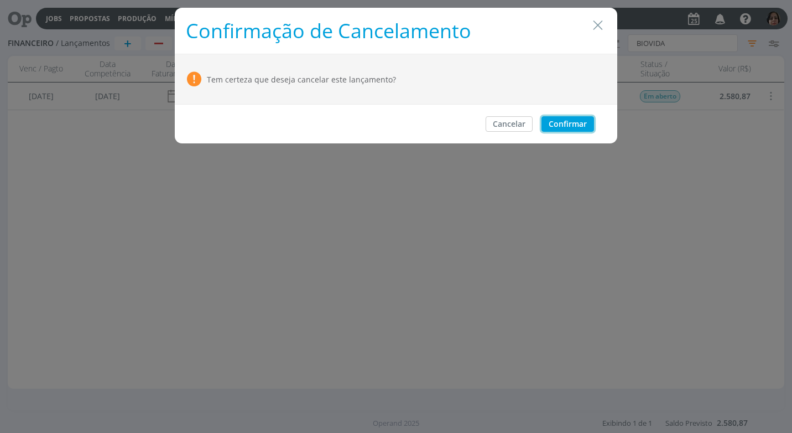
click at [566, 127] on button "Confirmar" at bounding box center [568, 123] width 53 height 15
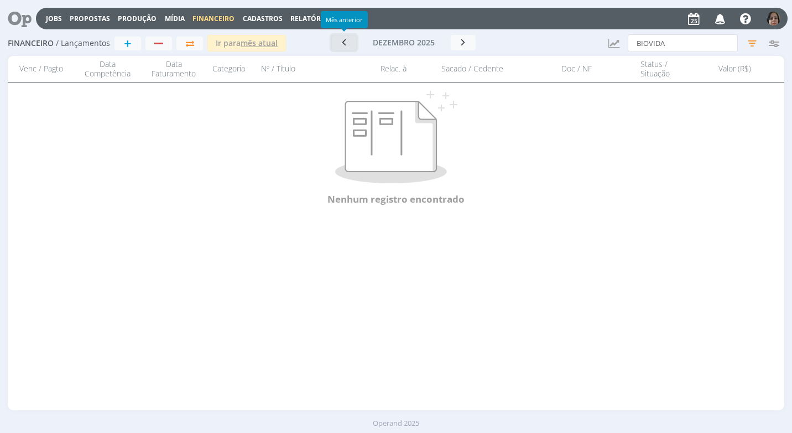
click at [343, 43] on icon "button" at bounding box center [344, 42] width 11 height 11
click at [343, 43] on icon "button" at bounding box center [342, 42] width 11 height 11
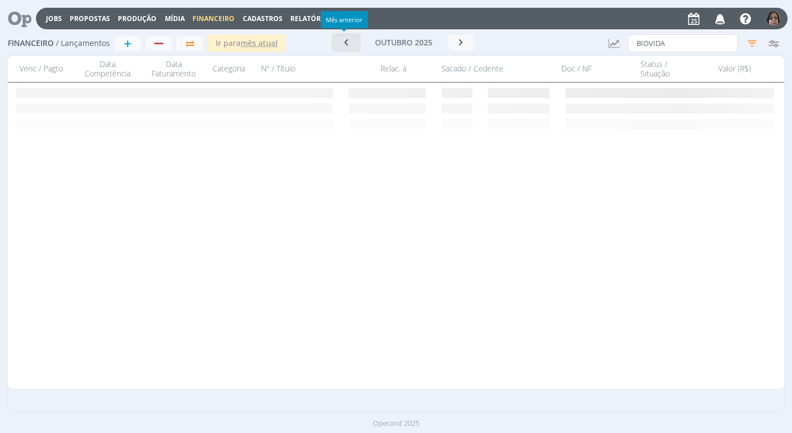
click at [343, 43] on icon "button" at bounding box center [346, 42] width 11 height 11
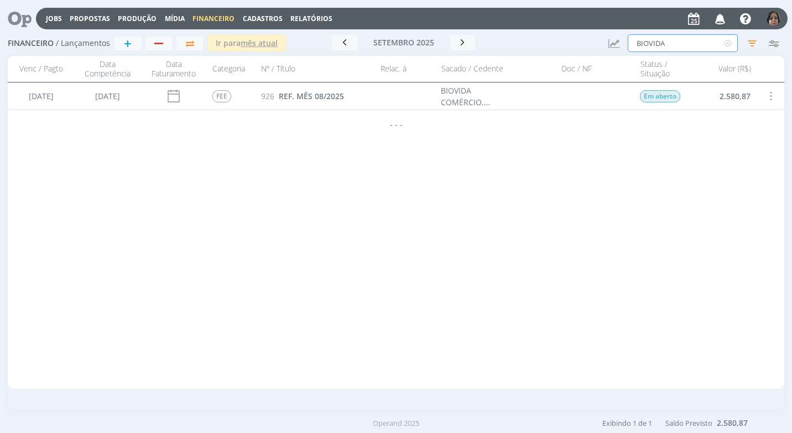
drag, startPoint x: 673, startPoint y: 43, endPoint x: 610, endPoint y: 38, distance: 63.3
click at [611, 38] on div "Financeiro / Lançamentos + Ir para mês atual [DATE] < 2025 > Janeiro Fevereiro …" at bounding box center [396, 43] width 776 height 25
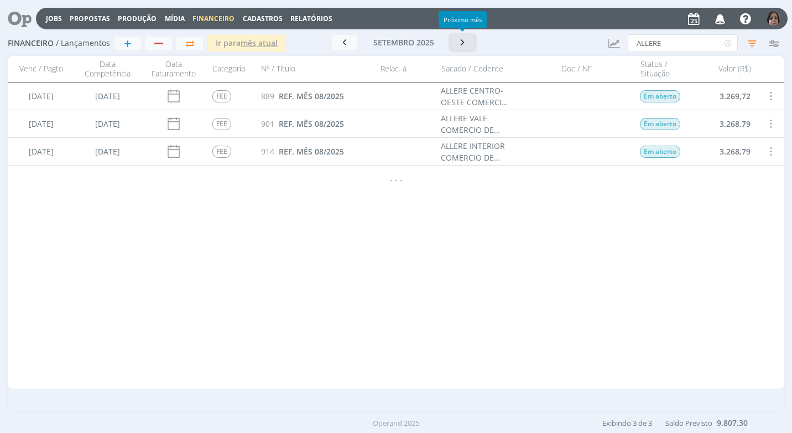
click at [463, 45] on icon "button" at bounding box center [463, 42] width 11 height 11
click at [289, 97] on span "REF. MÊS 09/2025" at bounding box center [311, 96] width 65 height 11
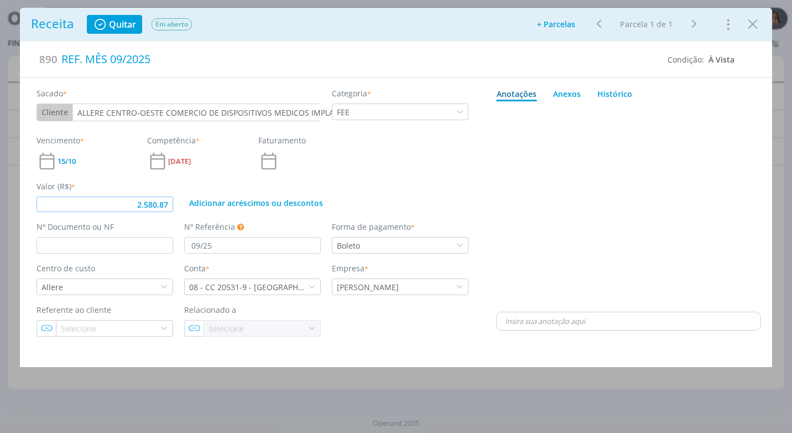
click at [173, 206] on input "2.580,87" at bounding box center [105, 203] width 137 height 15
click at [691, 22] on div "Ir para: 1 Ir Parcela 1 de 1" at bounding box center [646, 24] width 119 height 16
click at [696, 23] on div "Ir para: 1 Ir Parcela 1 de 1" at bounding box center [646, 24] width 119 height 16
click at [695, 23] on div "Ir para: 1 Ir Parcela 1 de 1" at bounding box center [646, 24] width 119 height 16
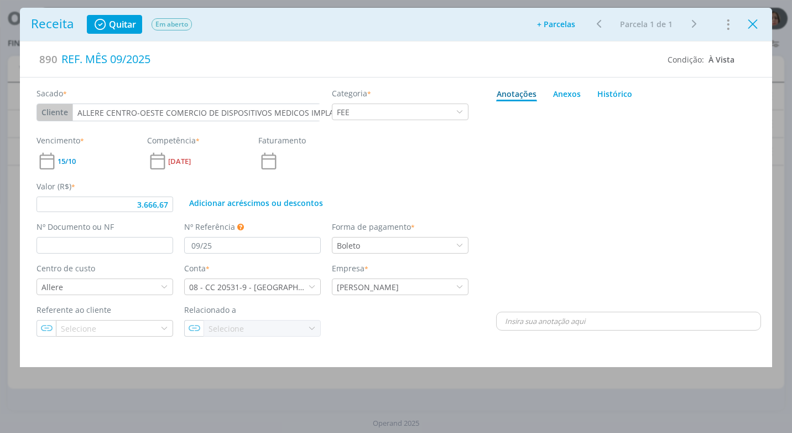
click at [755, 27] on icon "Close" at bounding box center [753, 24] width 17 height 17
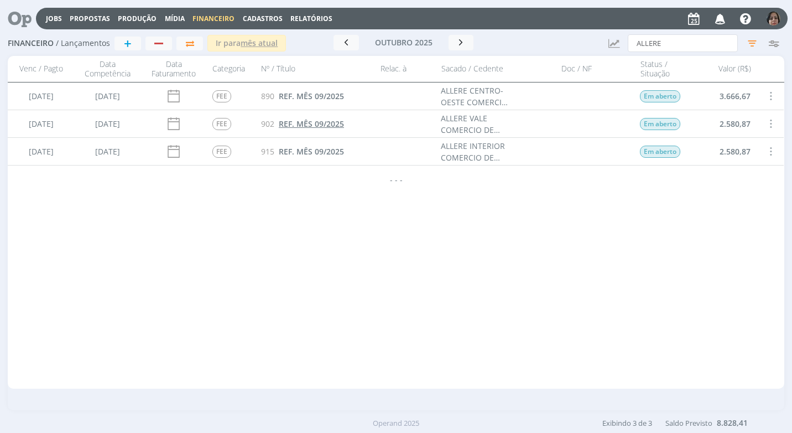
click at [330, 125] on span "REF. MÊS 09/2025" at bounding box center [311, 123] width 65 height 11
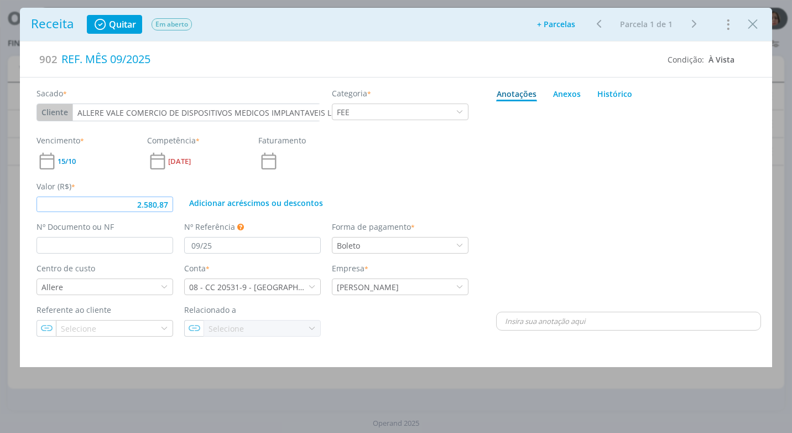
click at [172, 202] on input "2.580,87" at bounding box center [105, 203] width 137 height 15
click at [756, 19] on icon "Close" at bounding box center [753, 24] width 17 height 17
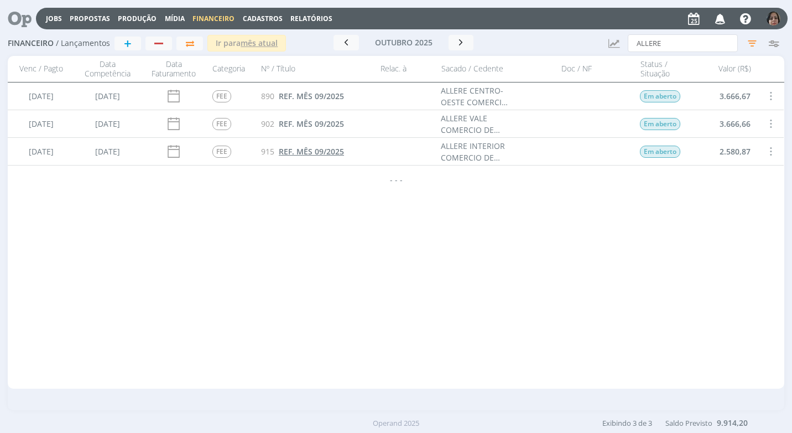
click at [327, 151] on span "REF. MÊS 09/2025" at bounding box center [311, 151] width 65 height 11
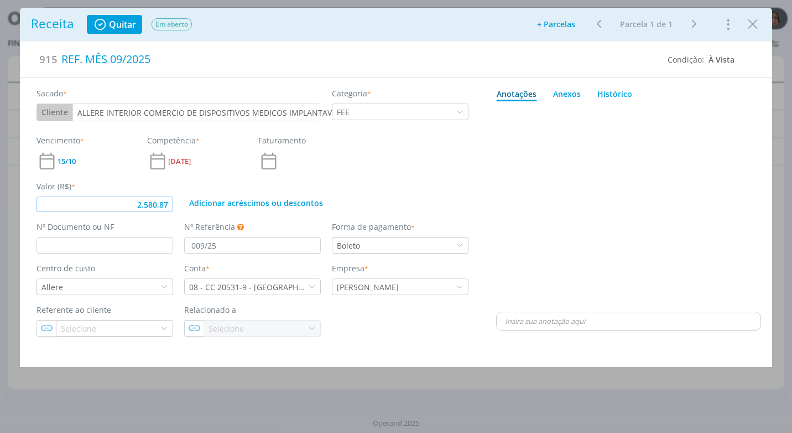
click at [168, 205] on input "2.580,87" at bounding box center [105, 203] width 137 height 15
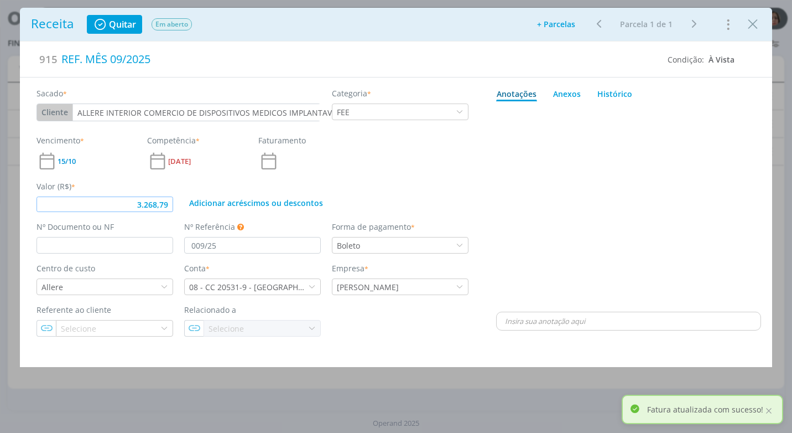
drag, startPoint x: 171, startPoint y: 205, endPoint x: 172, endPoint y: 214, distance: 8.3
click at [170, 207] on input "3.268,79" at bounding box center [105, 203] width 137 height 15
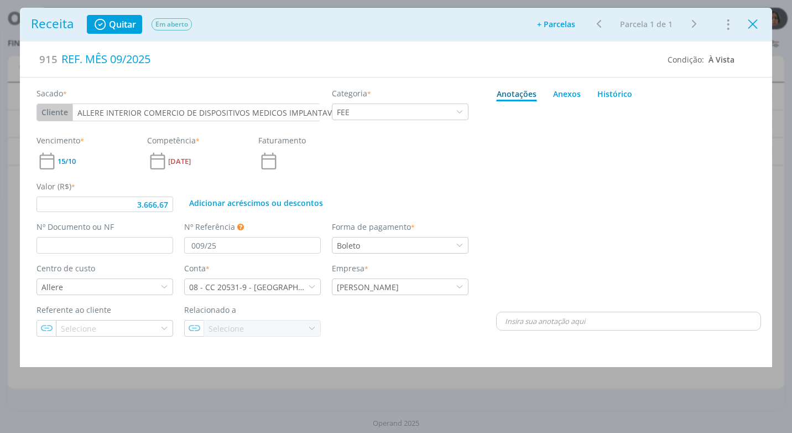
click at [753, 29] on icon "Close" at bounding box center [753, 24] width 17 height 17
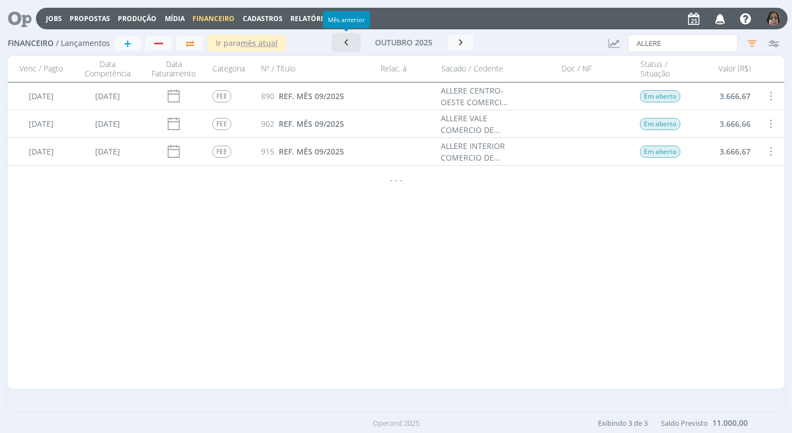
click at [341, 44] on icon "button" at bounding box center [346, 42] width 11 height 11
click at [465, 45] on icon "button" at bounding box center [463, 42] width 11 height 11
click at [462, 45] on icon "button" at bounding box center [461, 42] width 11 height 11
click at [297, 97] on span "REF. MÊS 10/2025" at bounding box center [311, 96] width 65 height 11
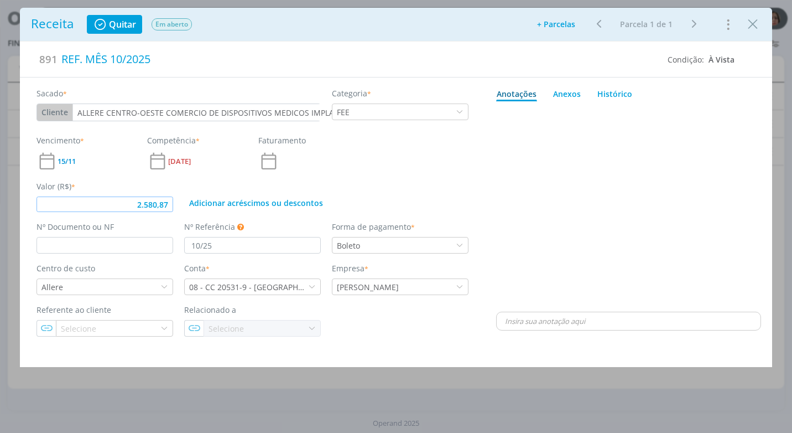
click at [171, 202] on input "2.580,87" at bounding box center [105, 203] width 137 height 15
click at [751, 24] on icon "Close" at bounding box center [753, 24] width 17 height 17
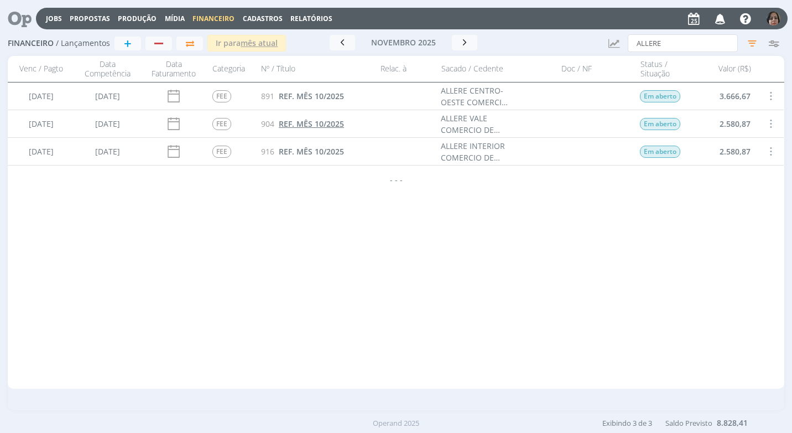
click at [314, 122] on span "REF. MÊS 10/2025" at bounding box center [311, 123] width 65 height 11
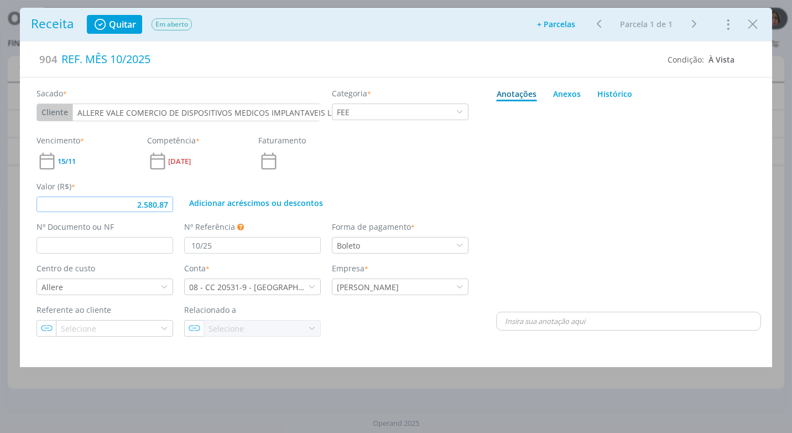
click at [167, 206] on input "2.580,87" at bounding box center [105, 203] width 137 height 15
click at [313, 217] on div "Sacado * Cliente Cliente Fornecedor Veículo Prestador Colaborador ALLERE VALE C…" at bounding box center [253, 206] width 466 height 258
click at [756, 30] on icon "Close" at bounding box center [753, 24] width 17 height 17
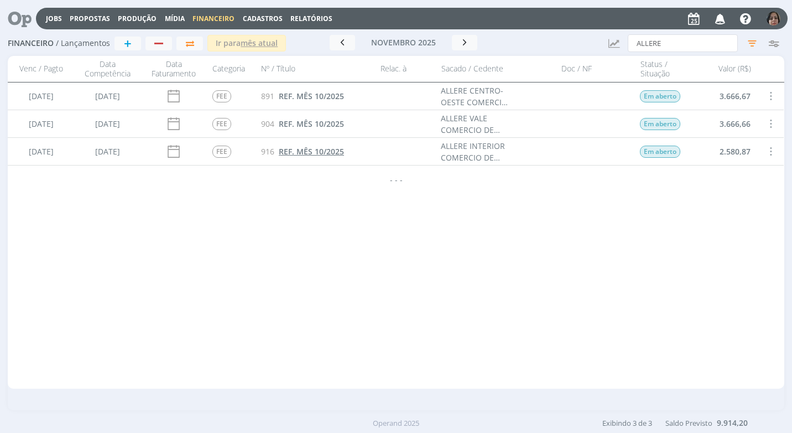
click at [323, 153] on span "REF. MÊS 10/2025" at bounding box center [311, 151] width 65 height 11
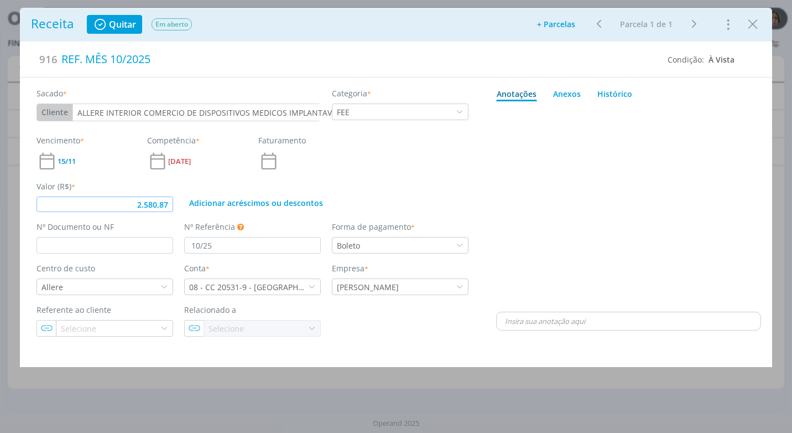
click at [169, 205] on input "2.580,87" at bounding box center [105, 203] width 137 height 15
click at [758, 21] on icon "Close" at bounding box center [753, 24] width 17 height 17
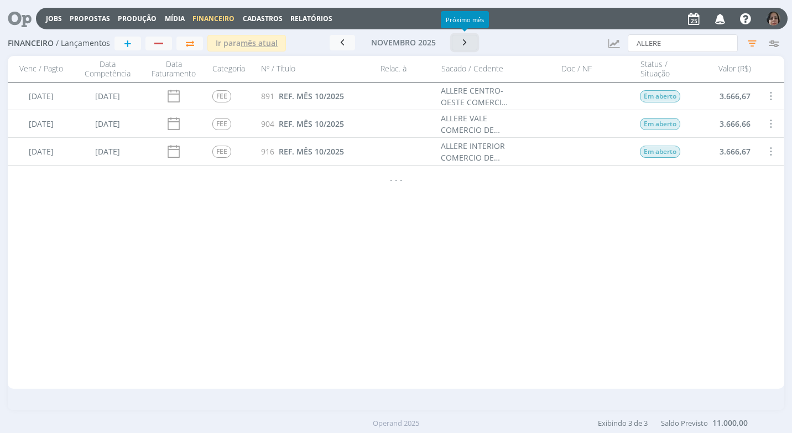
click at [469, 46] on icon "button" at bounding box center [464, 42] width 11 height 11
click at [305, 95] on span "REF. MÊS 11/2025" at bounding box center [311, 96] width 65 height 11
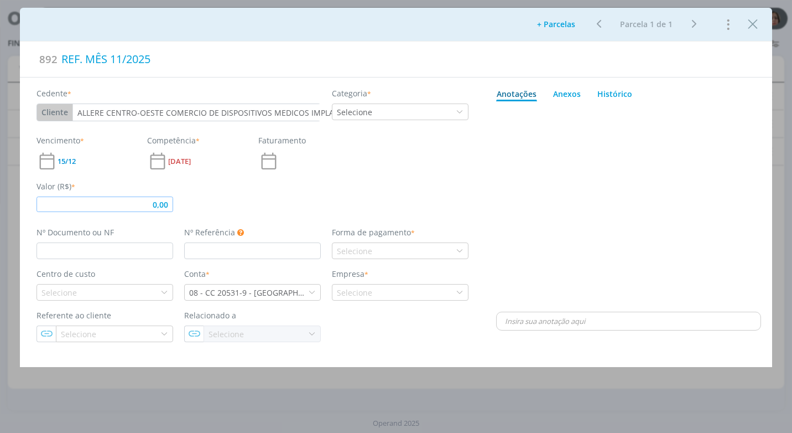
click at [172, 201] on input "0,00" at bounding box center [105, 203] width 137 height 15
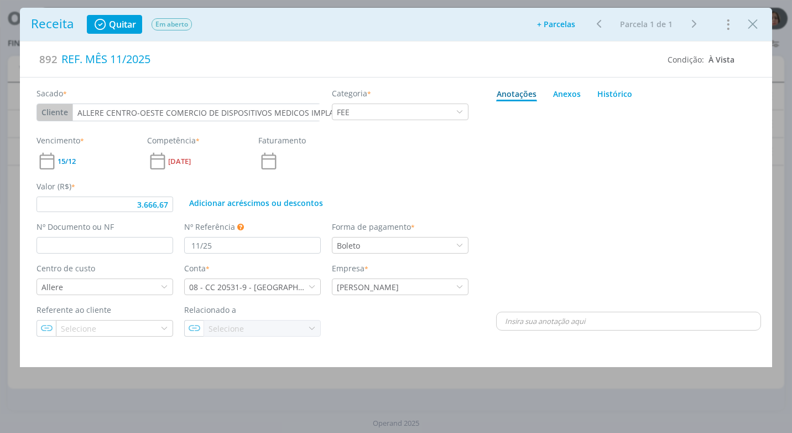
drag, startPoint x: 755, startPoint y: 20, endPoint x: 729, endPoint y: 35, distance: 29.2
click at [754, 21] on icon "Close" at bounding box center [753, 24] width 17 height 17
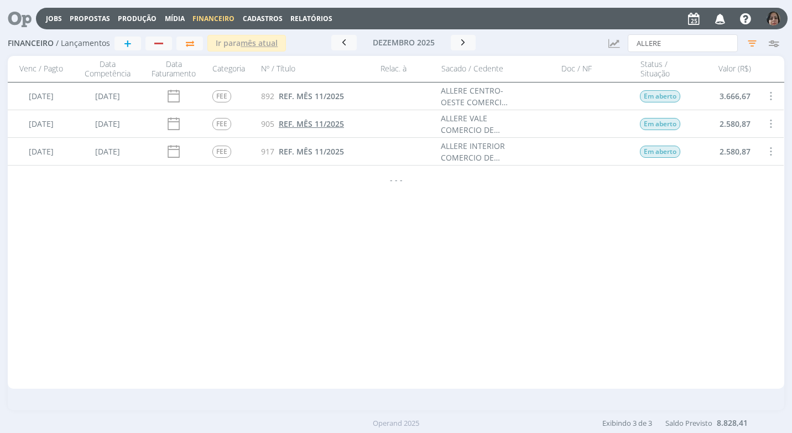
click at [318, 123] on span "REF. MÊS 11/2025" at bounding box center [311, 123] width 65 height 11
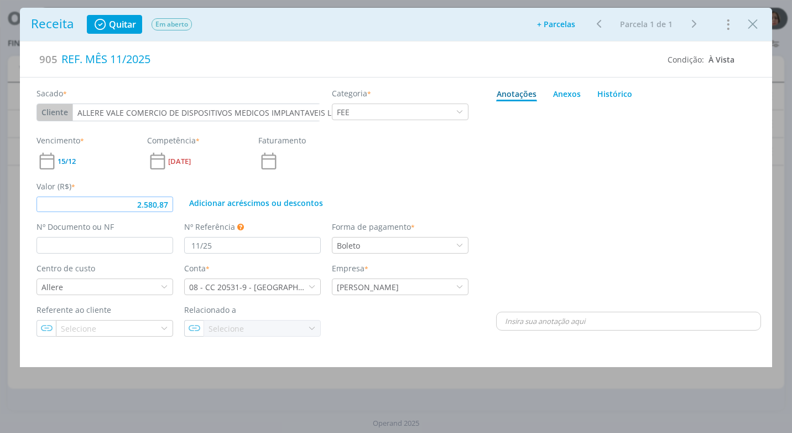
click at [168, 201] on input "2.580,87" at bounding box center [105, 203] width 137 height 15
click at [757, 28] on icon "Close" at bounding box center [753, 24] width 17 height 17
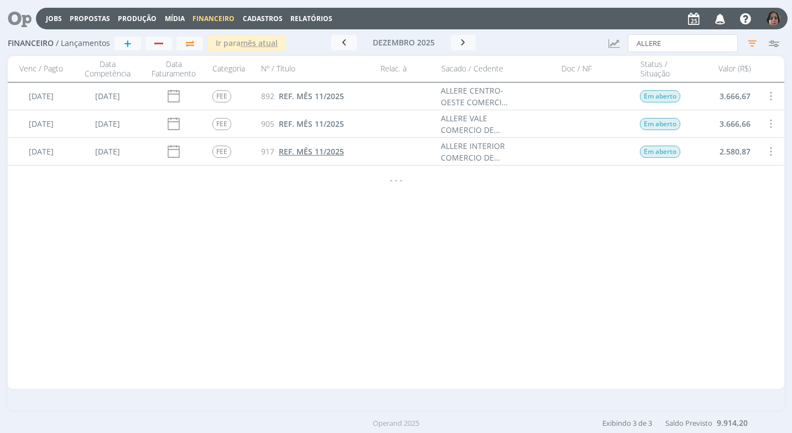
click at [314, 154] on span "REF. MÊS 11/2025" at bounding box center [311, 151] width 65 height 11
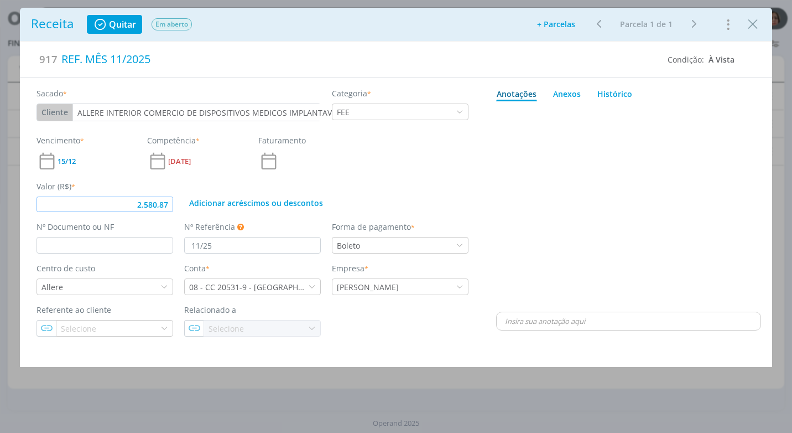
click at [166, 203] on input "2.580,87" at bounding box center [105, 203] width 137 height 15
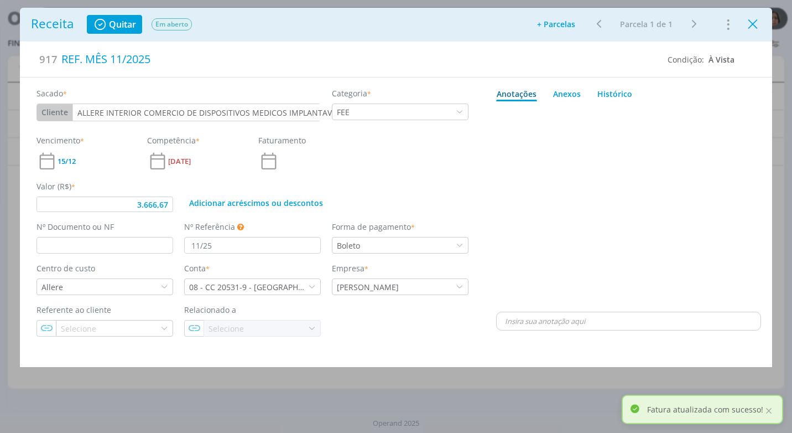
click at [760, 27] on icon "Close" at bounding box center [753, 24] width 17 height 17
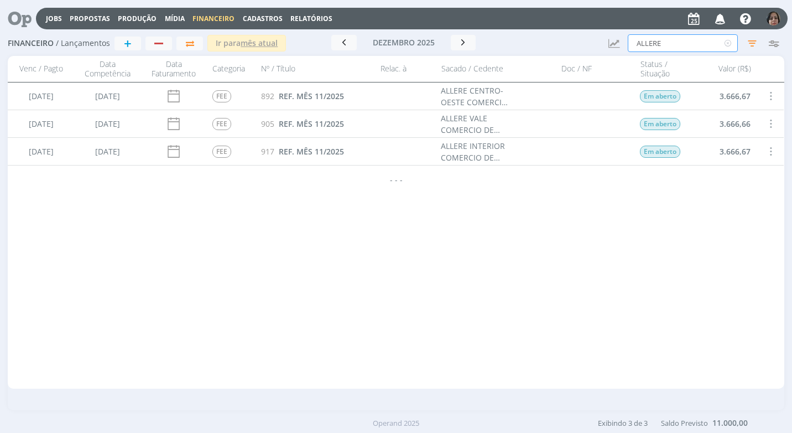
click at [675, 50] on input "ALLERE" at bounding box center [683, 43] width 110 height 18
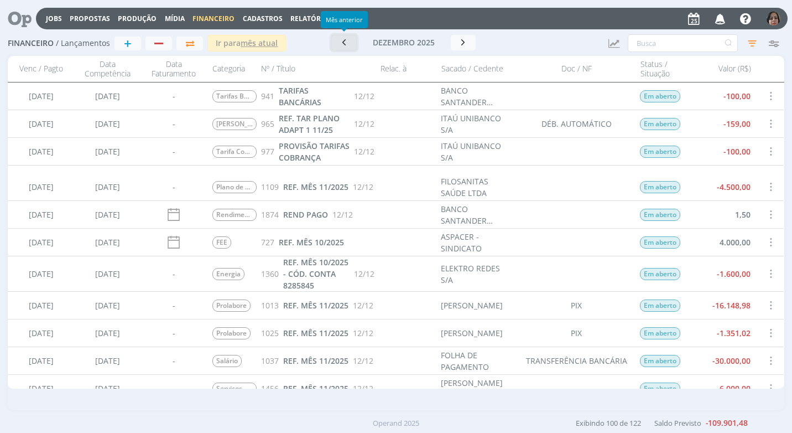
drag, startPoint x: 344, startPoint y: 44, endPoint x: 328, endPoint y: 42, distance: 15.6
click at [344, 43] on icon "button" at bounding box center [344, 42] width 11 height 11
drag, startPoint x: 339, startPoint y: 46, endPoint x: 344, endPoint y: 50, distance: 6.3
click at [339, 45] on icon "button" at bounding box center [342, 42] width 11 height 11
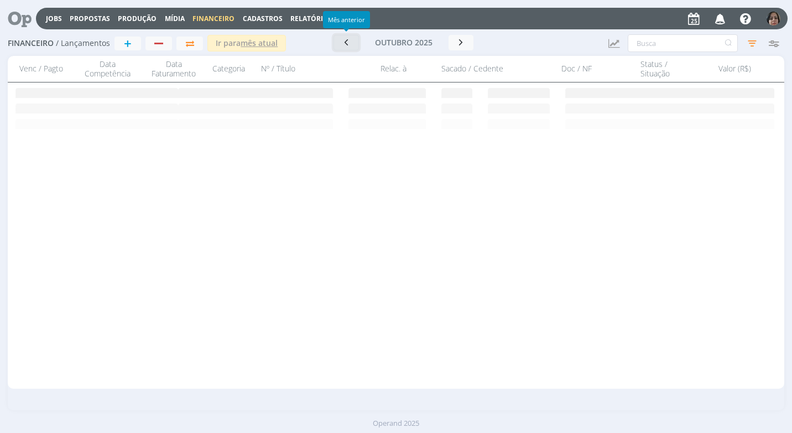
click at [353, 48] on button "button" at bounding box center [346, 42] width 25 height 15
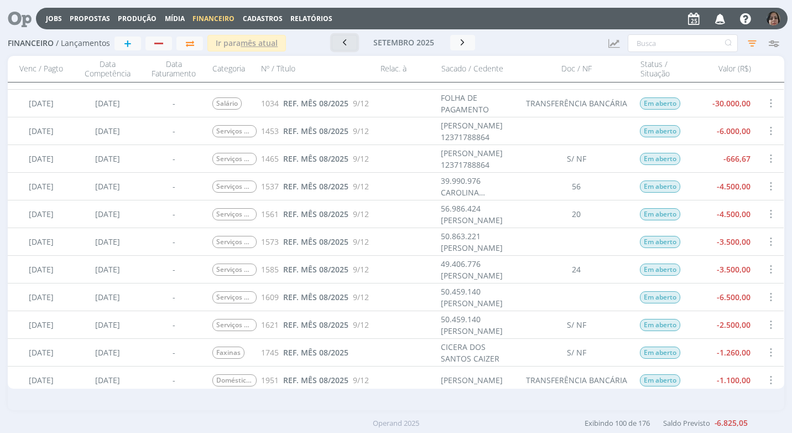
scroll to position [387, 0]
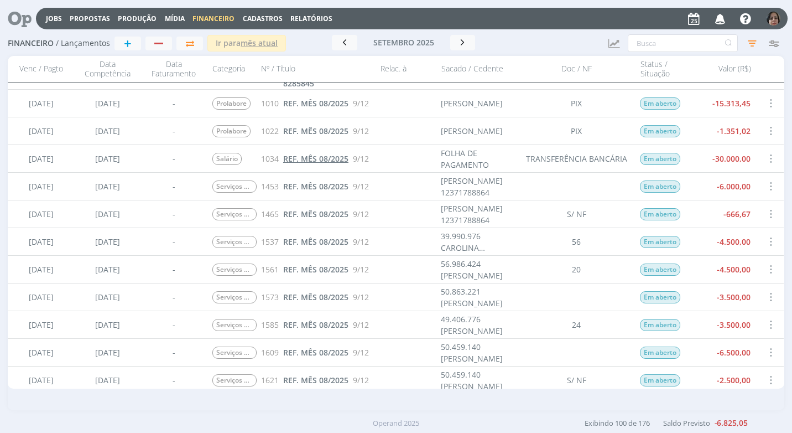
click at [295, 159] on span "REF. MÊS 08/2025" at bounding box center [315, 158] width 65 height 11
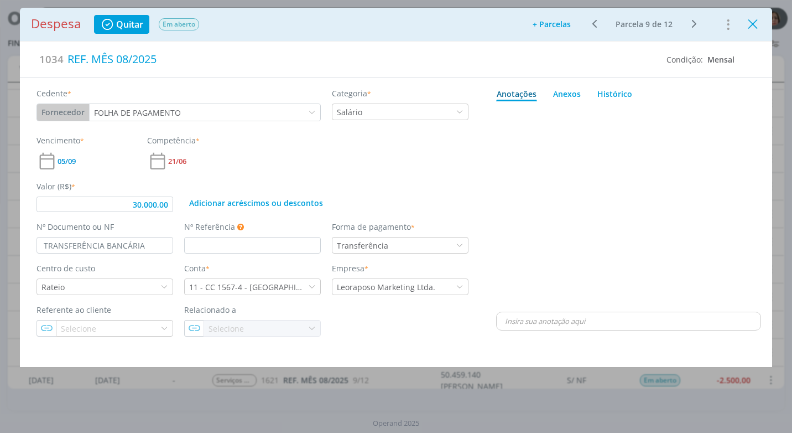
click at [747, 30] on icon "Close" at bounding box center [753, 24] width 17 height 17
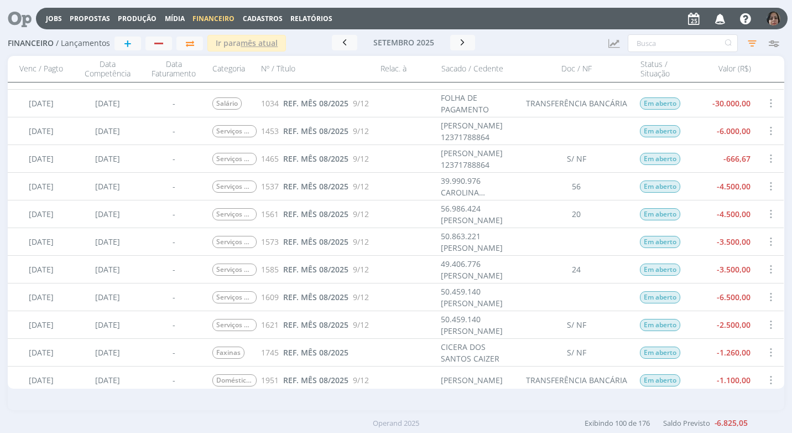
scroll to position [553, 0]
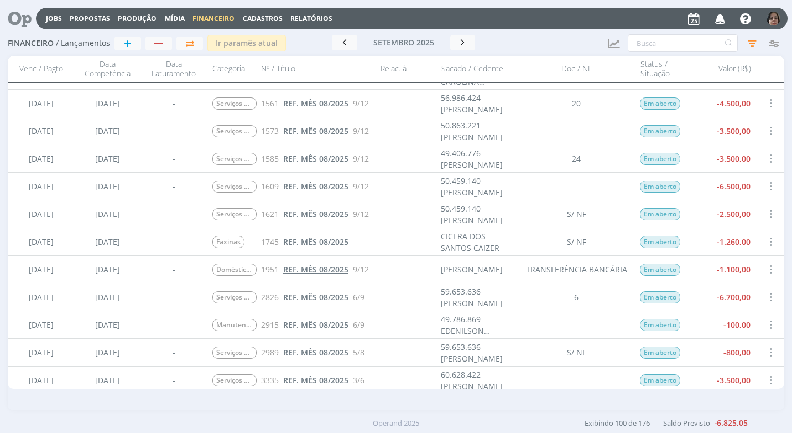
click at [315, 263] on link "REF. MÊS 08/2025" at bounding box center [315, 269] width 65 height 12
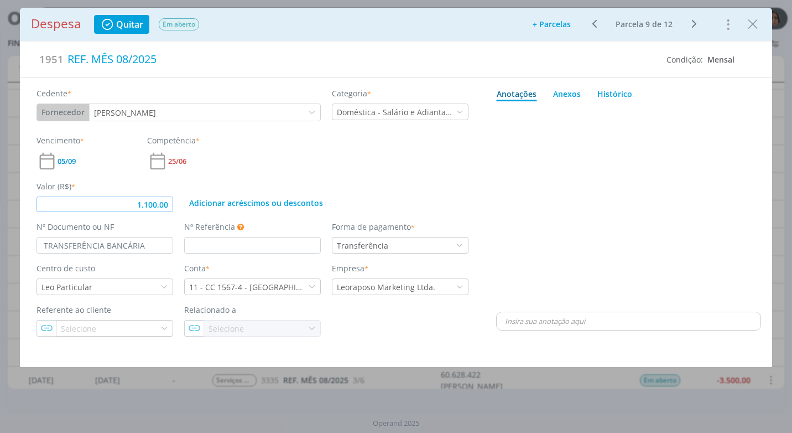
click at [169, 208] on input "1.100,00" at bounding box center [105, 203] width 137 height 15
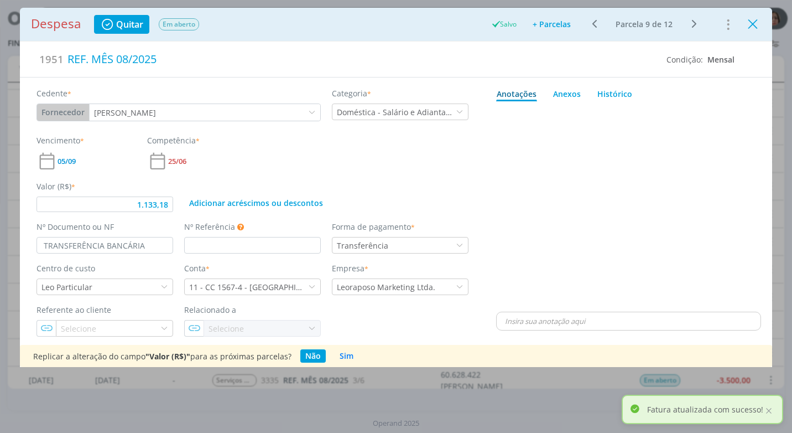
click at [755, 24] on icon "Close" at bounding box center [753, 24] width 17 height 17
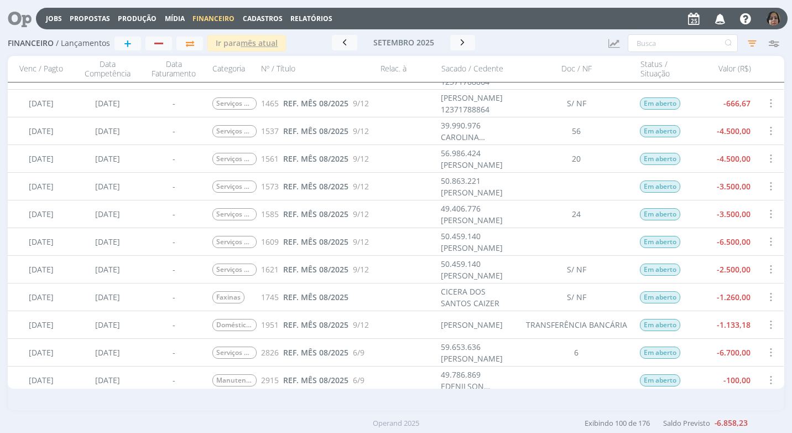
scroll to position [332, 0]
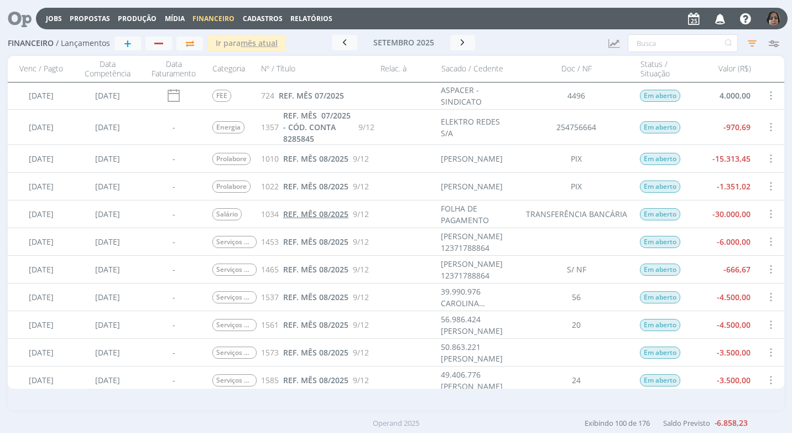
click at [345, 211] on span "REF. MÊS 08/2025" at bounding box center [315, 214] width 65 height 11
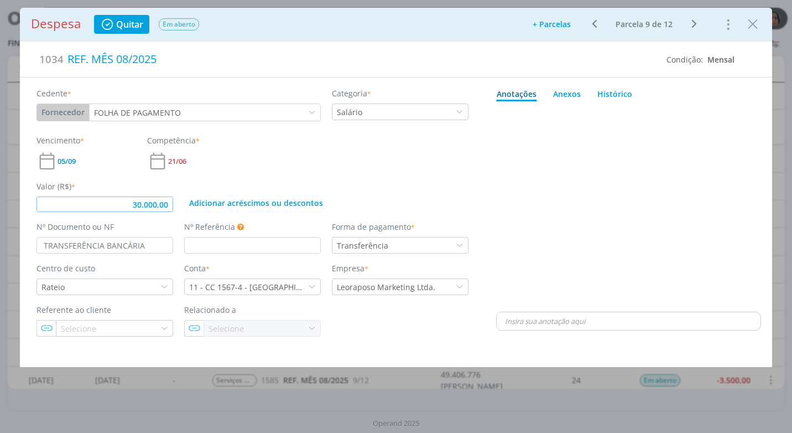
drag, startPoint x: 169, startPoint y: 209, endPoint x: 177, endPoint y: 263, distance: 54.9
click at [169, 213] on div "Cedente * Fornecedor Cliente Fornecedor Veículo Prestador Colaborador FOLHA DE …" at bounding box center [253, 206] width 466 height 258
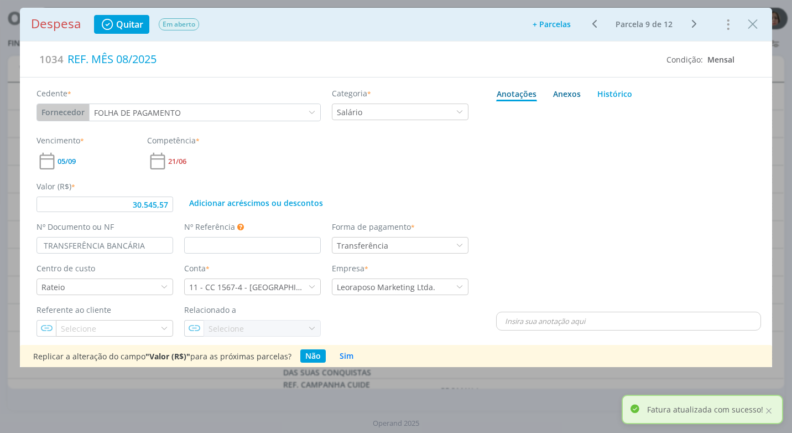
click at [558, 92] on div "Anexos 0" at bounding box center [567, 94] width 28 height 12
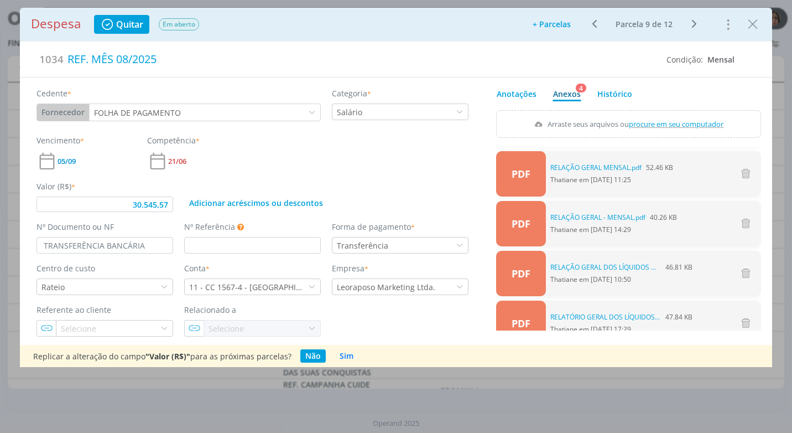
click at [652, 123] on span "procure em seu computador" at bounding box center [677, 124] width 95 height 10
click at [652, 113] on input "Arraste seus arquivos ou procure em seu computador" at bounding box center [628, 111] width 265 height 3
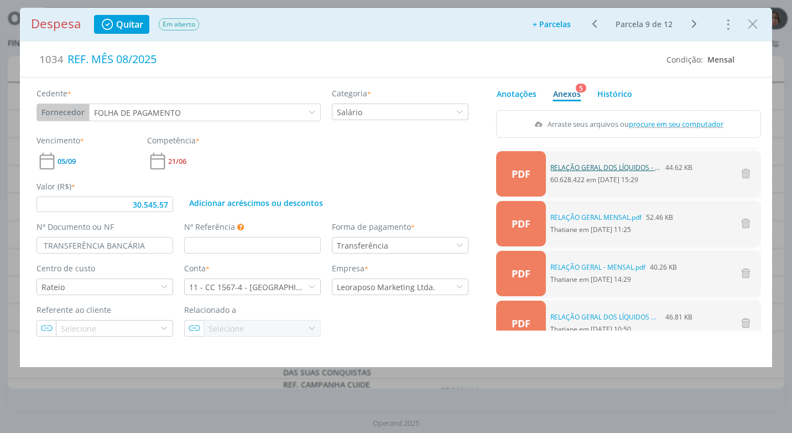
click at [620, 167] on link "RELAÇÃO GERAL DOS LÍQUIDOS - FOLHA.pdf" at bounding box center [606, 168] width 111 height 10
click at [172, 205] on input "30.545,57" at bounding box center [105, 203] width 137 height 15
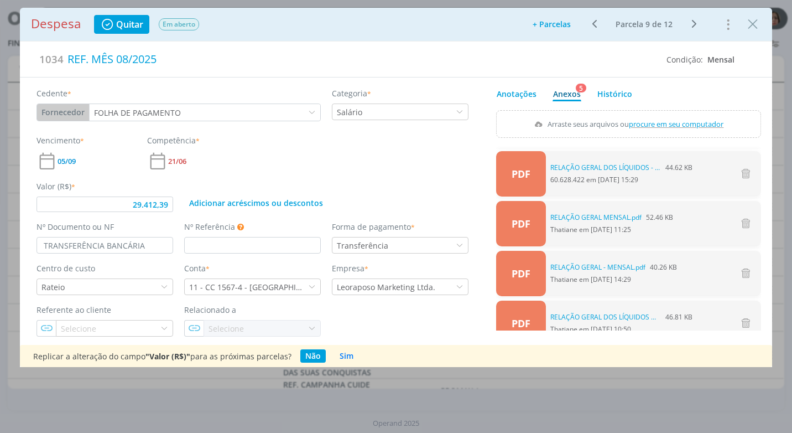
drag, startPoint x: 759, startPoint y: 22, endPoint x: 714, endPoint y: 152, distance: 137.0
click at [759, 24] on icon "Close" at bounding box center [753, 24] width 17 height 17
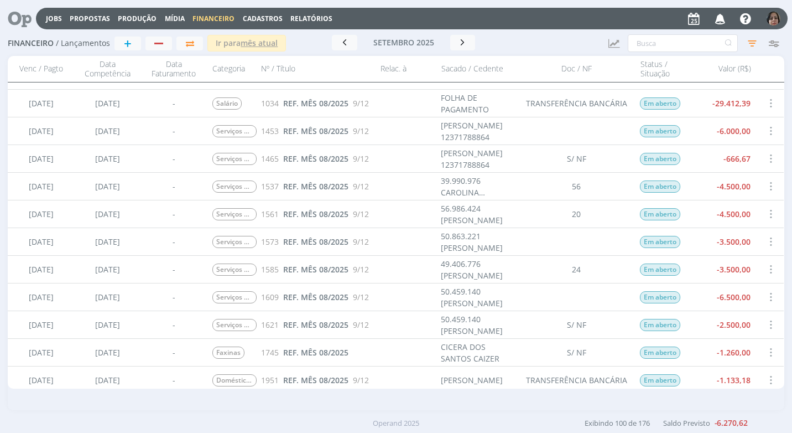
scroll to position [498, 0]
